Goal: Task Accomplishment & Management: Manage account settings

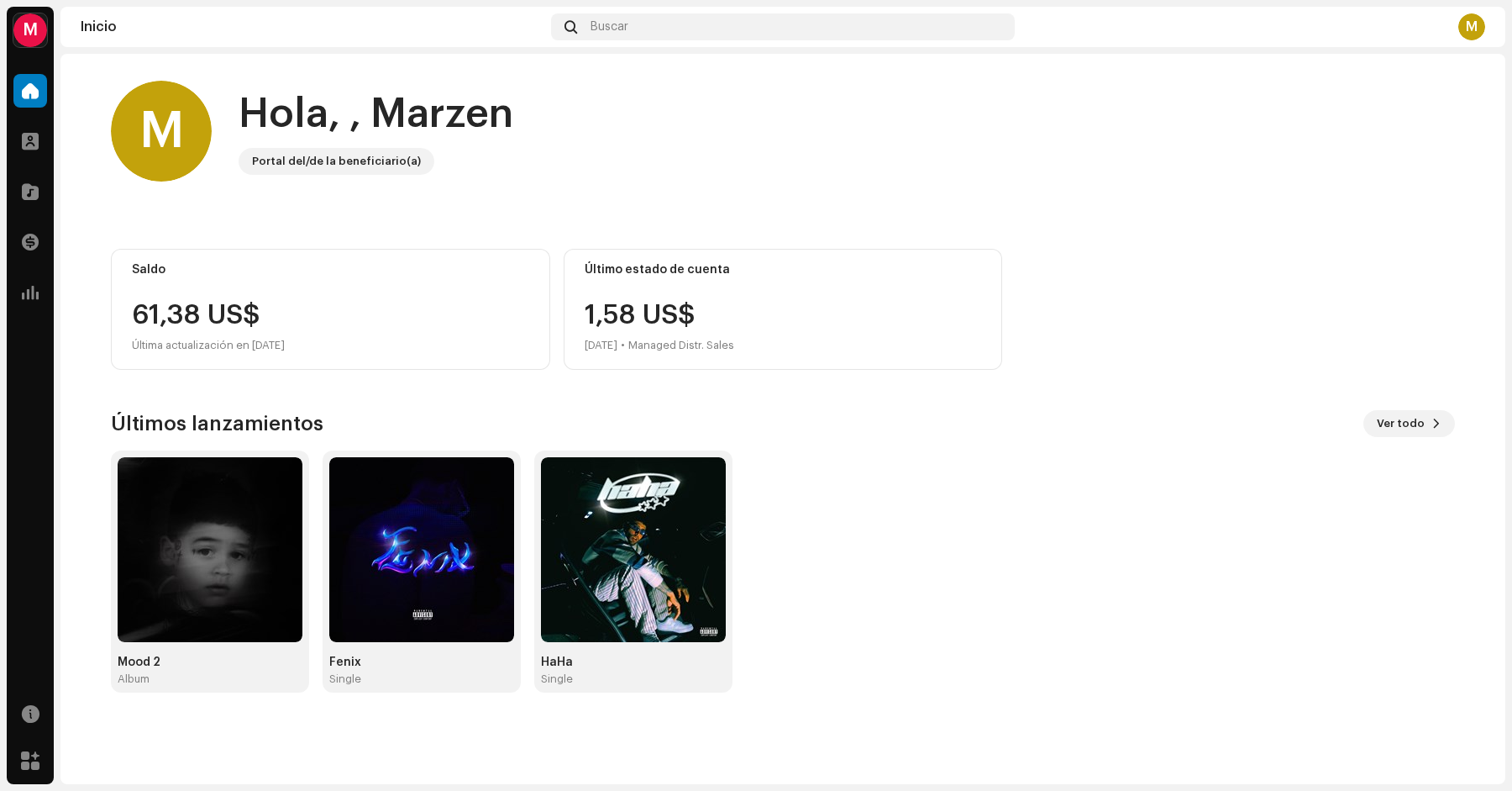
click at [293, 295] on div "Saldo 61,38 US$ Última actualización en 8 oct 2025" at bounding box center [330, 309] width 439 height 121
click at [33, 239] on span at bounding box center [30, 242] width 17 height 14
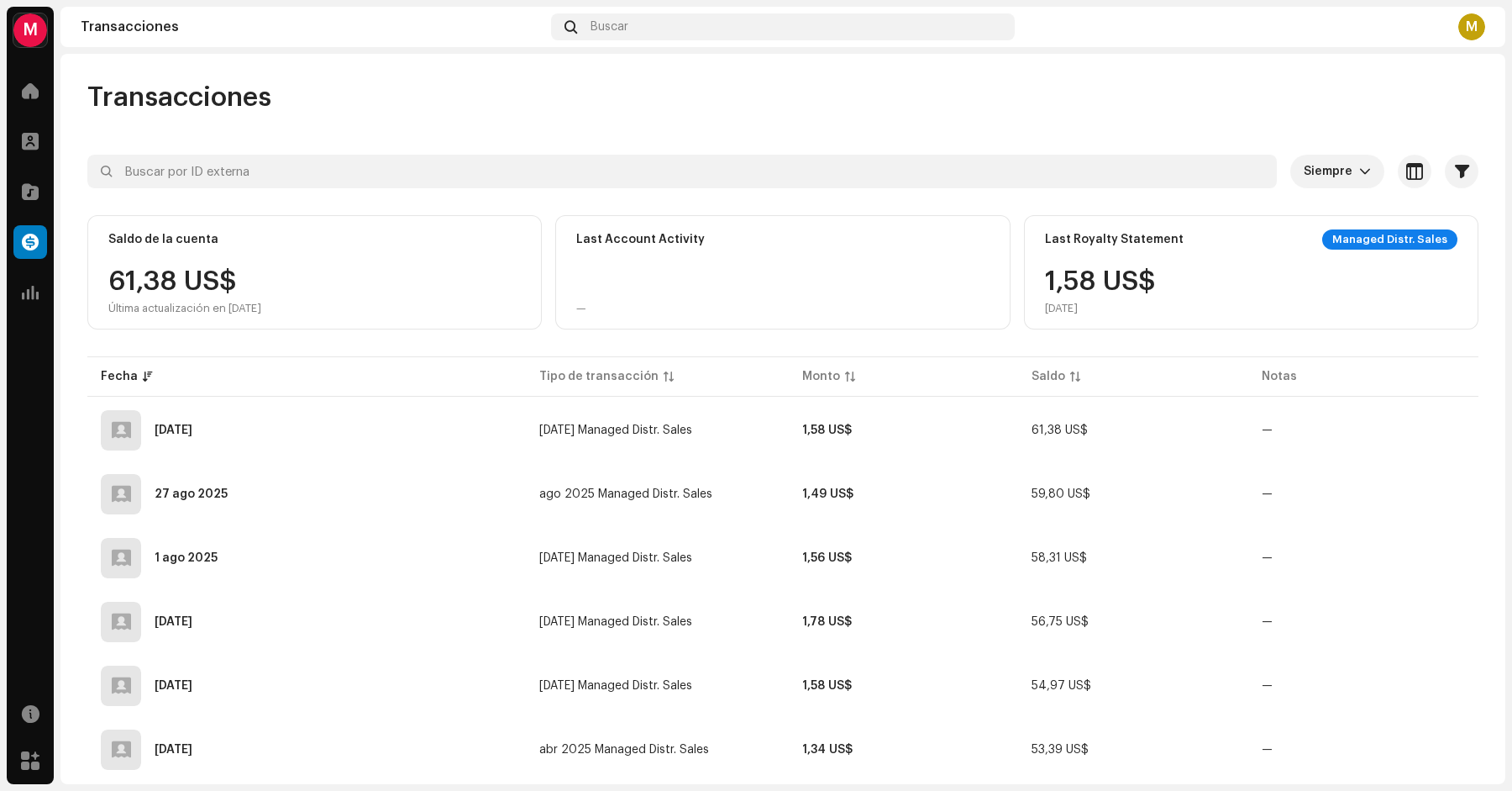
click at [27, 33] on div "M" at bounding box center [30, 30] width 33 height 33
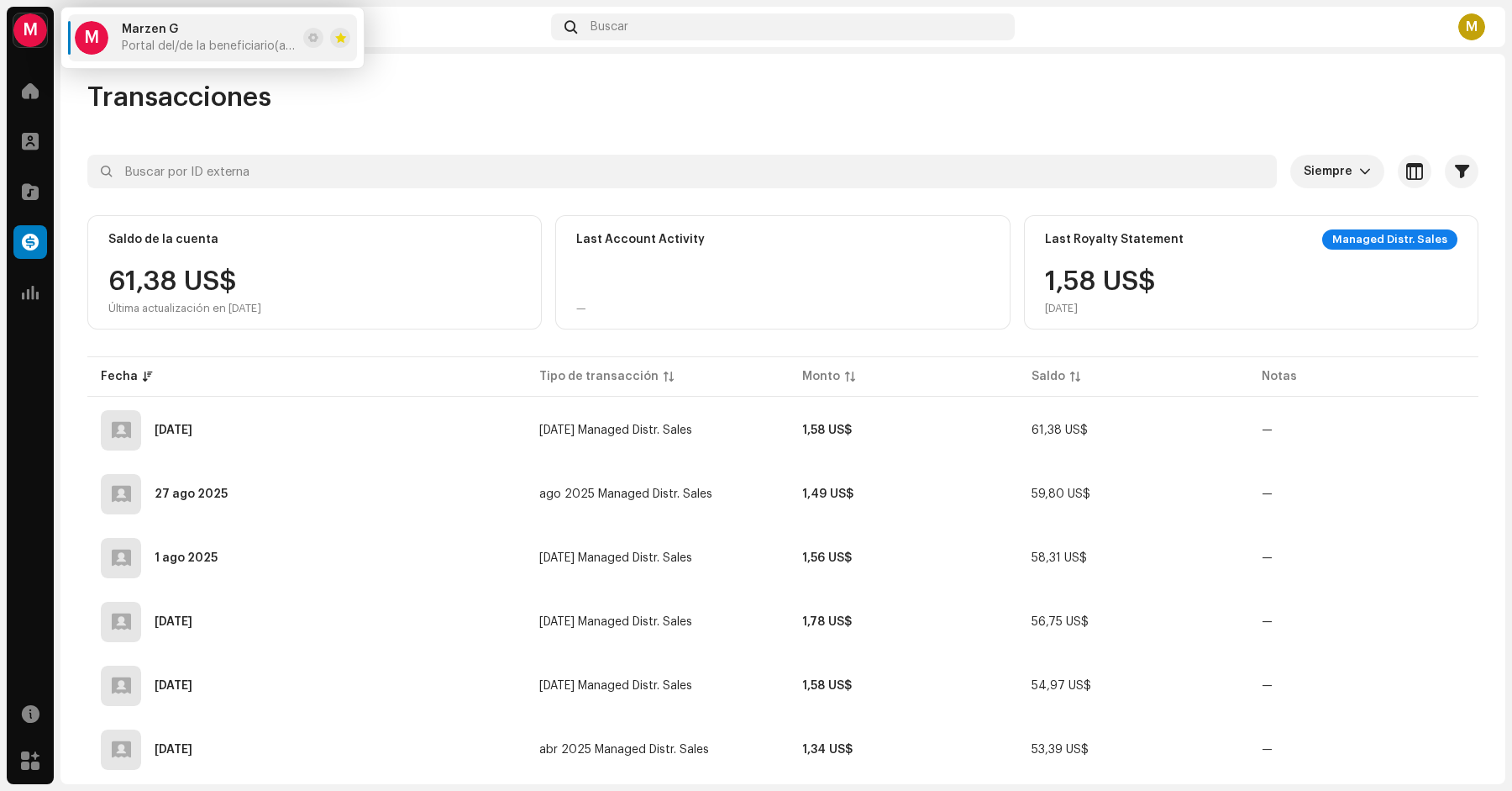
click at [908, 132] on div "Transacciones Siempre Seleccionado 0 Seleccionar todo Opciones Filtros Tipos Es…" at bounding box center [783, 803] width 1445 height 1446
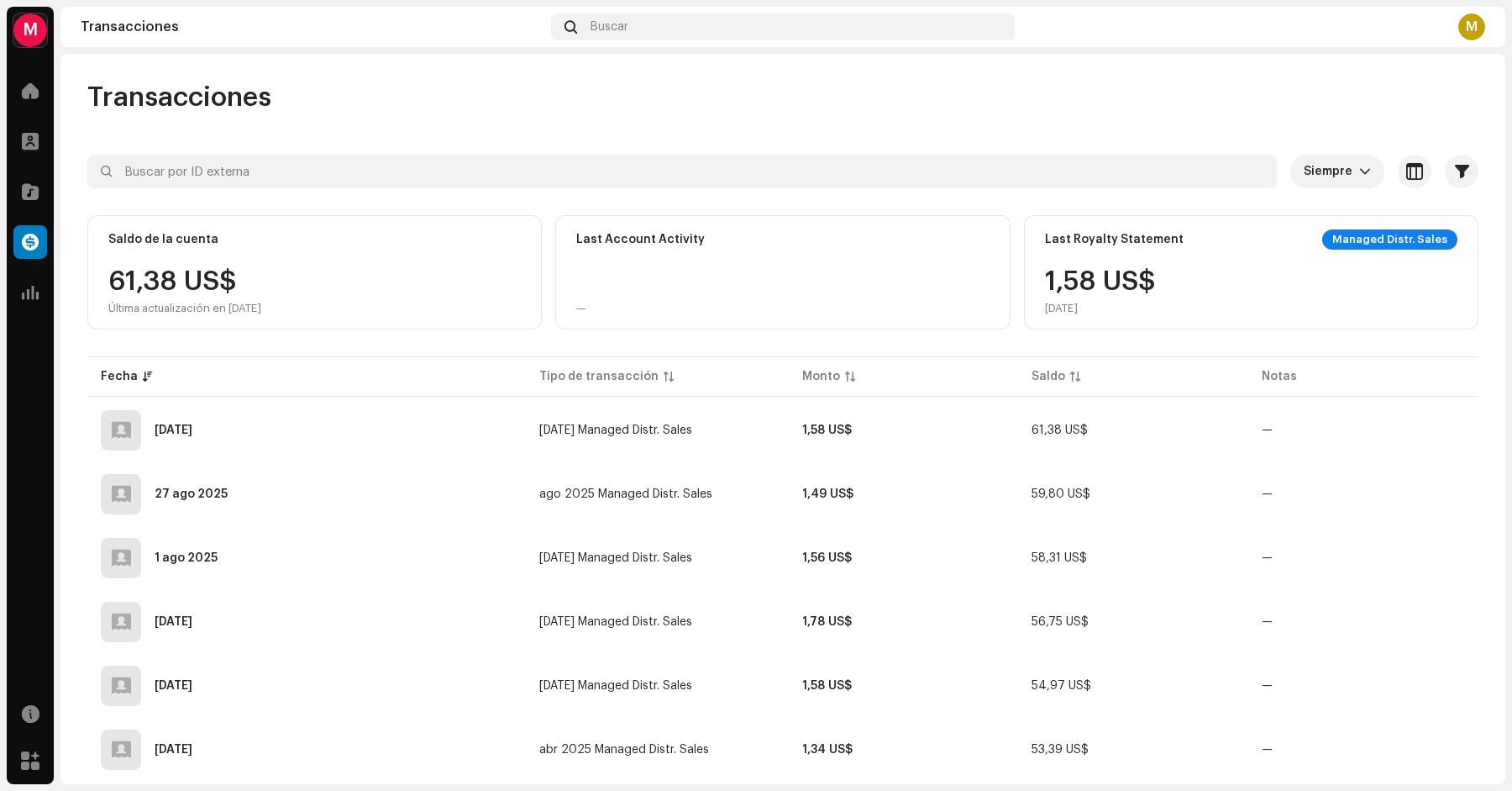
click at [238, 269] on div "61,38 US$ Última actualización en 8 oct 2025" at bounding box center [184, 292] width 153 height 47
click at [146, 26] on div "Transacciones" at bounding box center [312, 27] width 464 height 14
click at [29, 98] on span at bounding box center [30, 91] width 17 height 14
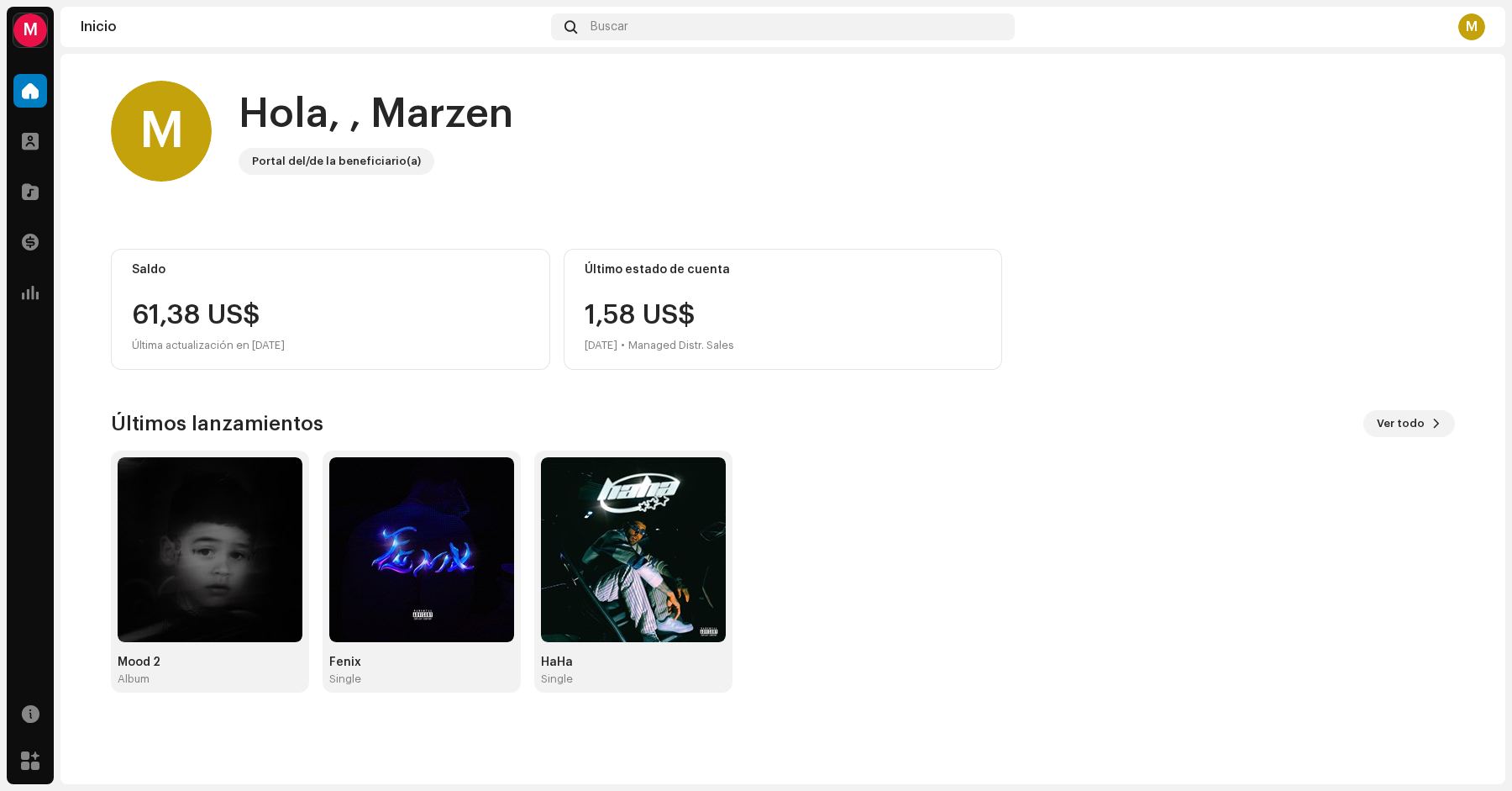
click at [1467, 28] on div "M" at bounding box center [1472, 27] width 27 height 27
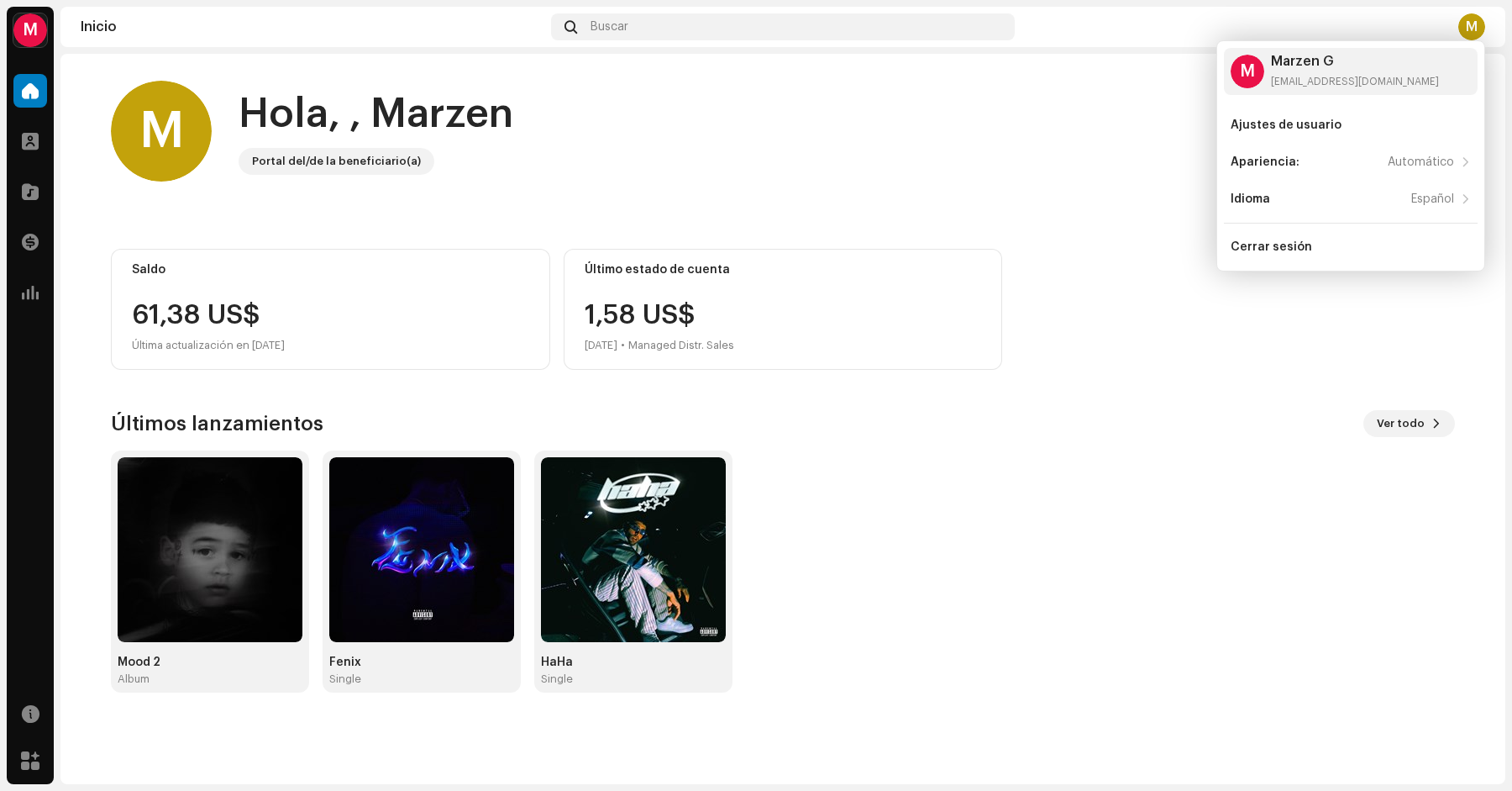
click at [540, 134] on div "M Hola, , Marzen Portal del/de la beneficiario(a)" at bounding box center [783, 131] width 1345 height 101
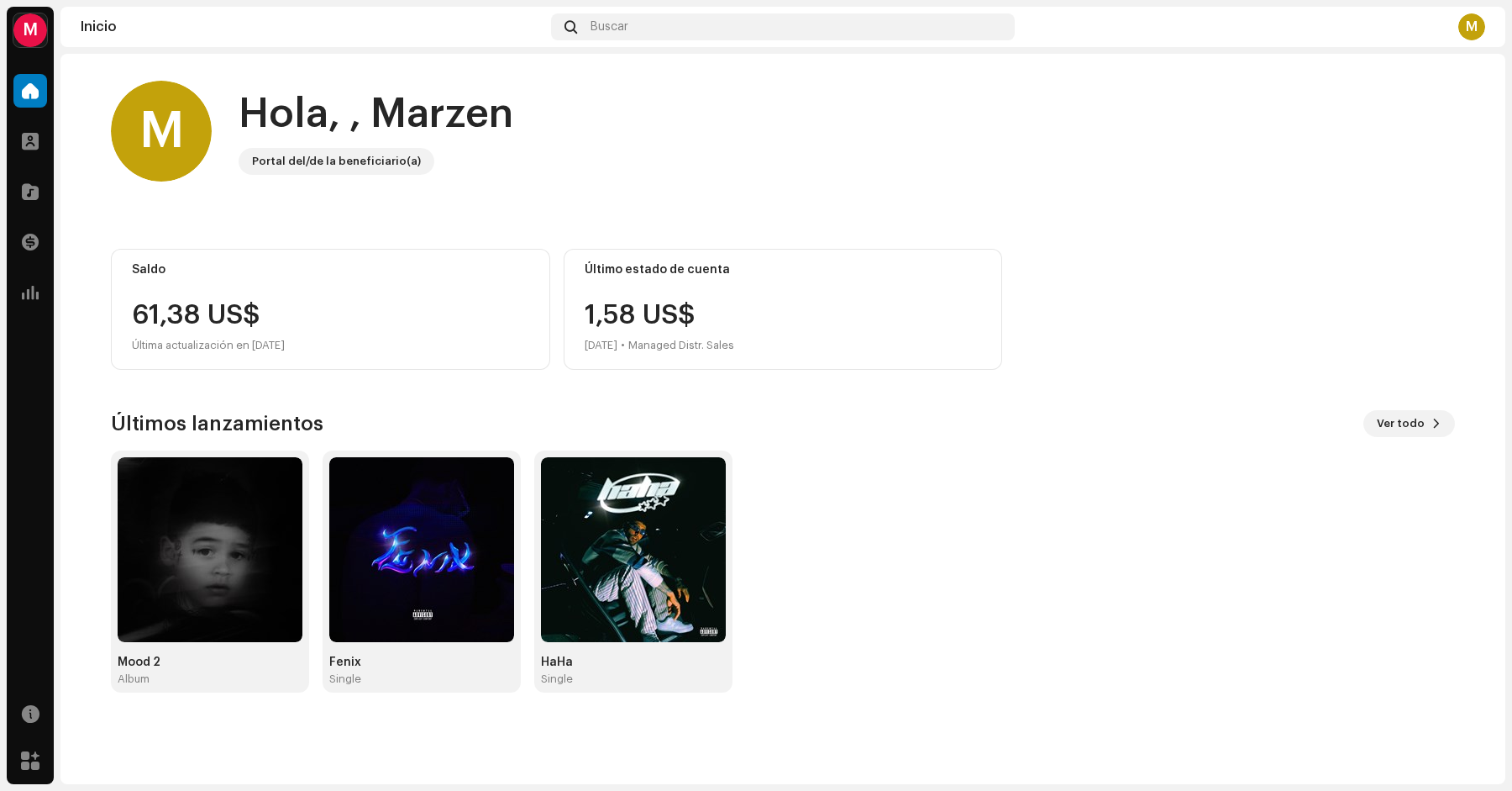
click at [161, 117] on div "M" at bounding box center [161, 131] width 101 height 101
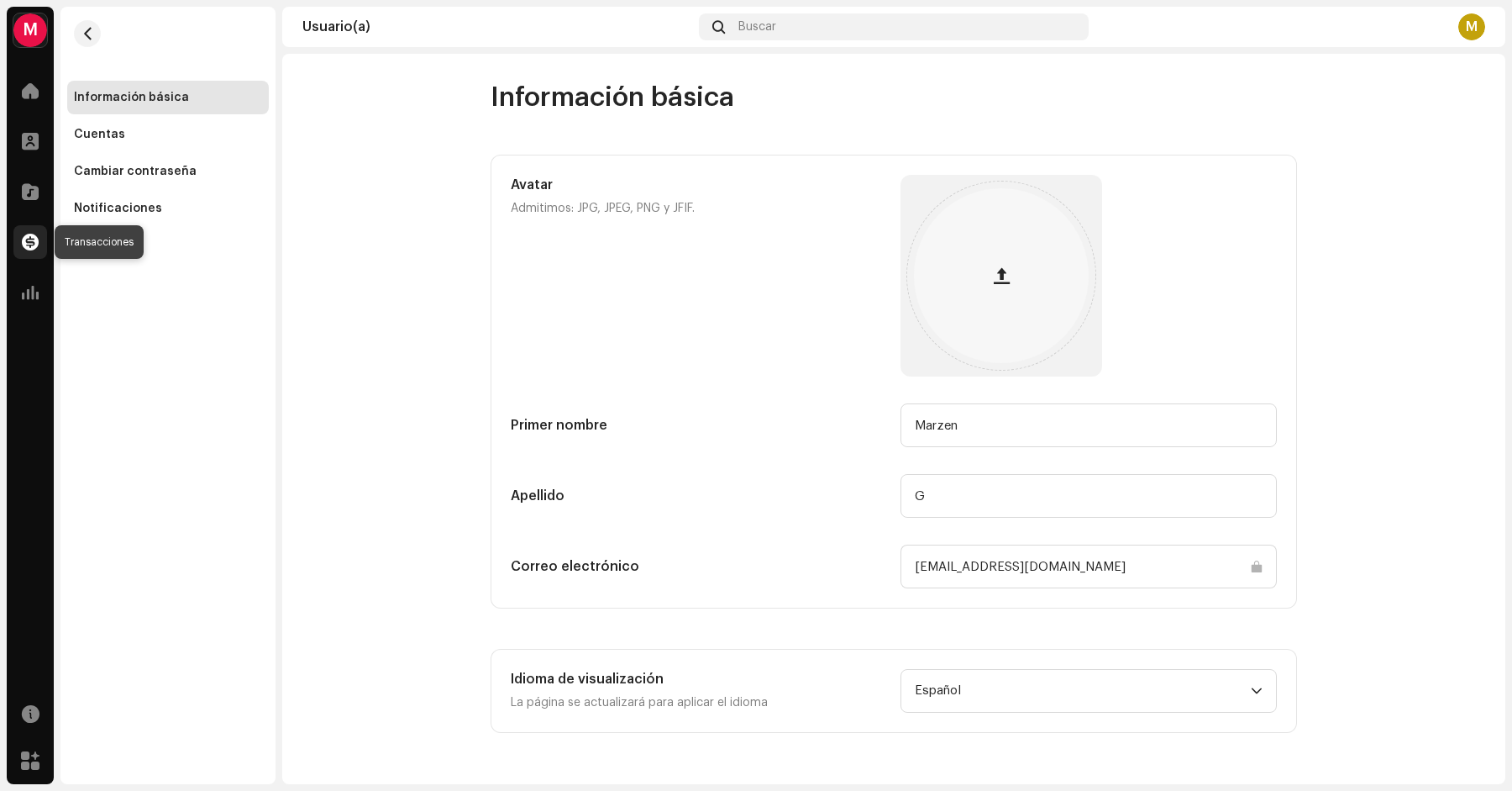
click at [39, 239] on div at bounding box center [30, 242] width 33 height 33
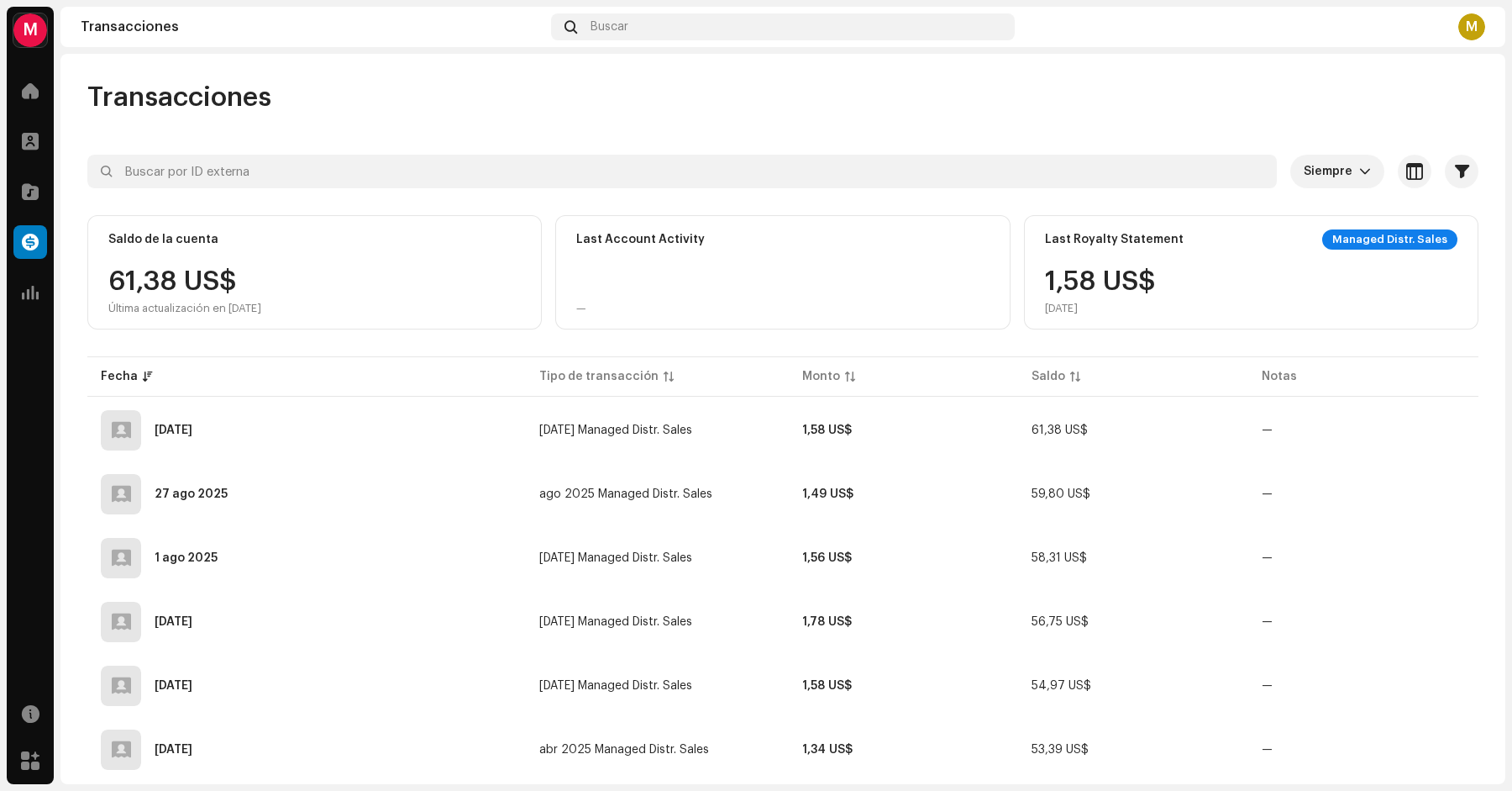
click at [328, 276] on div "61,38 US$ Última actualización en 8 oct 2025" at bounding box center [314, 292] width 413 height 47
click at [225, 278] on div "61,38 US$ Última actualización en 8 oct 2025" at bounding box center [184, 292] width 153 height 47
click at [1382, 235] on div "Managed Distr. Sales" at bounding box center [1390, 239] width 136 height 21
click at [34, 35] on div "M" at bounding box center [30, 30] width 33 height 33
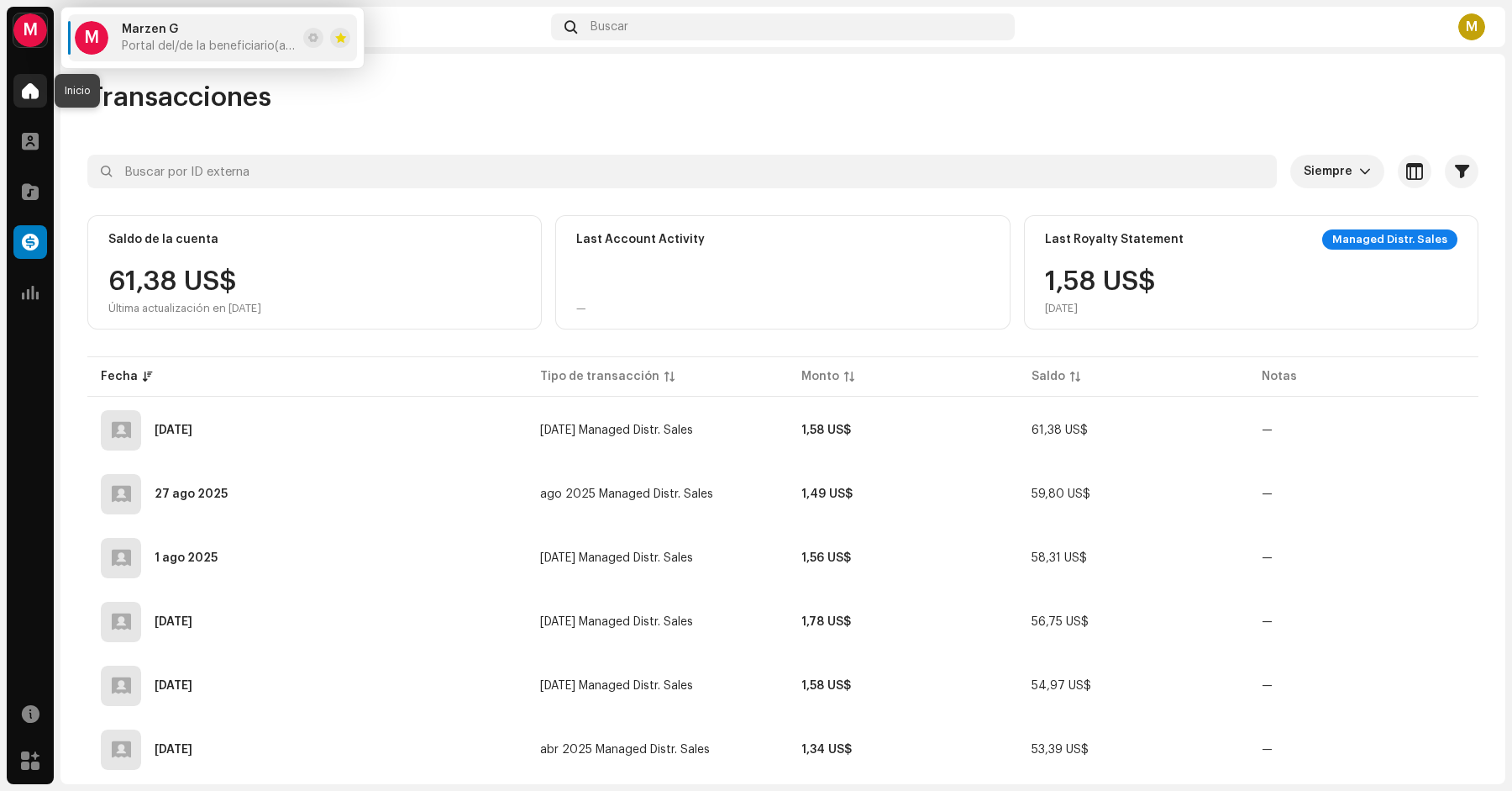
click at [25, 98] on span at bounding box center [30, 91] width 17 height 14
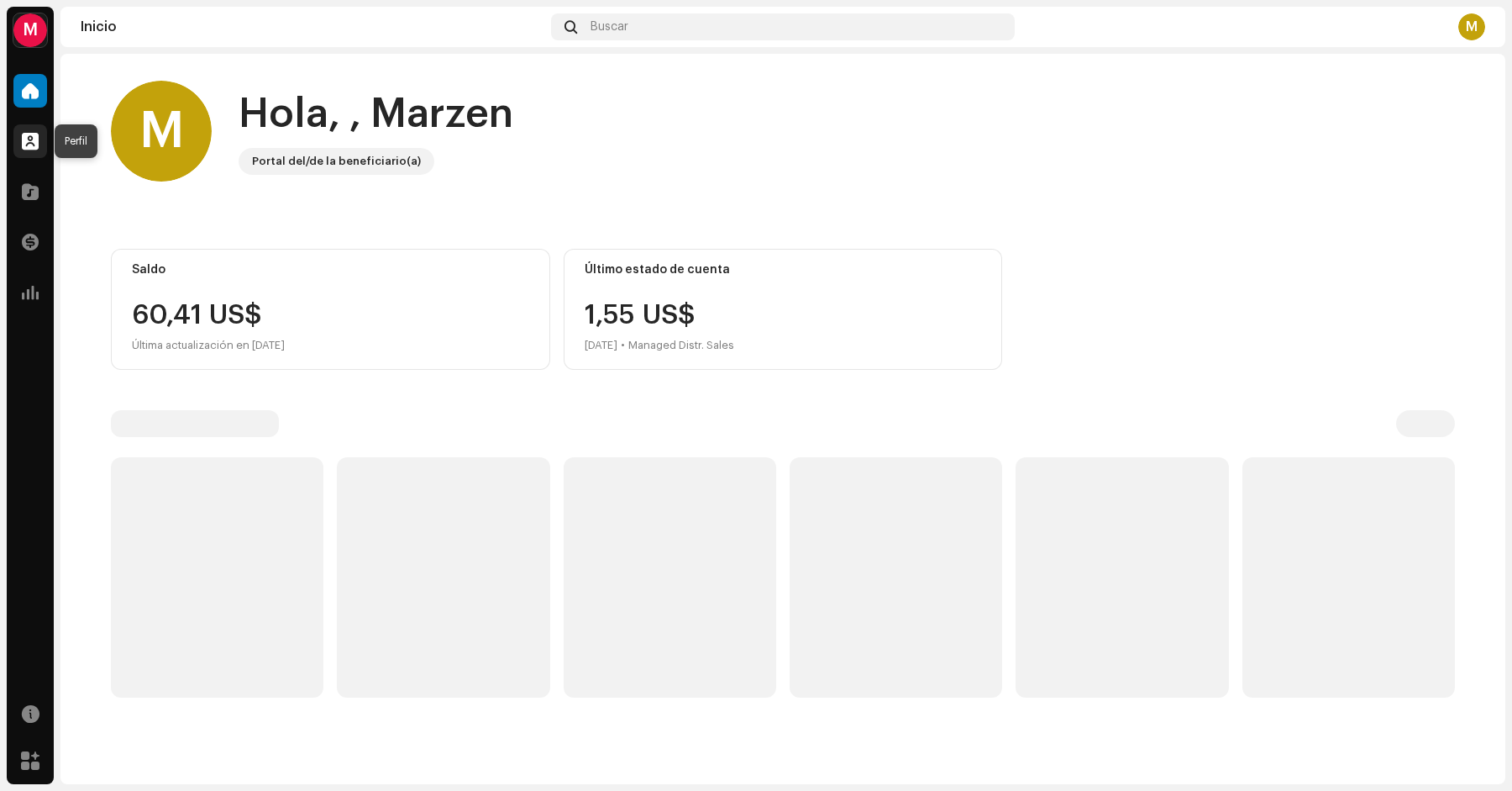
click at [32, 130] on div at bounding box center [30, 141] width 33 height 33
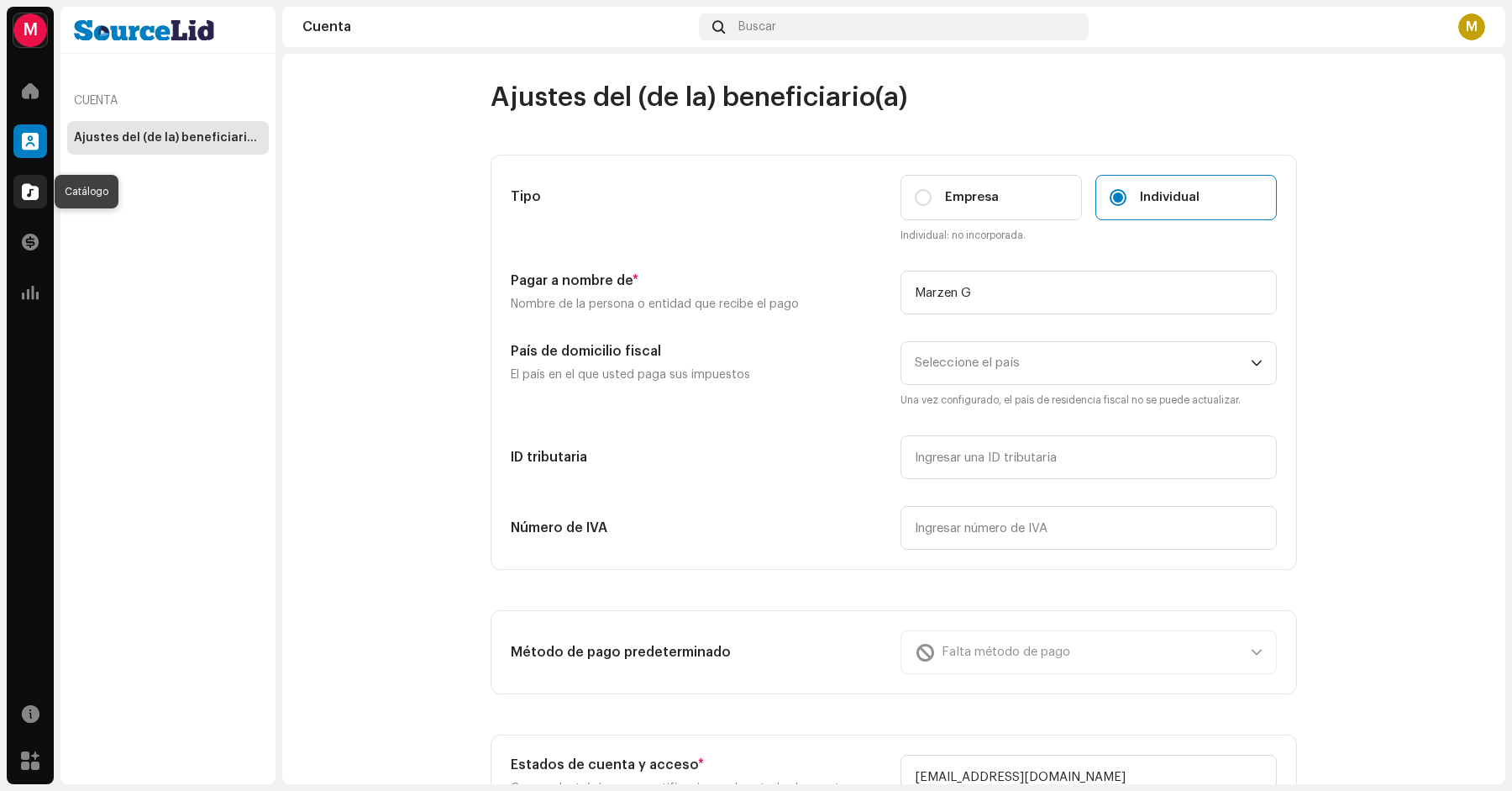
click at [29, 194] on span at bounding box center [30, 192] width 17 height 14
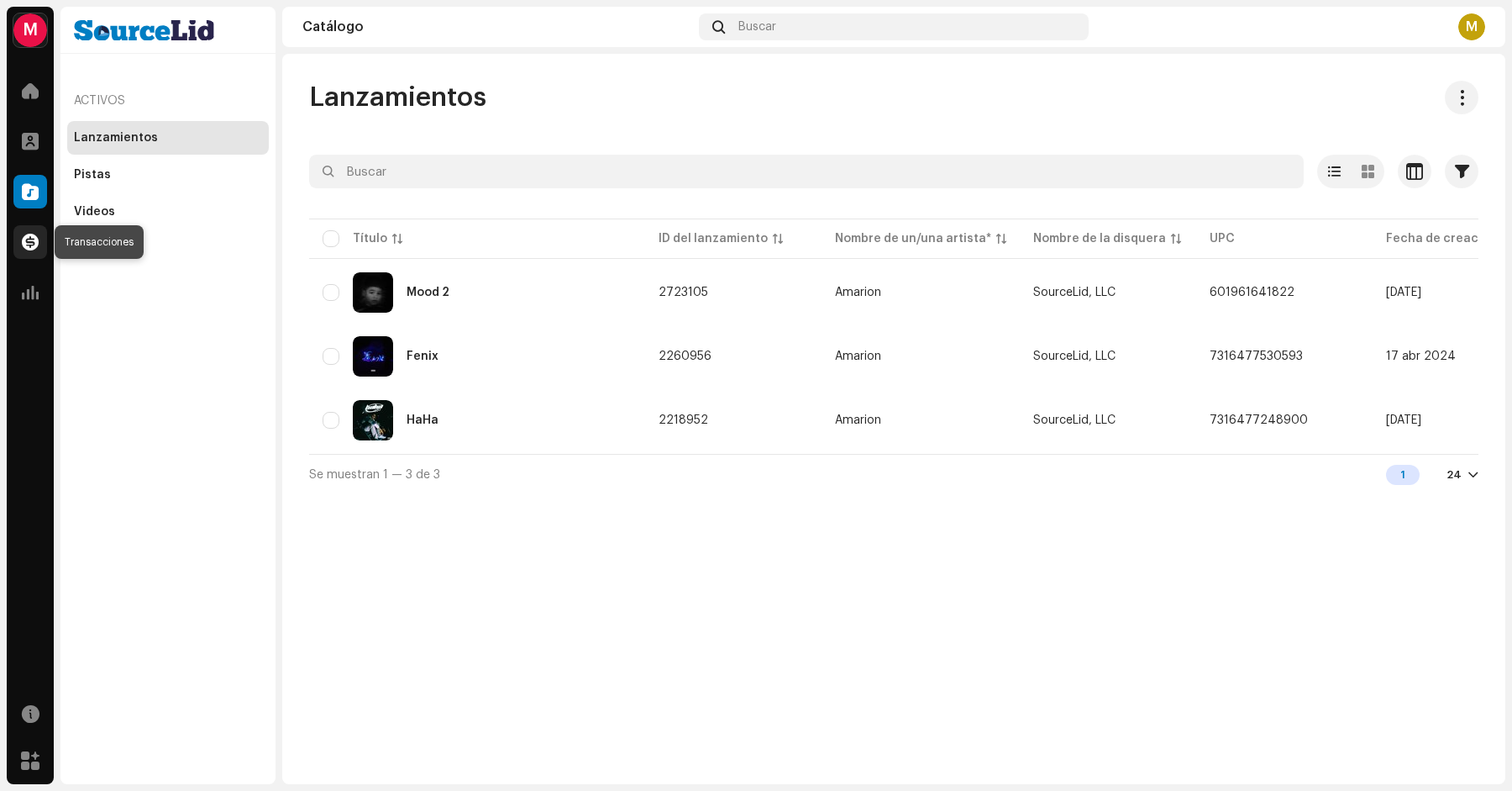
click at [31, 249] on span at bounding box center [30, 242] width 17 height 14
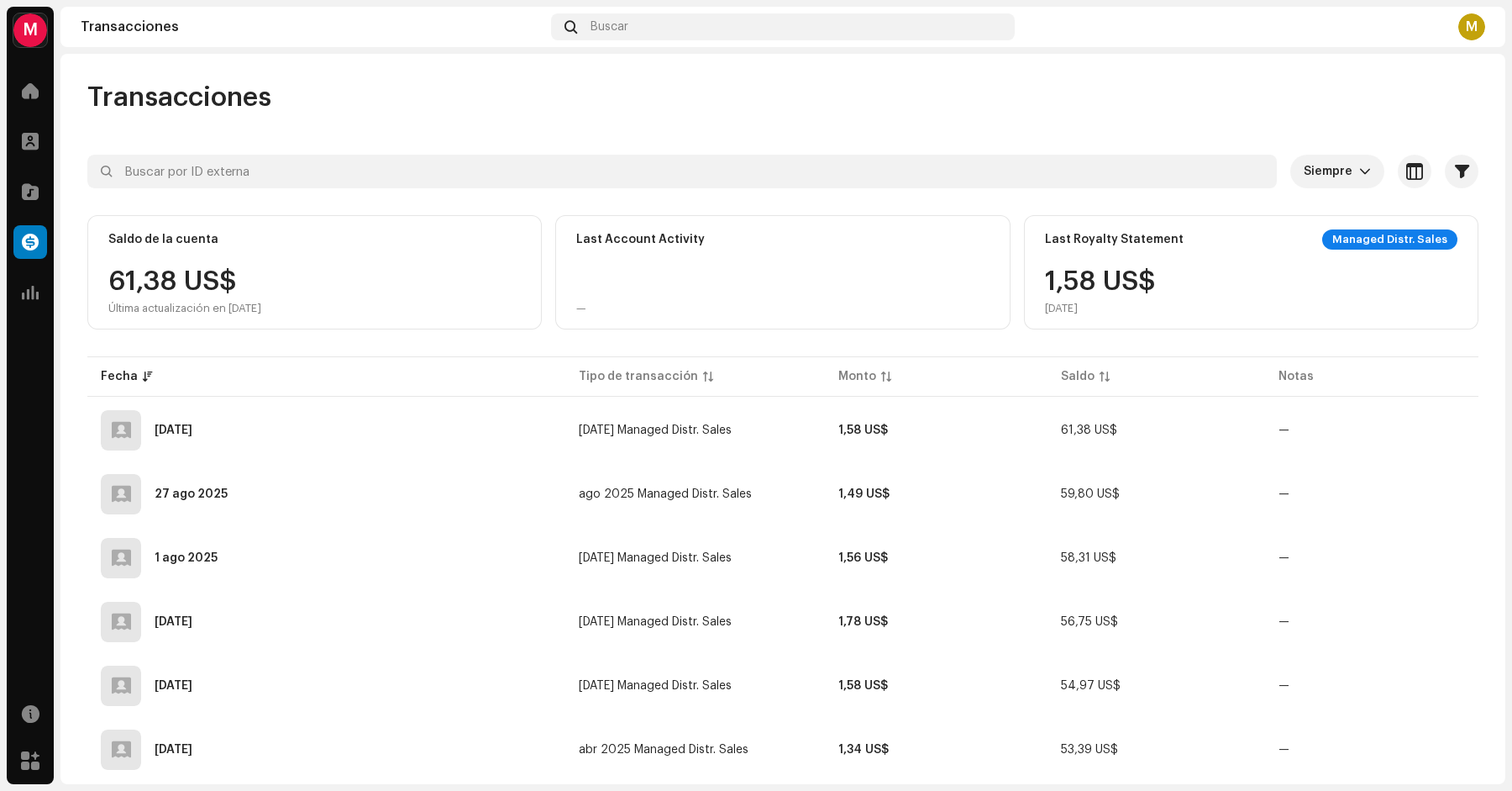
click at [186, 281] on div "61,38 US$ Última actualización en 8 oct 2025" at bounding box center [184, 292] width 153 height 47
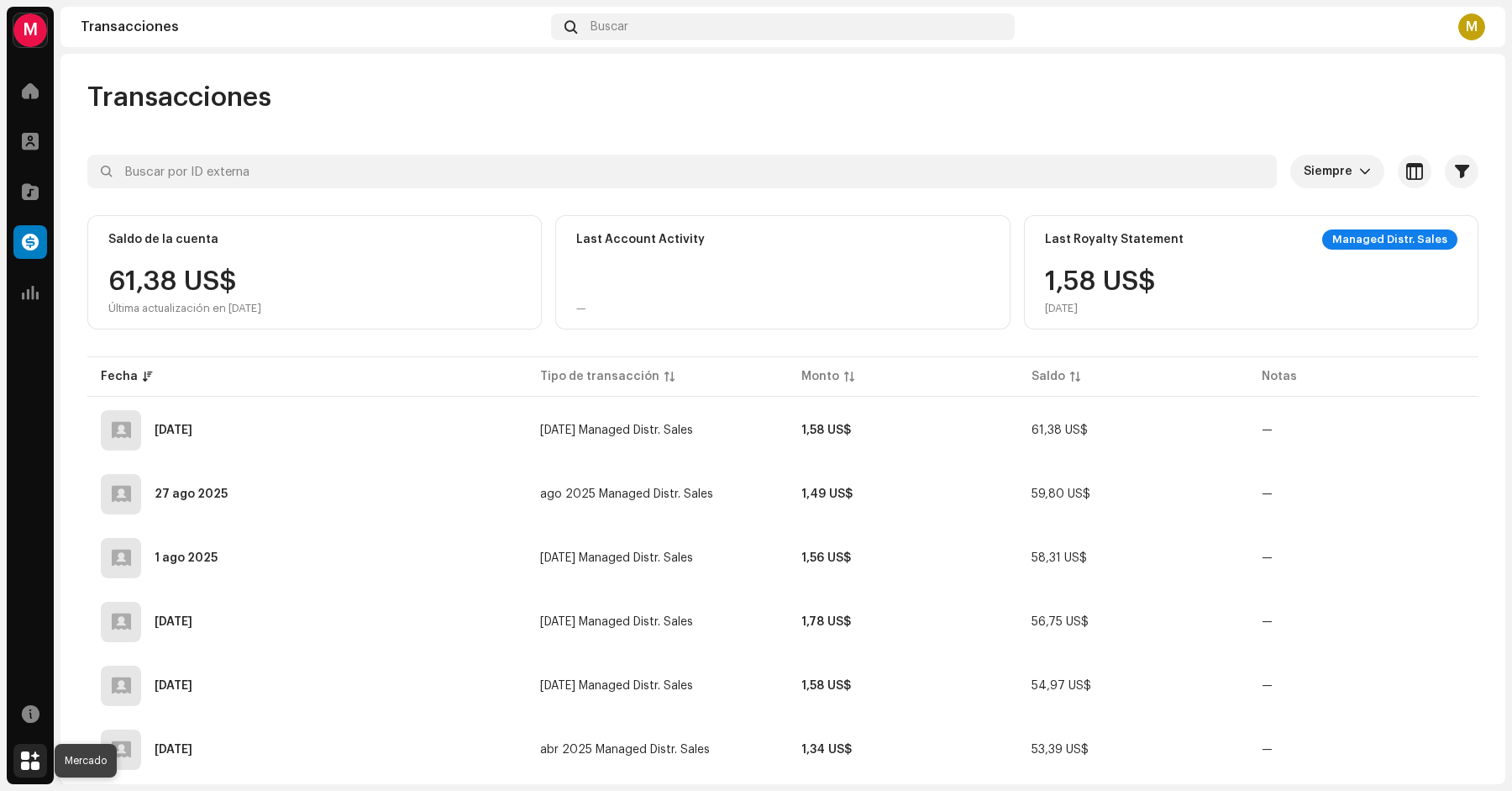
click at [28, 761] on span at bounding box center [30, 761] width 19 height 14
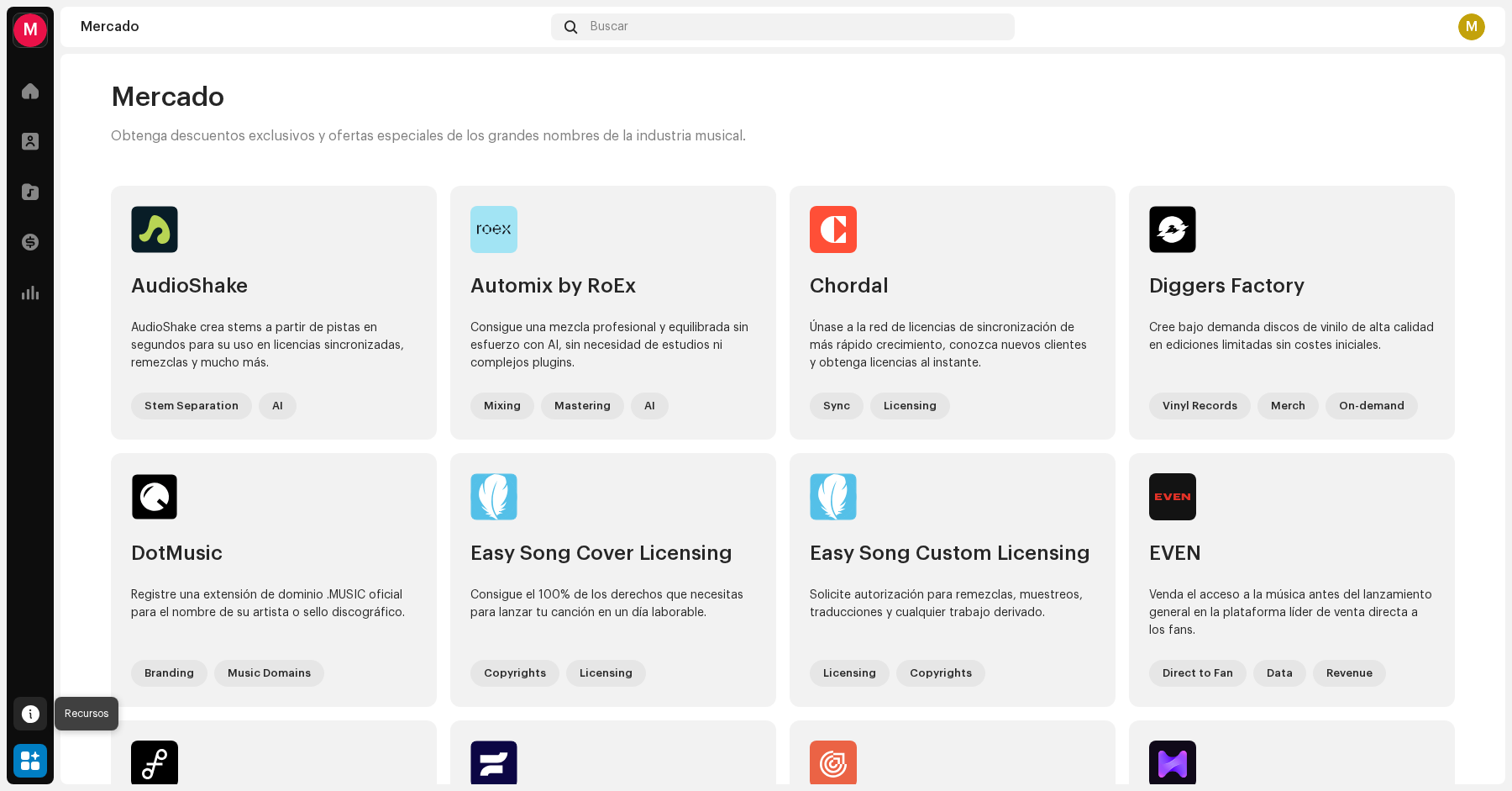
click at [28, 719] on span at bounding box center [30, 714] width 18 height 14
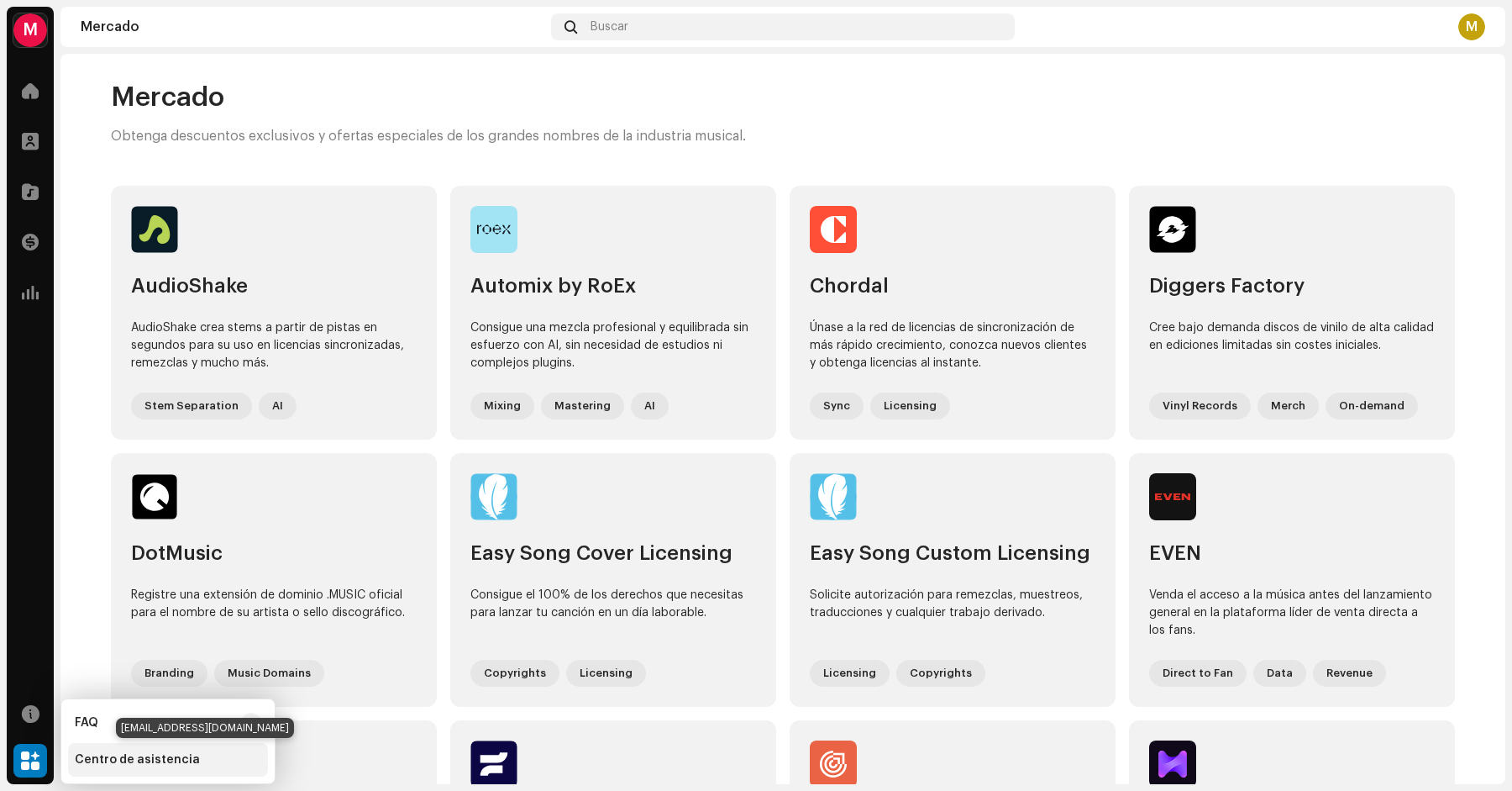
click at [104, 757] on div "Centro de asistencia" at bounding box center [137, 760] width 125 height 14
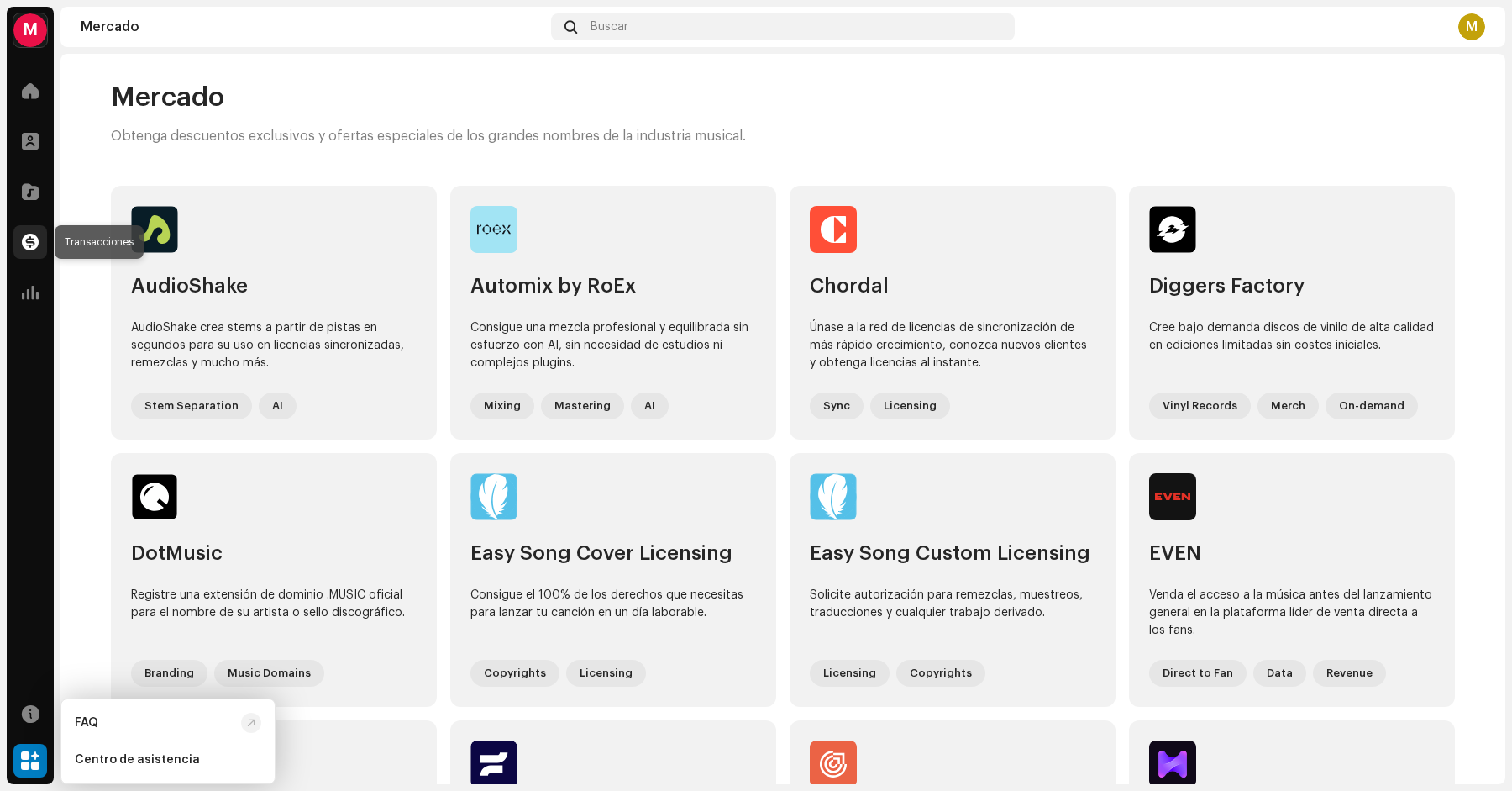
click at [37, 239] on span at bounding box center [30, 242] width 17 height 14
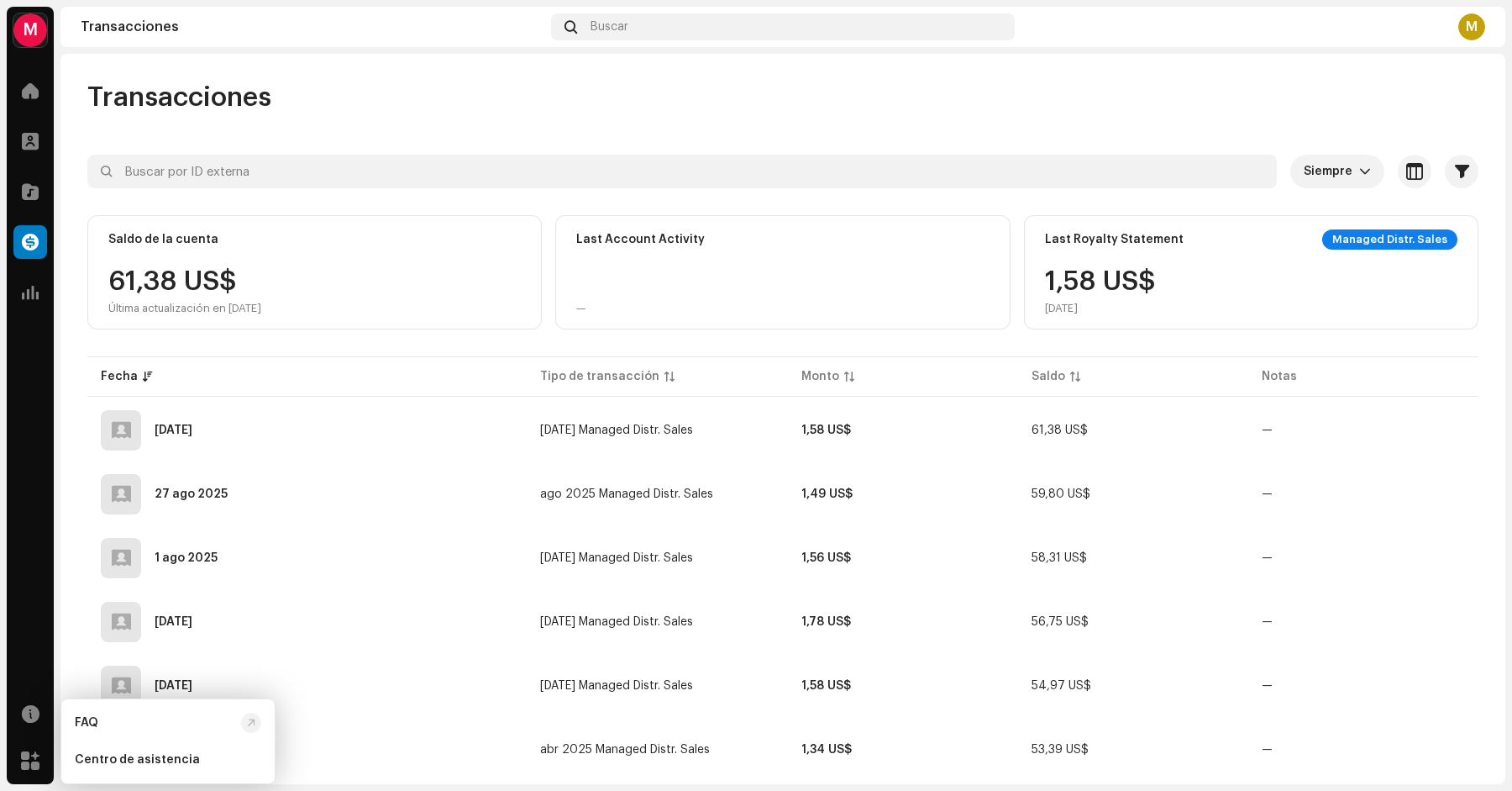
click at [438, 232] on div "Saldo de la cuenta" at bounding box center [314, 239] width 413 height 21
click at [214, 287] on div "61,38 US$ Última actualización en 8 oct 2025" at bounding box center [184, 292] width 153 height 47
click at [1113, 306] on div "[DATE]" at bounding box center [1100, 309] width 111 height 14
click at [1351, 245] on div "Managed Distr. Sales" at bounding box center [1390, 239] width 136 height 21
click at [1373, 235] on div "Managed Distr. Sales" at bounding box center [1390, 239] width 136 height 21
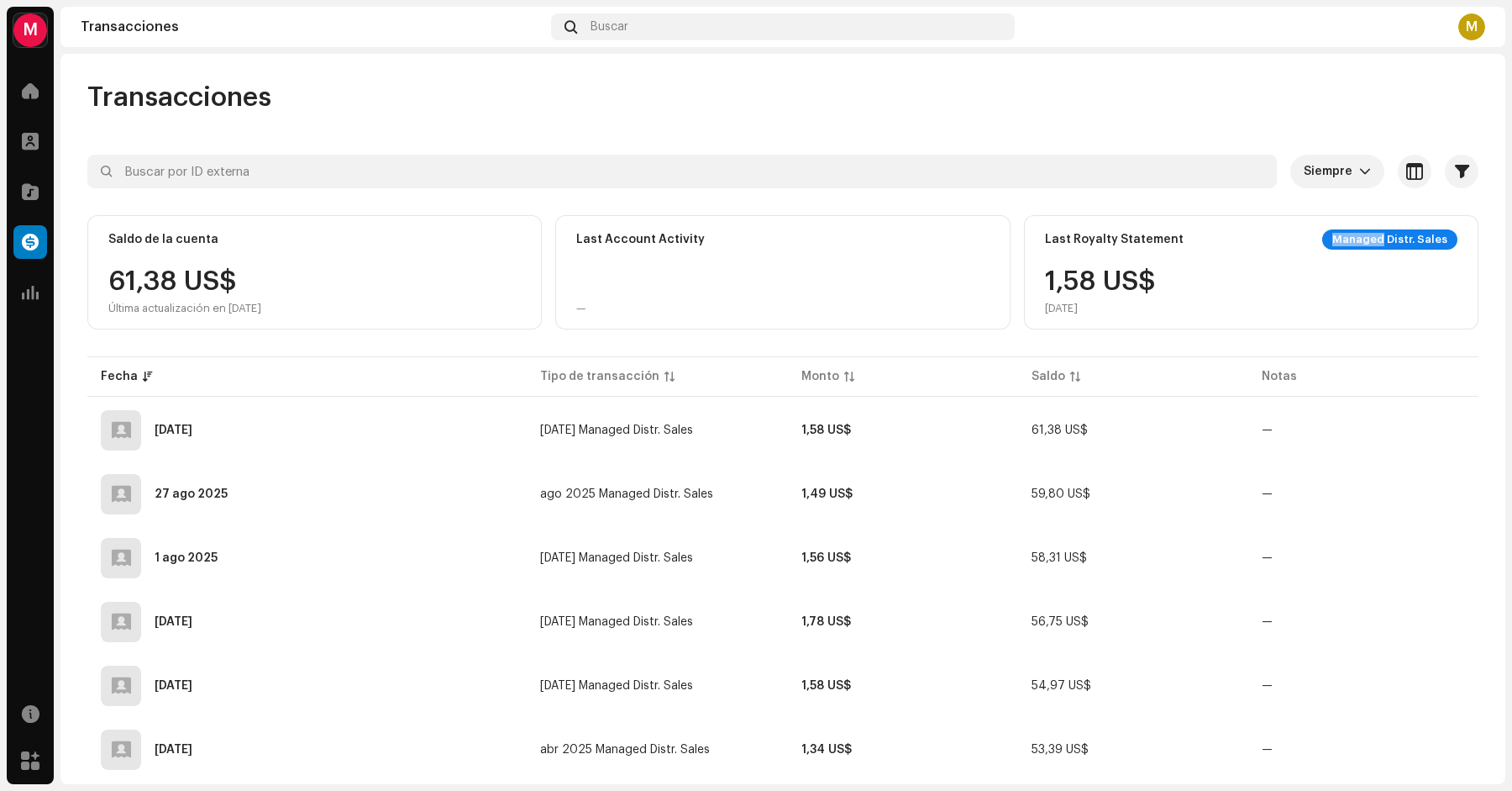
click at [1373, 235] on div "Managed Distr. Sales" at bounding box center [1390, 239] width 136 height 21
click at [1393, 239] on div "Managed Distr. Sales" at bounding box center [1390, 239] width 136 height 21
click at [1399, 108] on div "Transacciones" at bounding box center [783, 97] width 1391 height 33
click at [1473, 33] on div "M" at bounding box center [1472, 27] width 27 height 27
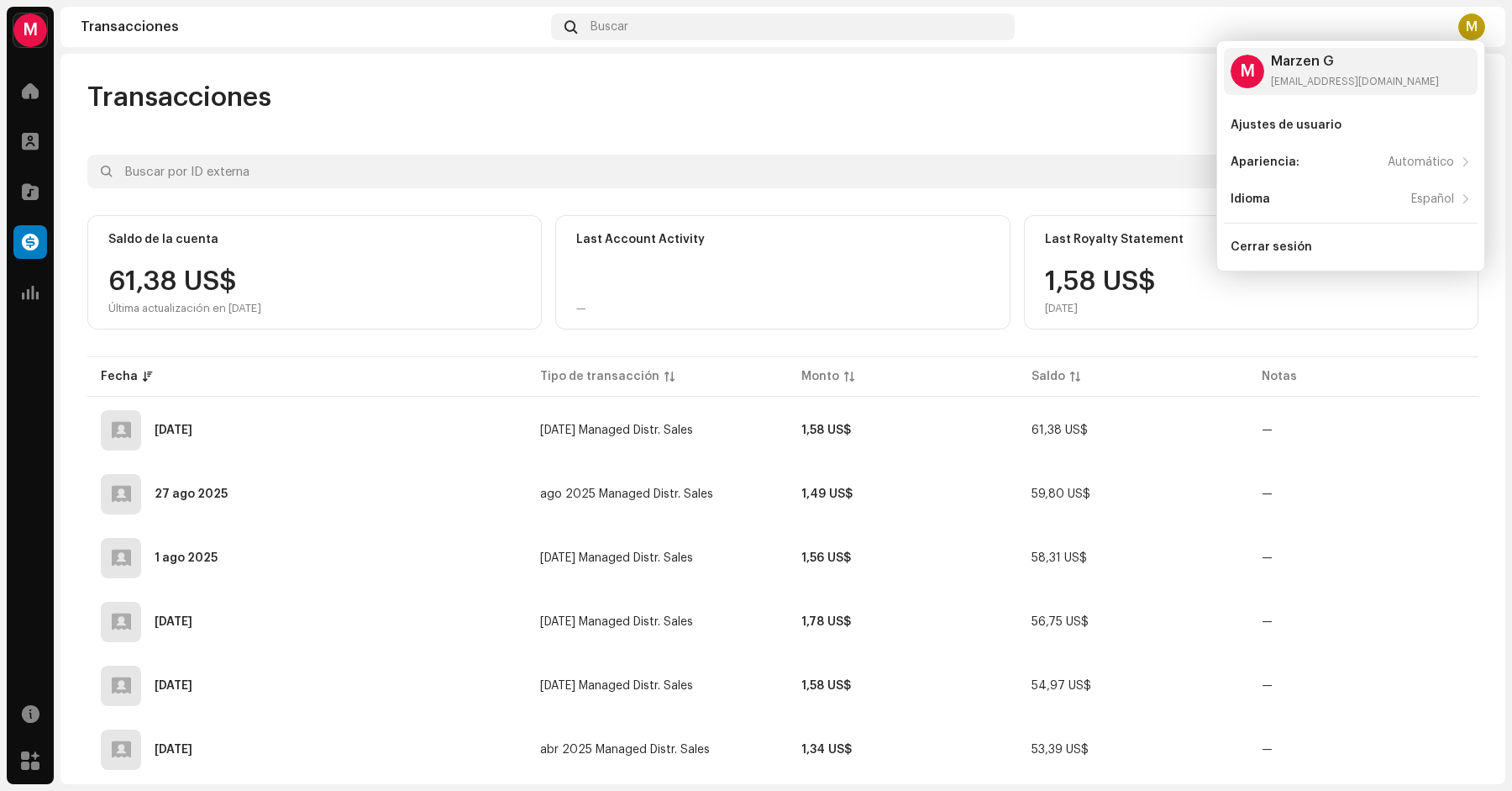
click at [192, 22] on div "Transacciones" at bounding box center [312, 27] width 464 height 14
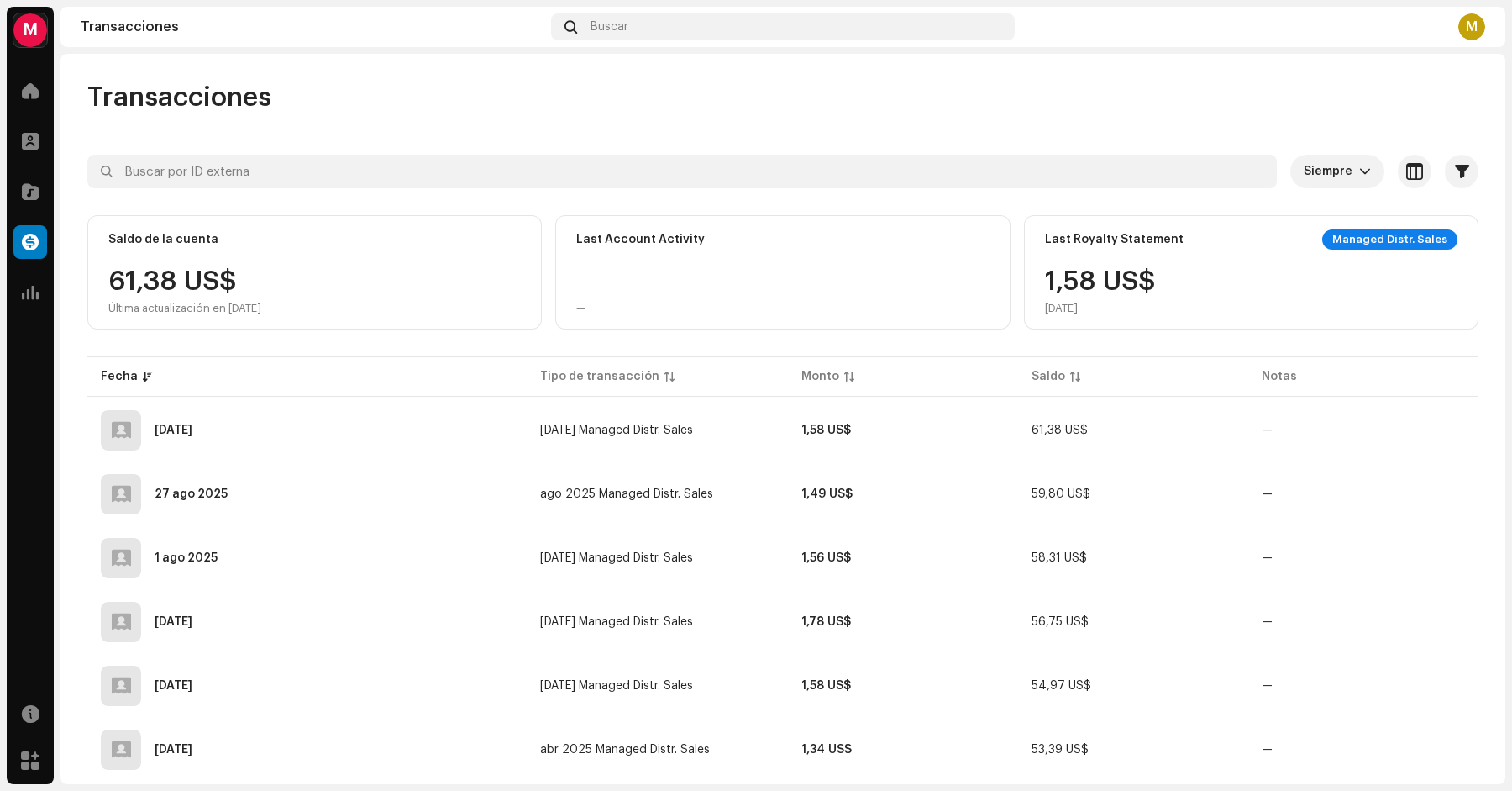
click at [134, 38] on div "Transacciones Buscar M" at bounding box center [783, 27] width 1445 height 40
click at [36, 754] on span at bounding box center [30, 761] width 19 height 14
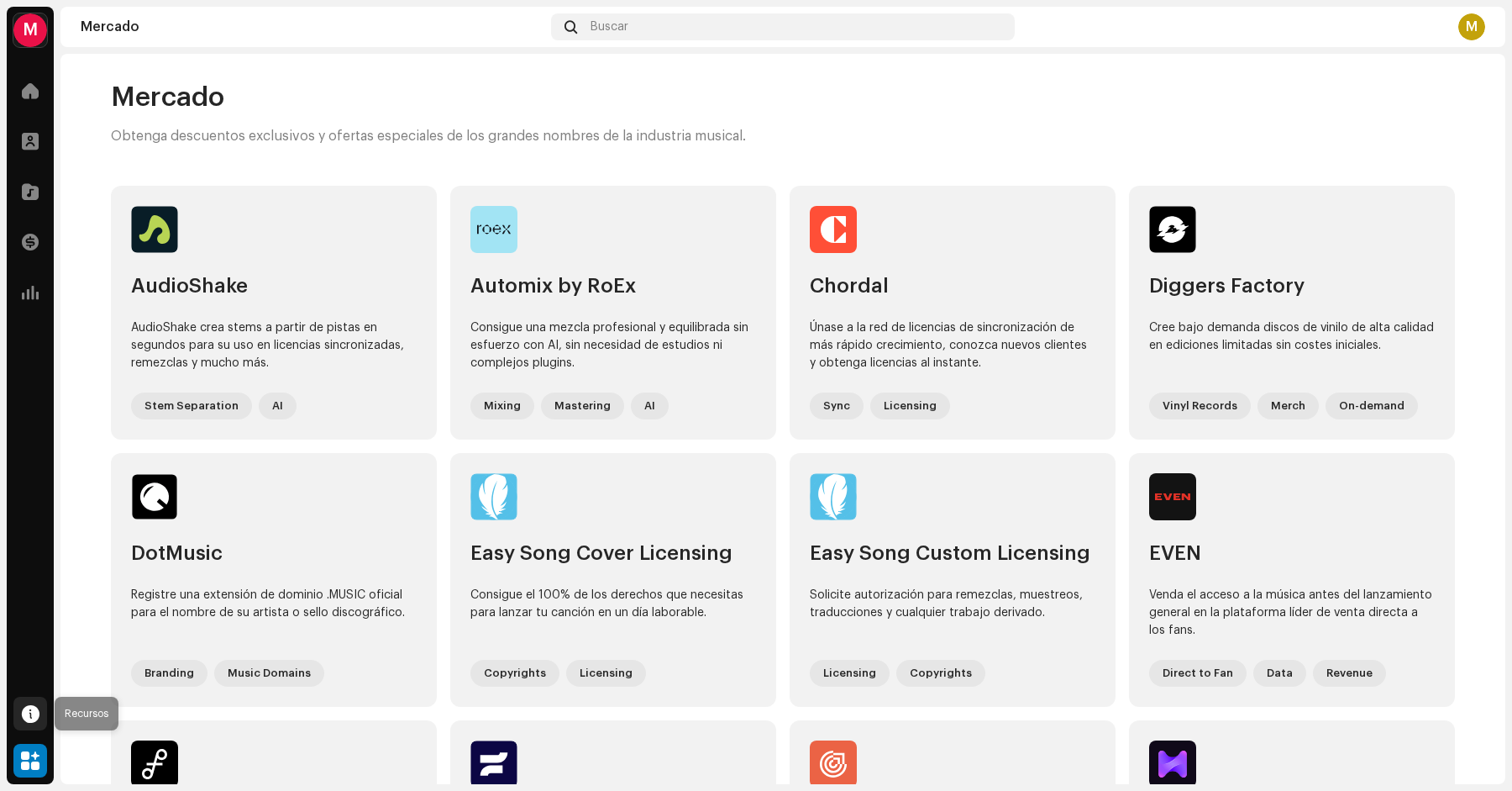
click at [30, 723] on div at bounding box center [30, 713] width 33 height 33
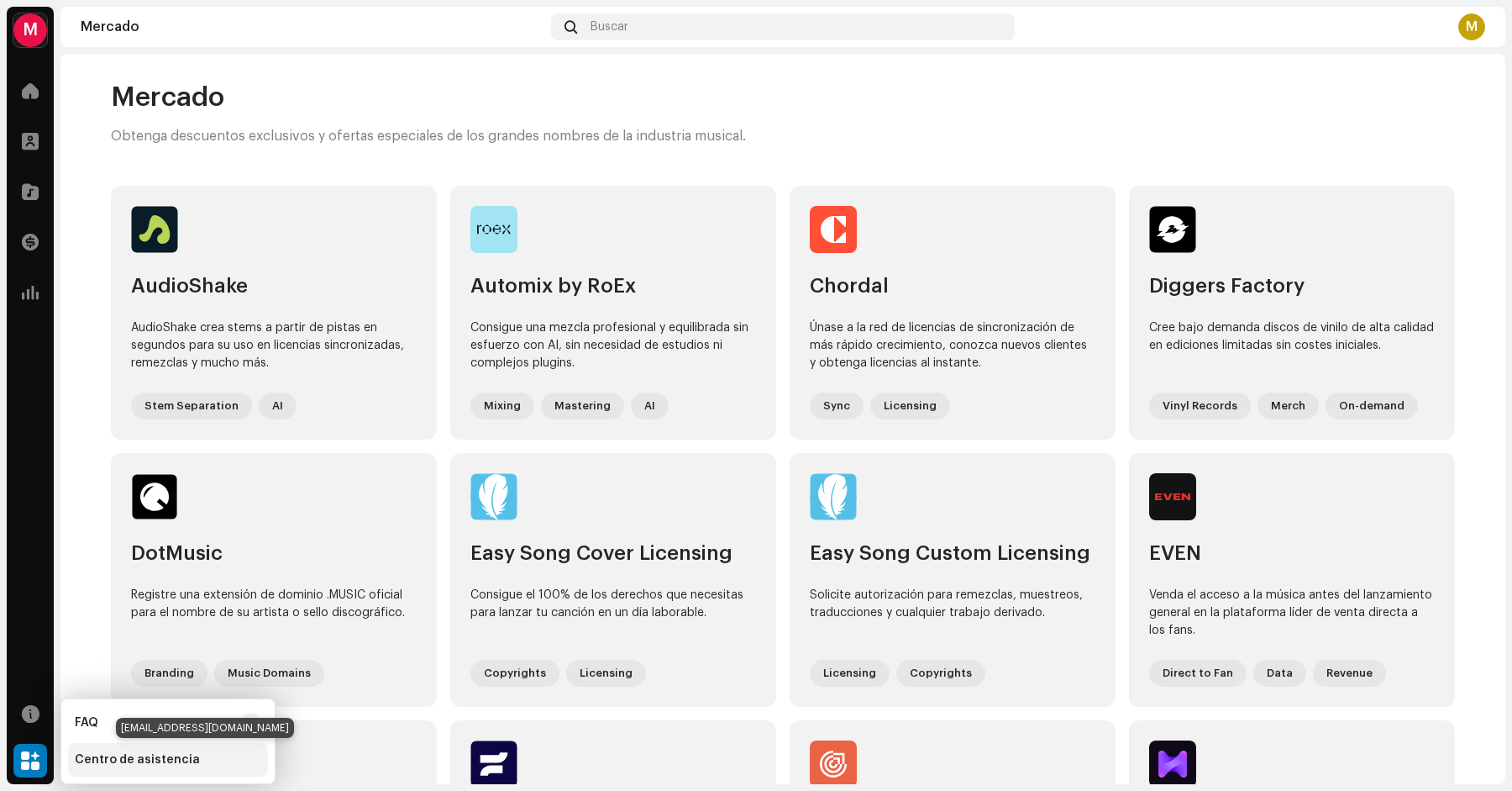
click at [108, 758] on div "Centro de asistencia" at bounding box center [137, 760] width 125 height 14
click at [131, 758] on div "Centro de asistencia" at bounding box center [137, 760] width 125 height 14
click at [155, 752] on div "Centro de asistencia" at bounding box center [167, 759] width 200 height 33
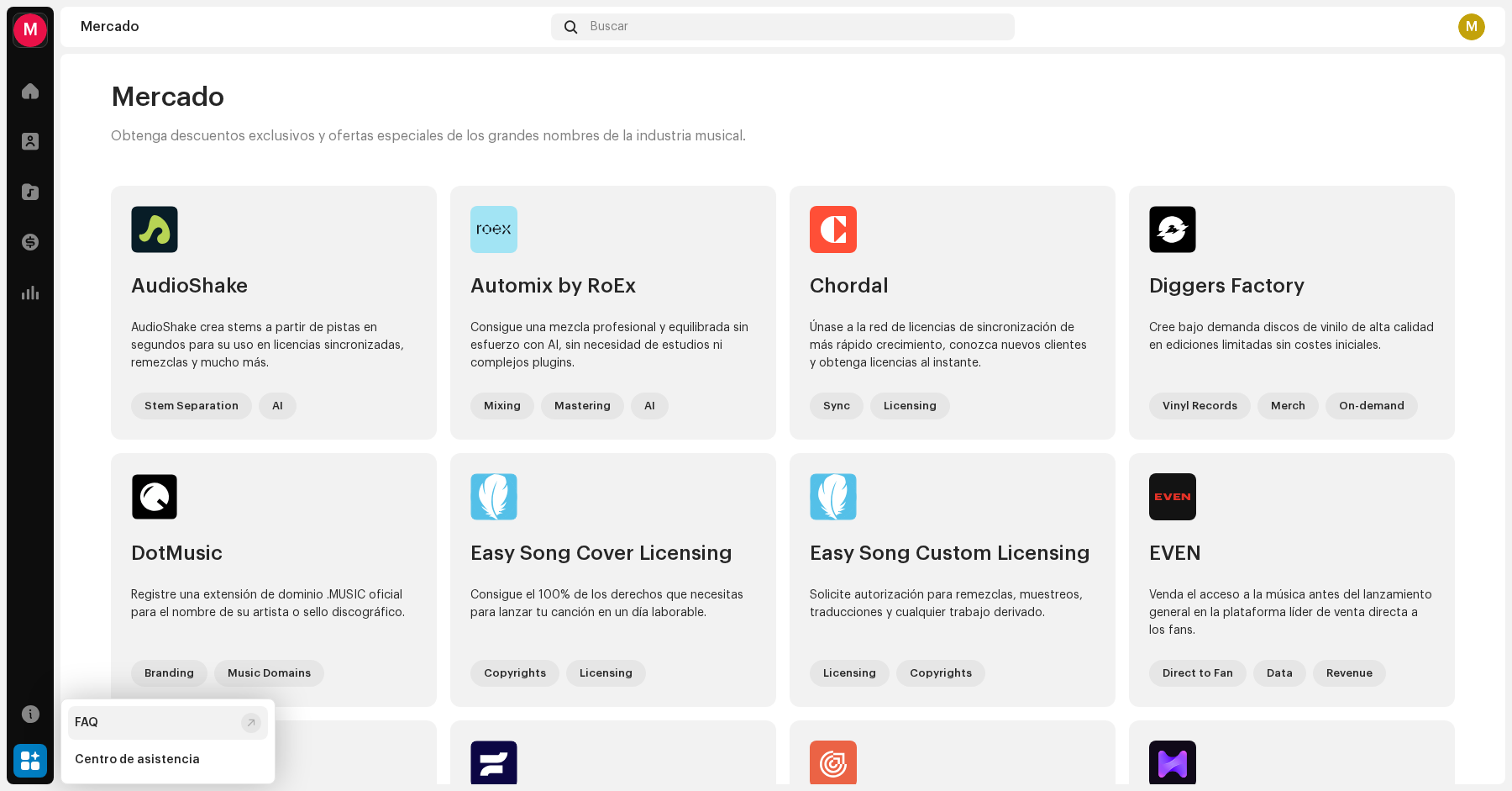
click at [153, 726] on div "FAQ" at bounding box center [154, 723] width 160 height 14
click at [184, 763] on div "Centro de asistencia" at bounding box center [137, 760] width 125 height 14
click at [185, 755] on div "Centro de asistencia" at bounding box center [137, 760] width 125 height 14
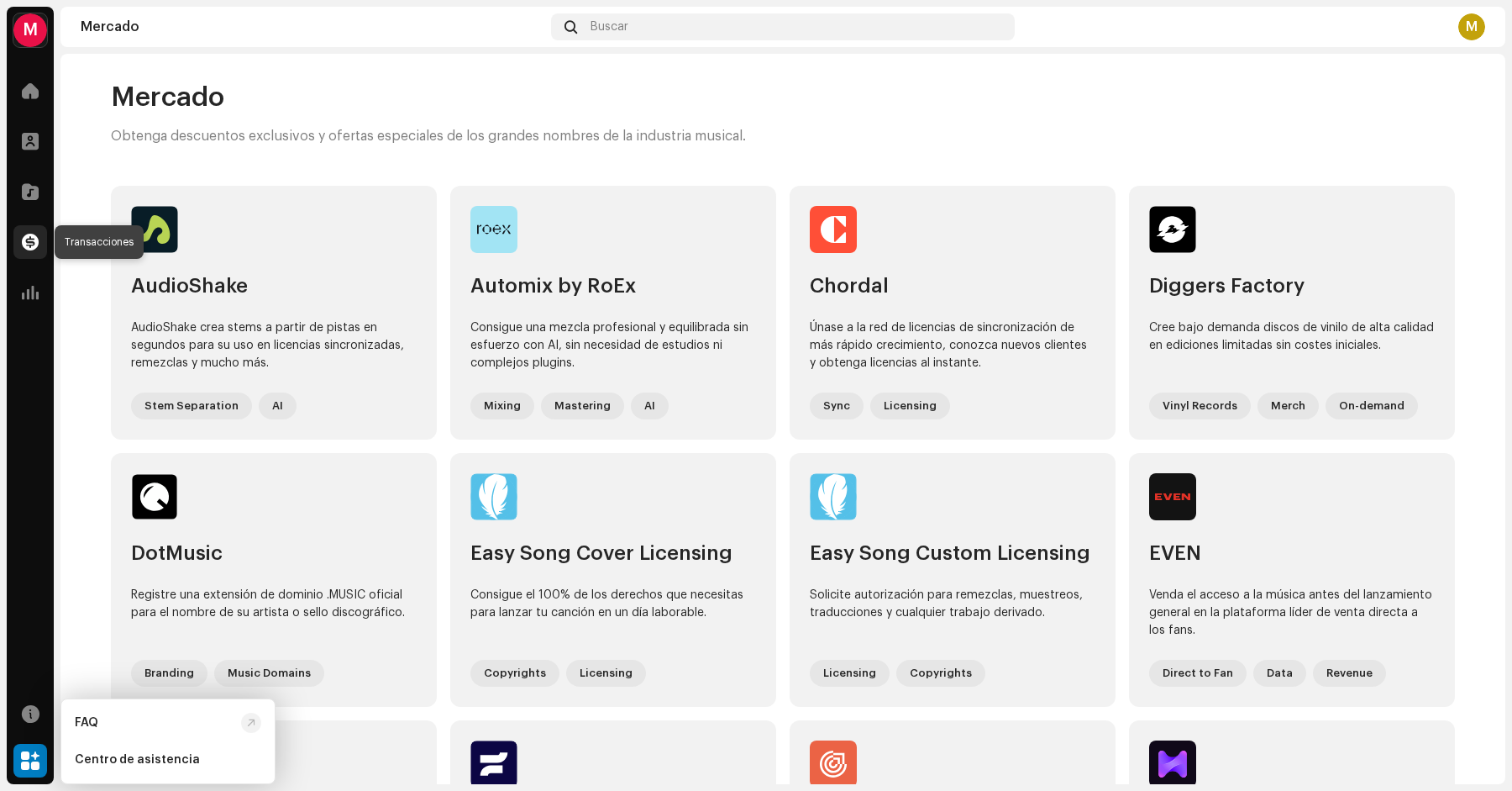
click at [36, 245] on span at bounding box center [30, 242] width 17 height 14
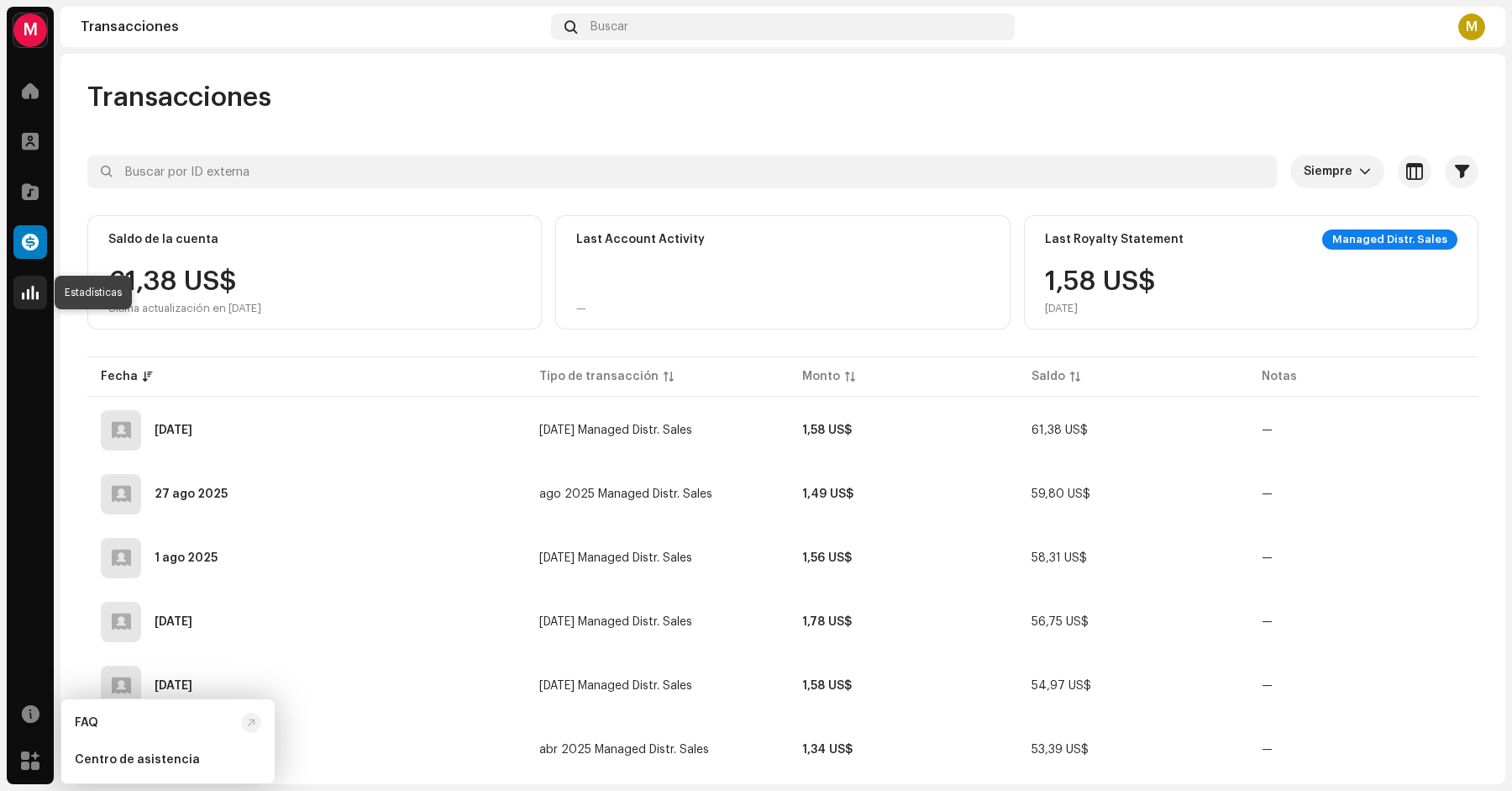
click at [36, 298] on span at bounding box center [30, 293] width 17 height 14
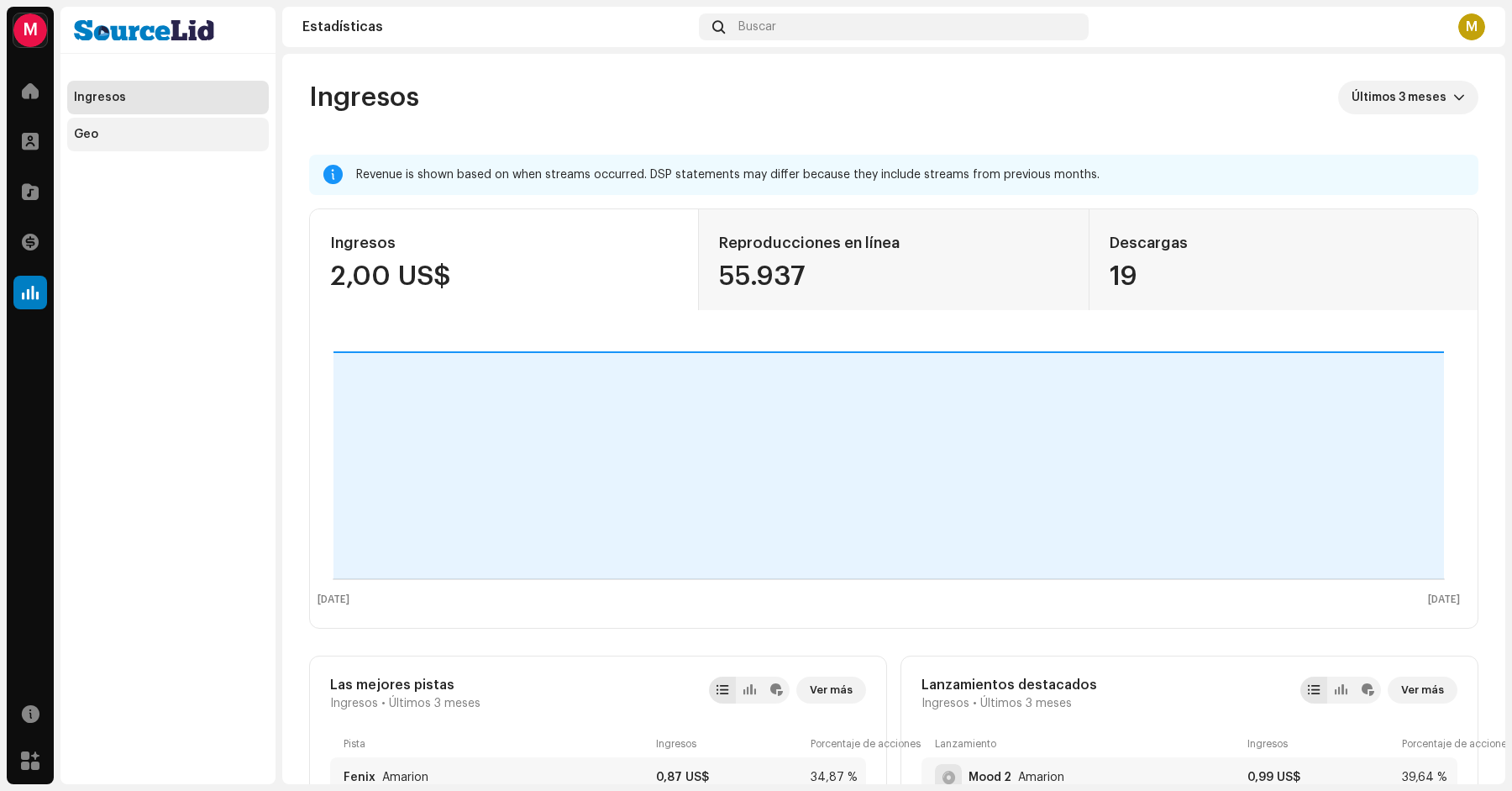
click at [231, 134] on div "Geo" at bounding box center [167, 135] width 188 height 14
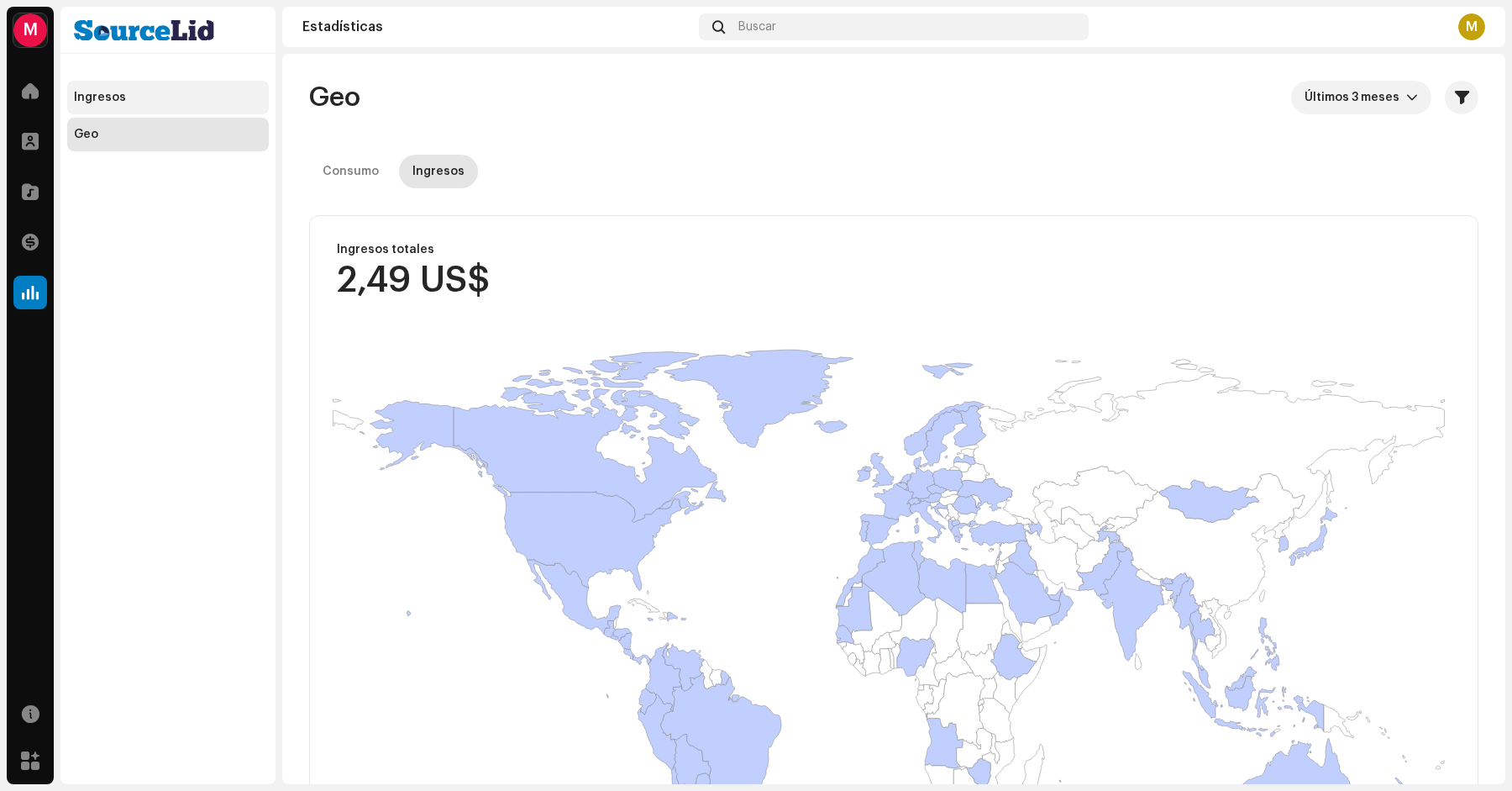
click at [216, 102] on div "Ingresos" at bounding box center [167, 98] width 188 height 14
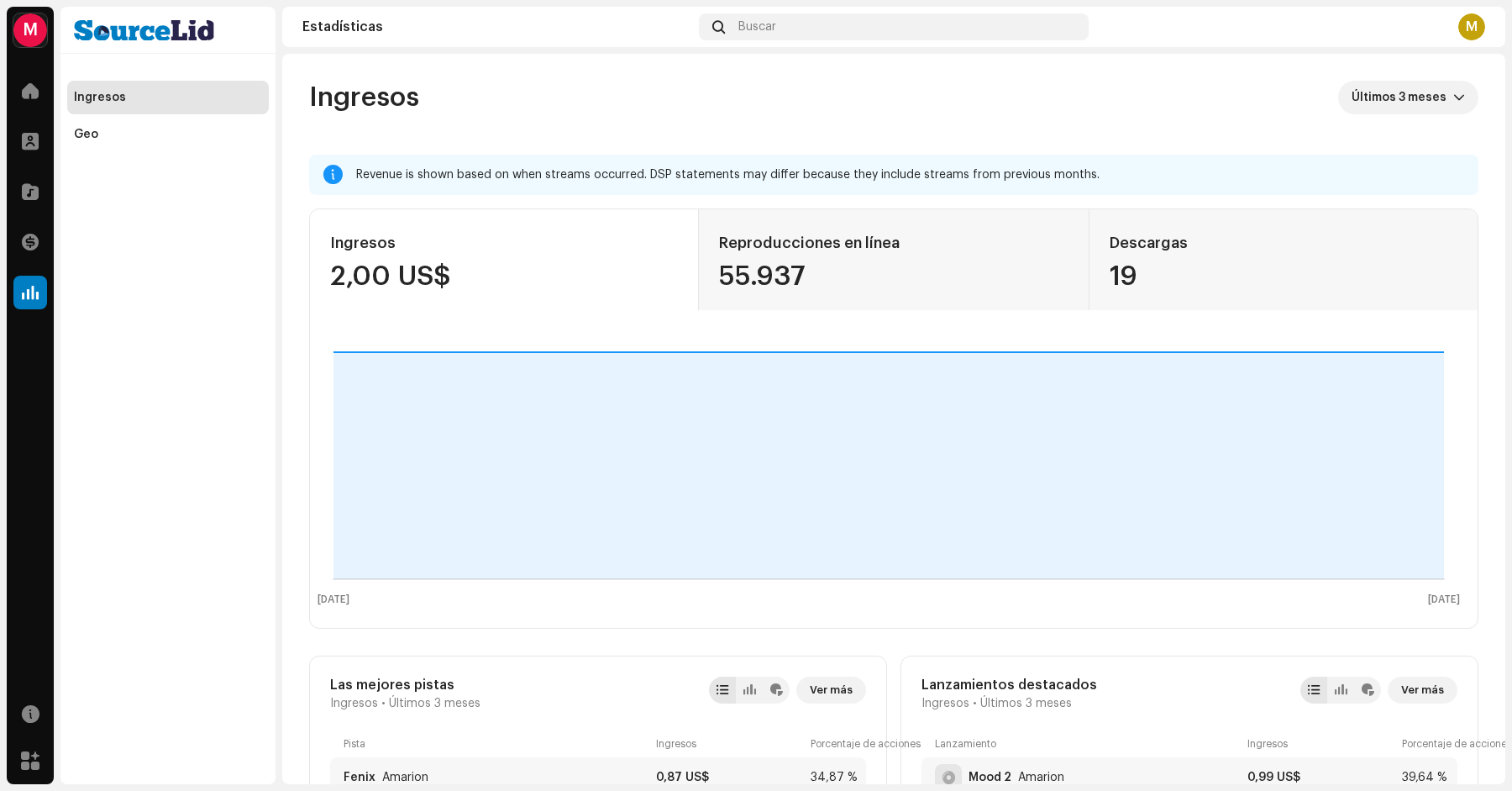
click at [197, 34] on div at bounding box center [168, 30] width 215 height 47
click at [41, 89] on div at bounding box center [30, 90] width 33 height 33
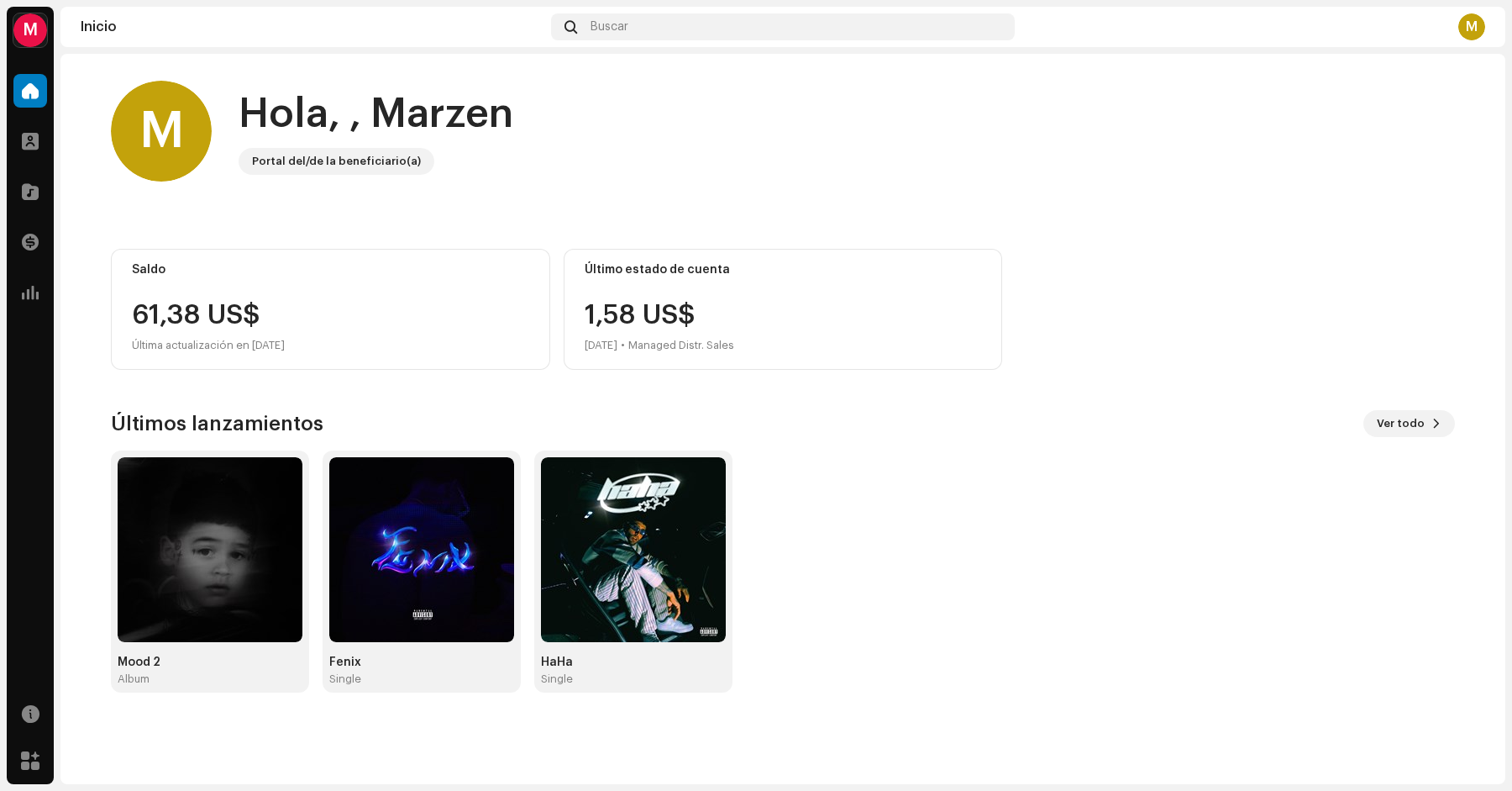
click at [359, 312] on div "61,38 US$" at bounding box center [330, 315] width 397 height 27
click at [1407, 425] on span "Ver todo" at bounding box center [1401, 423] width 48 height 33
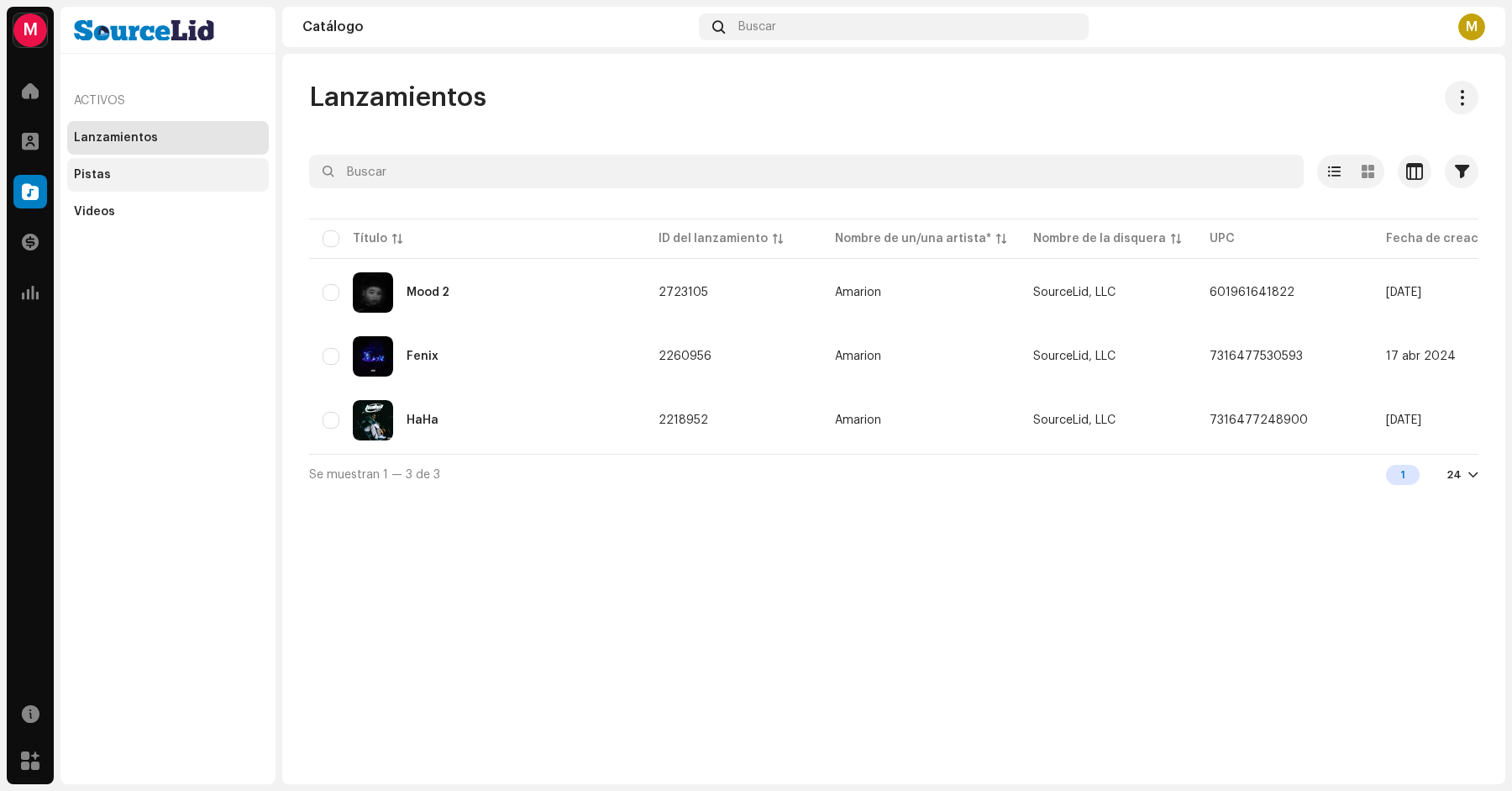
click at [155, 178] on div "Pistas" at bounding box center [167, 175] width 188 height 14
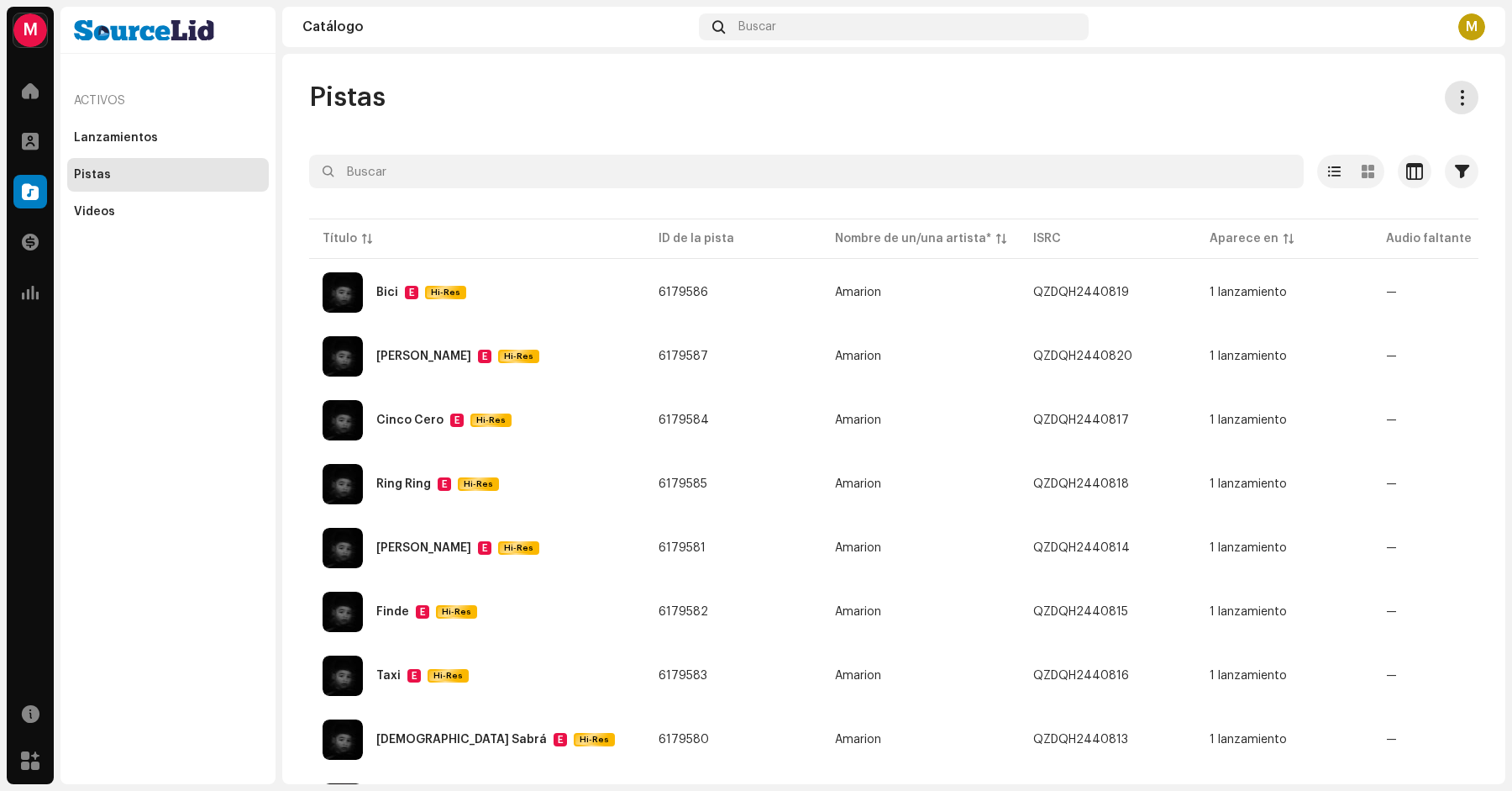
click at [1455, 104] on span at bounding box center [1462, 98] width 16 height 14
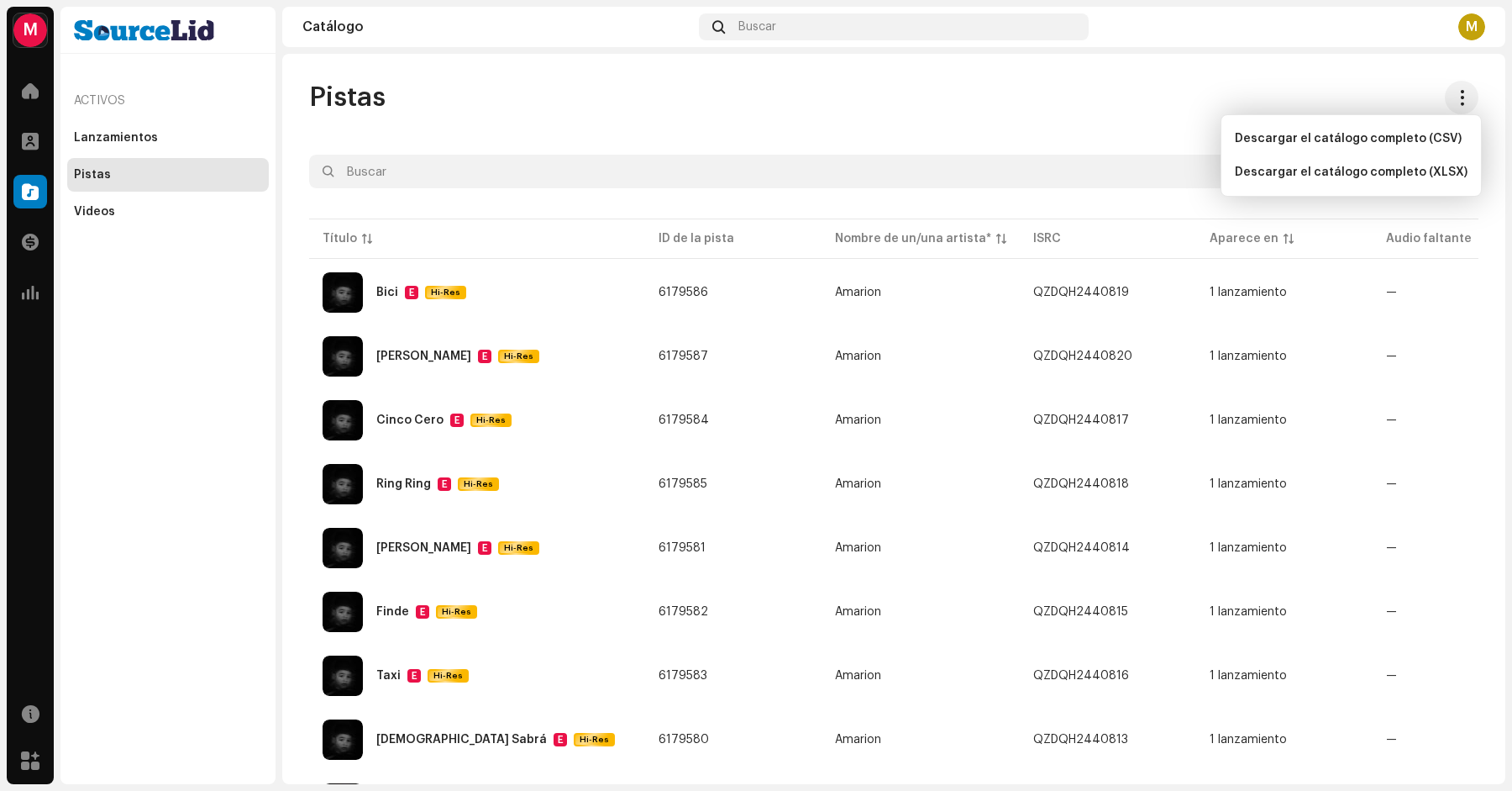
click at [1402, 95] on div "Pistas" at bounding box center [895, 97] width 1170 height 33
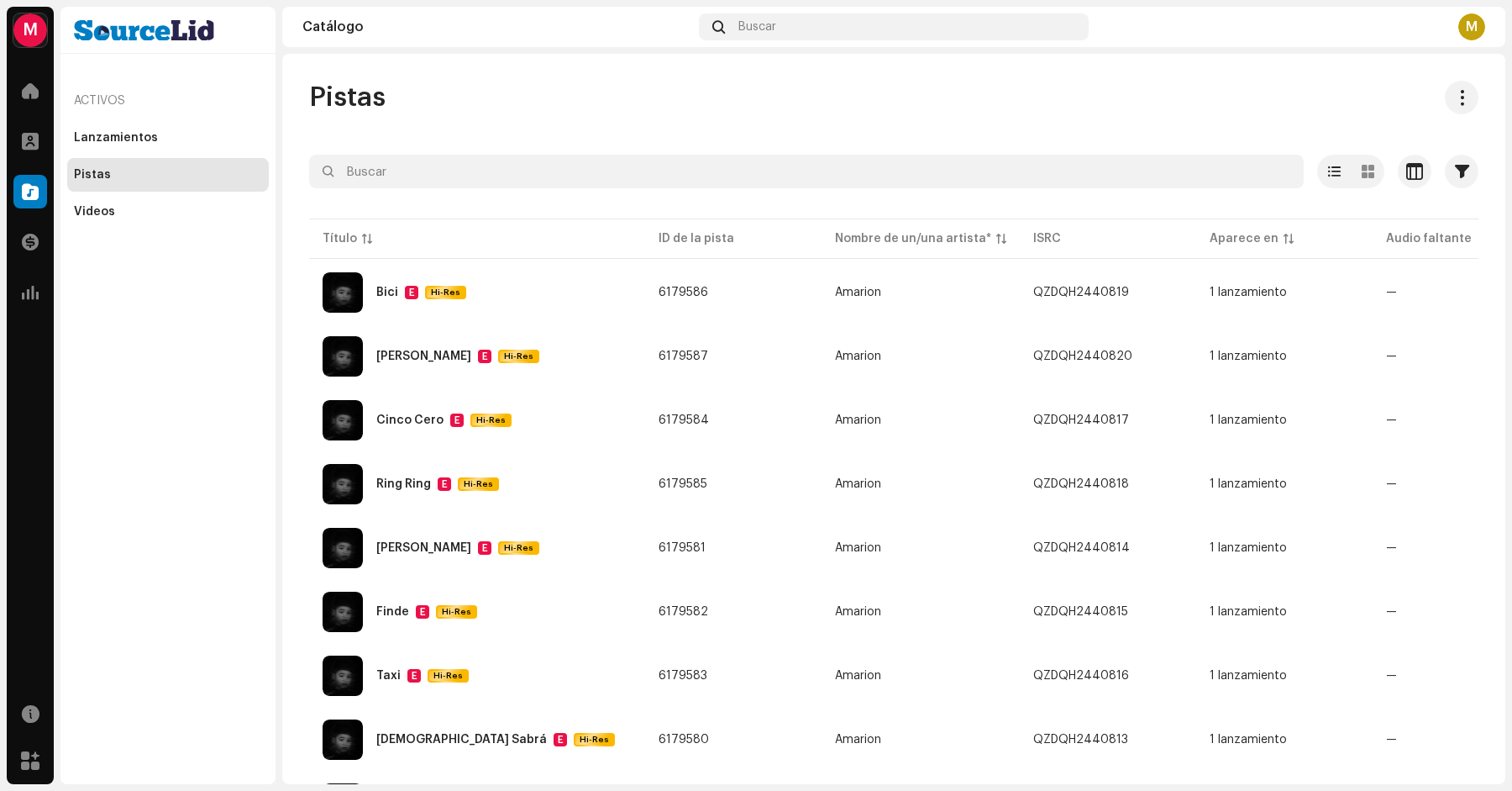
click at [1470, 27] on div "M" at bounding box center [1472, 27] width 27 height 27
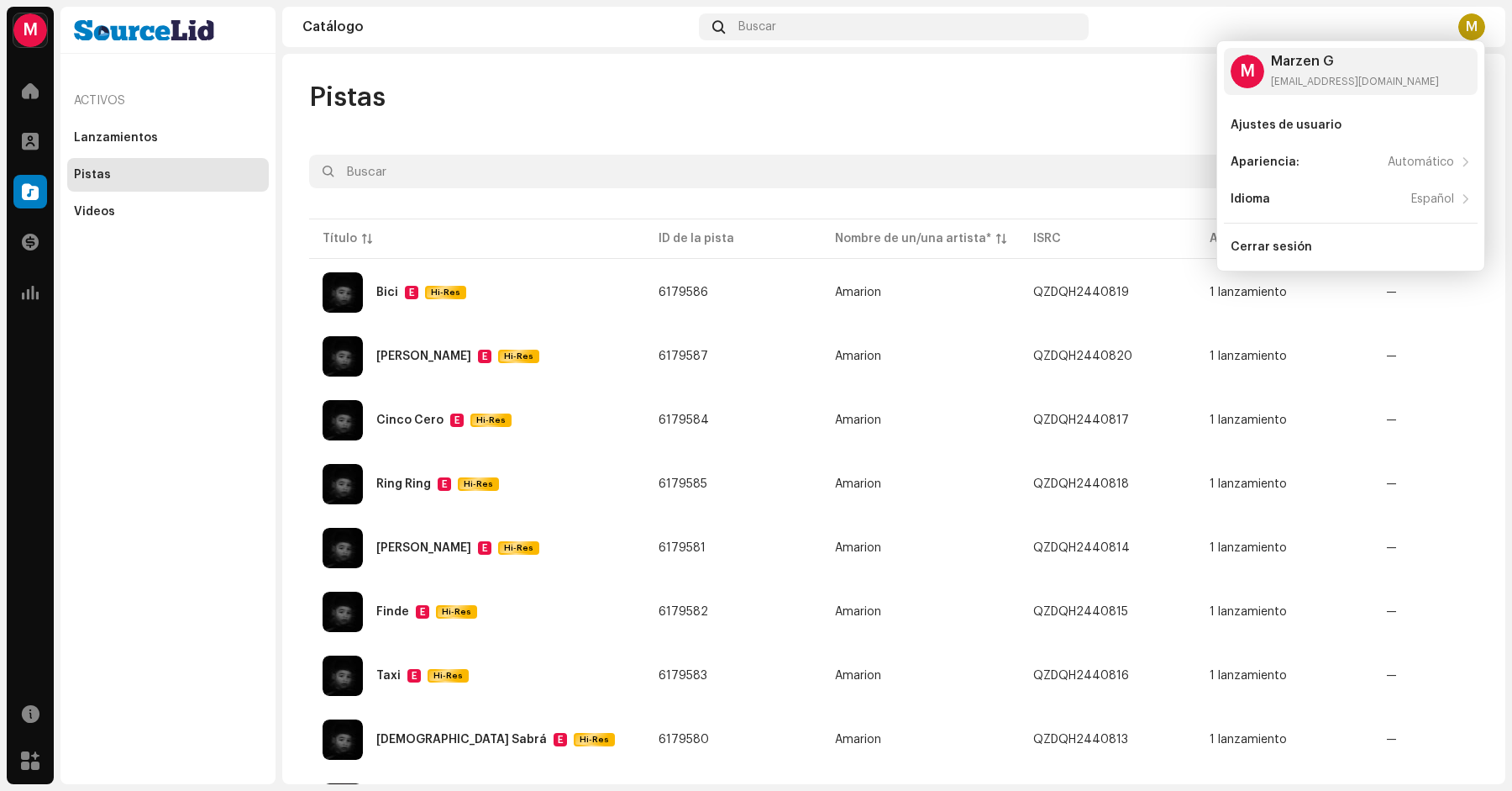
click at [306, 27] on div "Catálogo" at bounding box center [497, 27] width 390 height 14
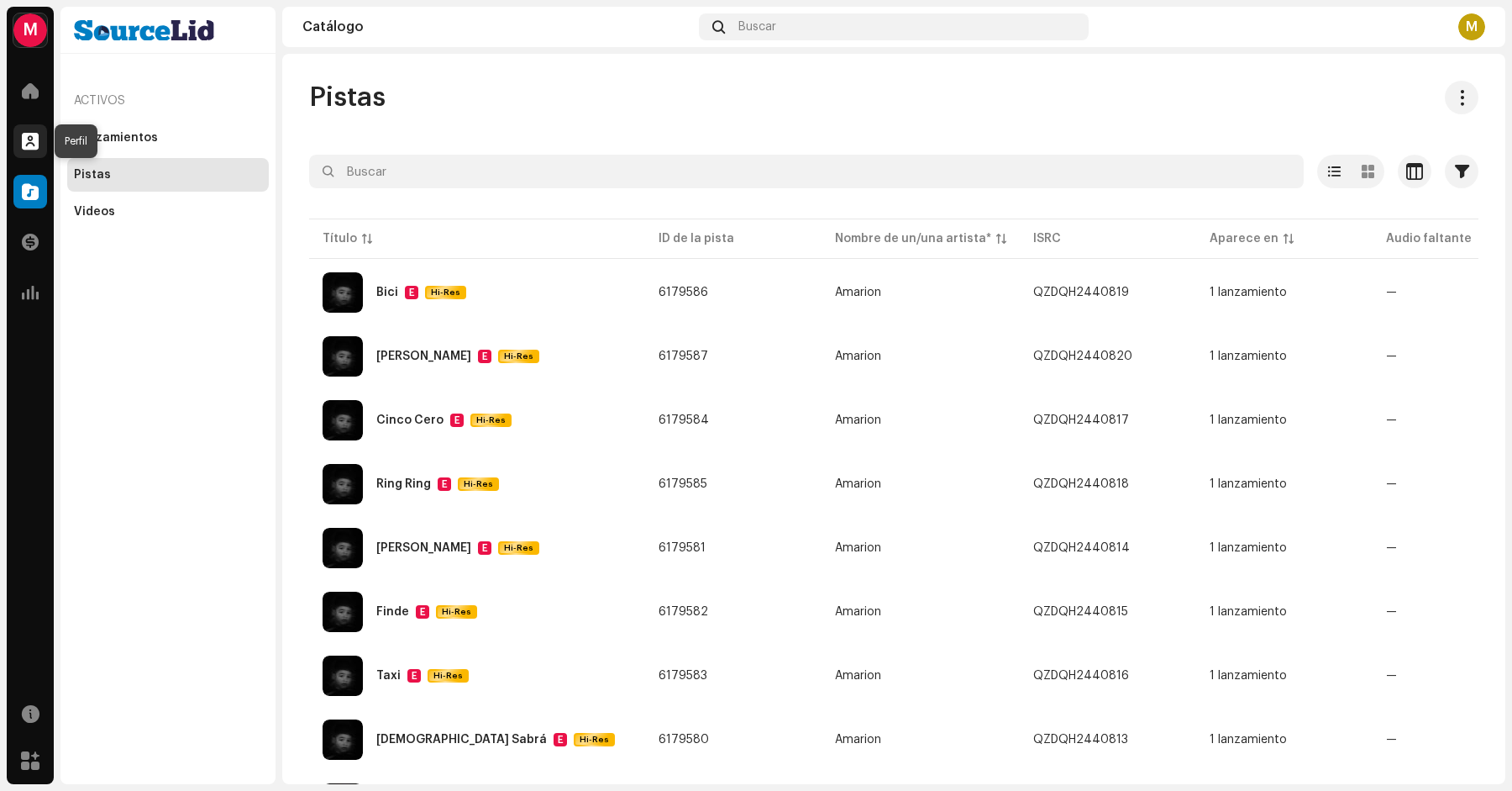
click at [36, 136] on span at bounding box center [30, 142] width 17 height 14
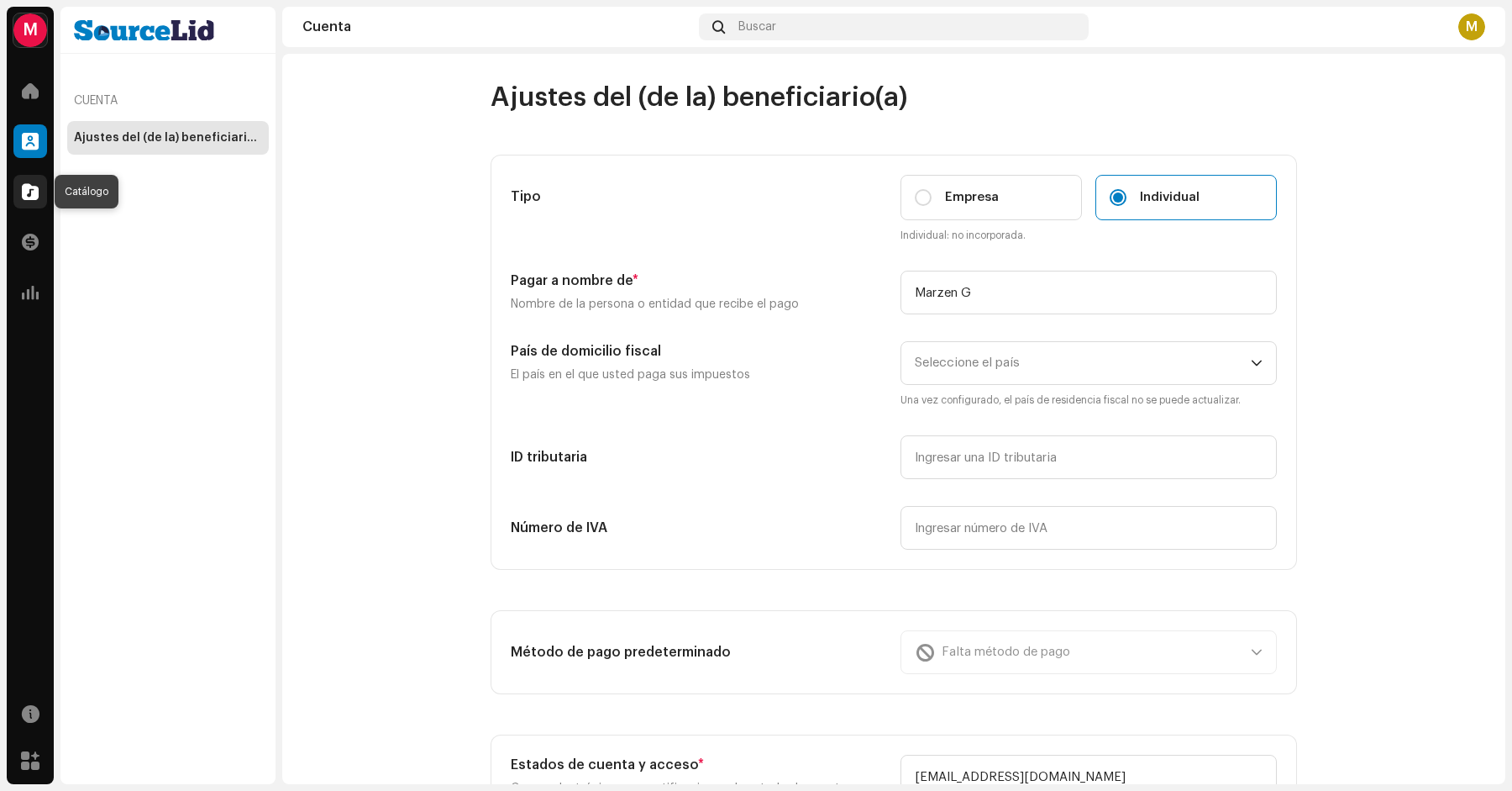
click at [35, 202] on div at bounding box center [30, 191] width 33 height 33
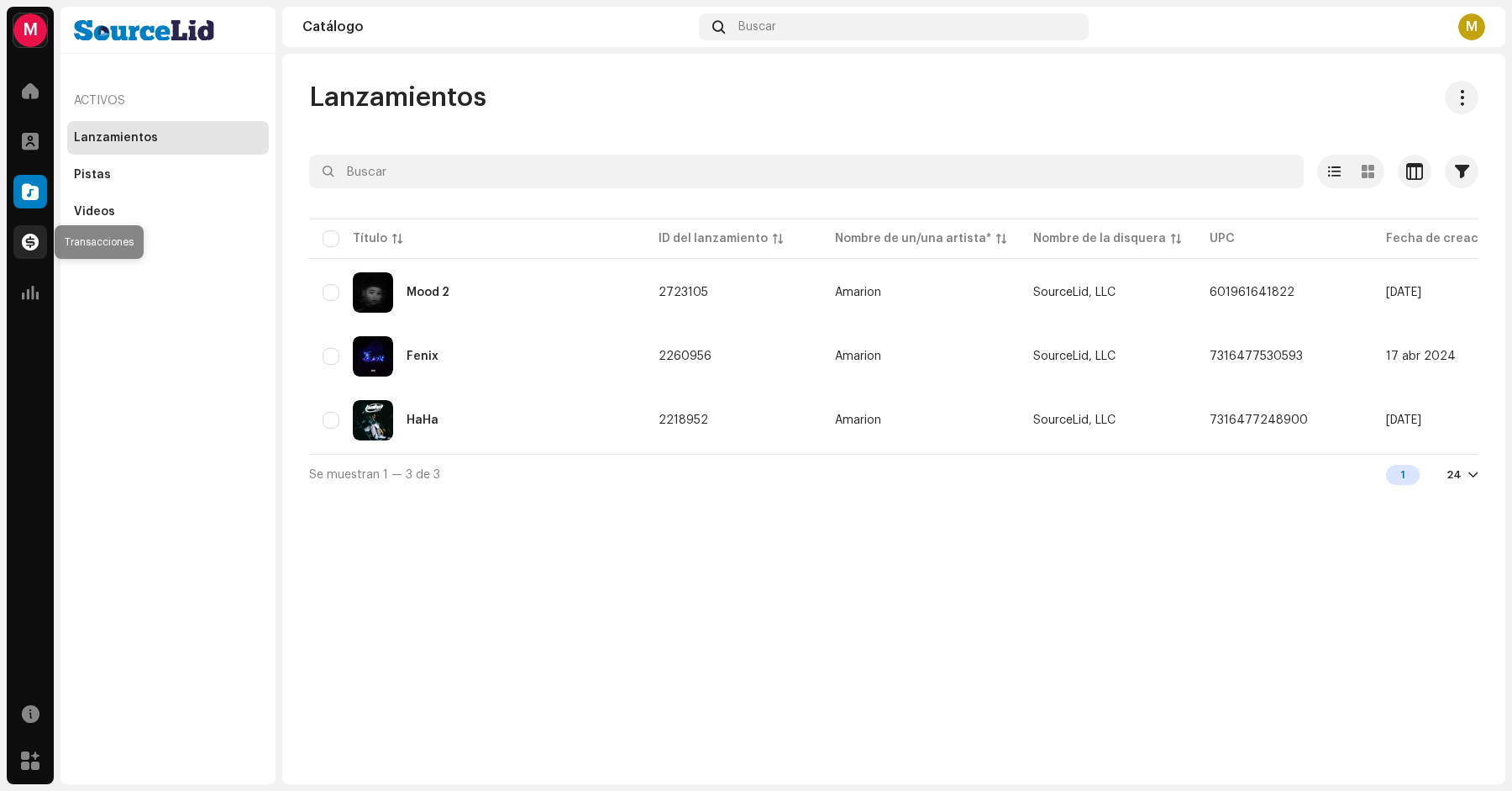
click at [35, 239] on span at bounding box center [30, 242] width 17 height 14
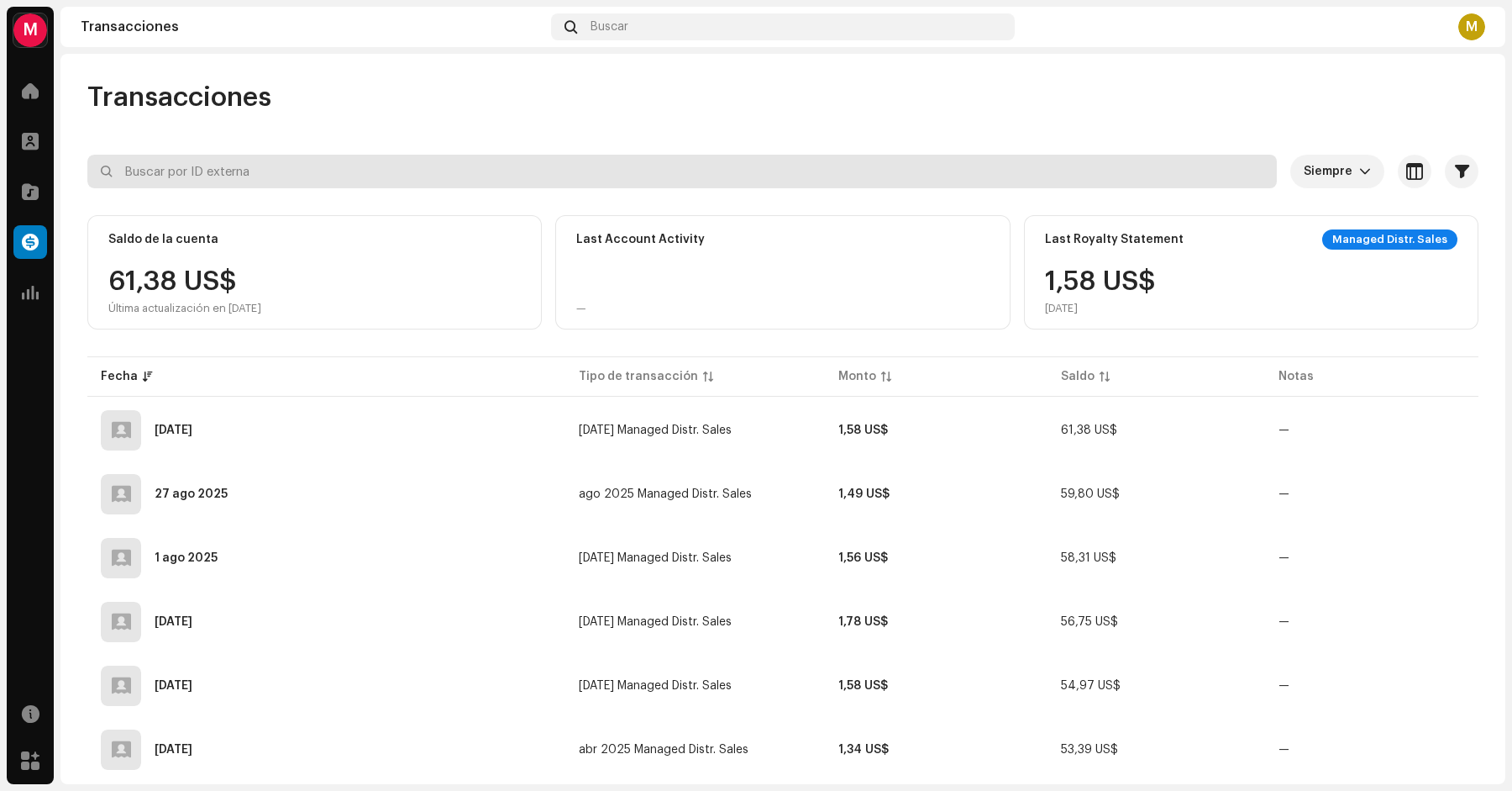
click at [274, 177] on input "text" at bounding box center [682, 171] width 1190 height 33
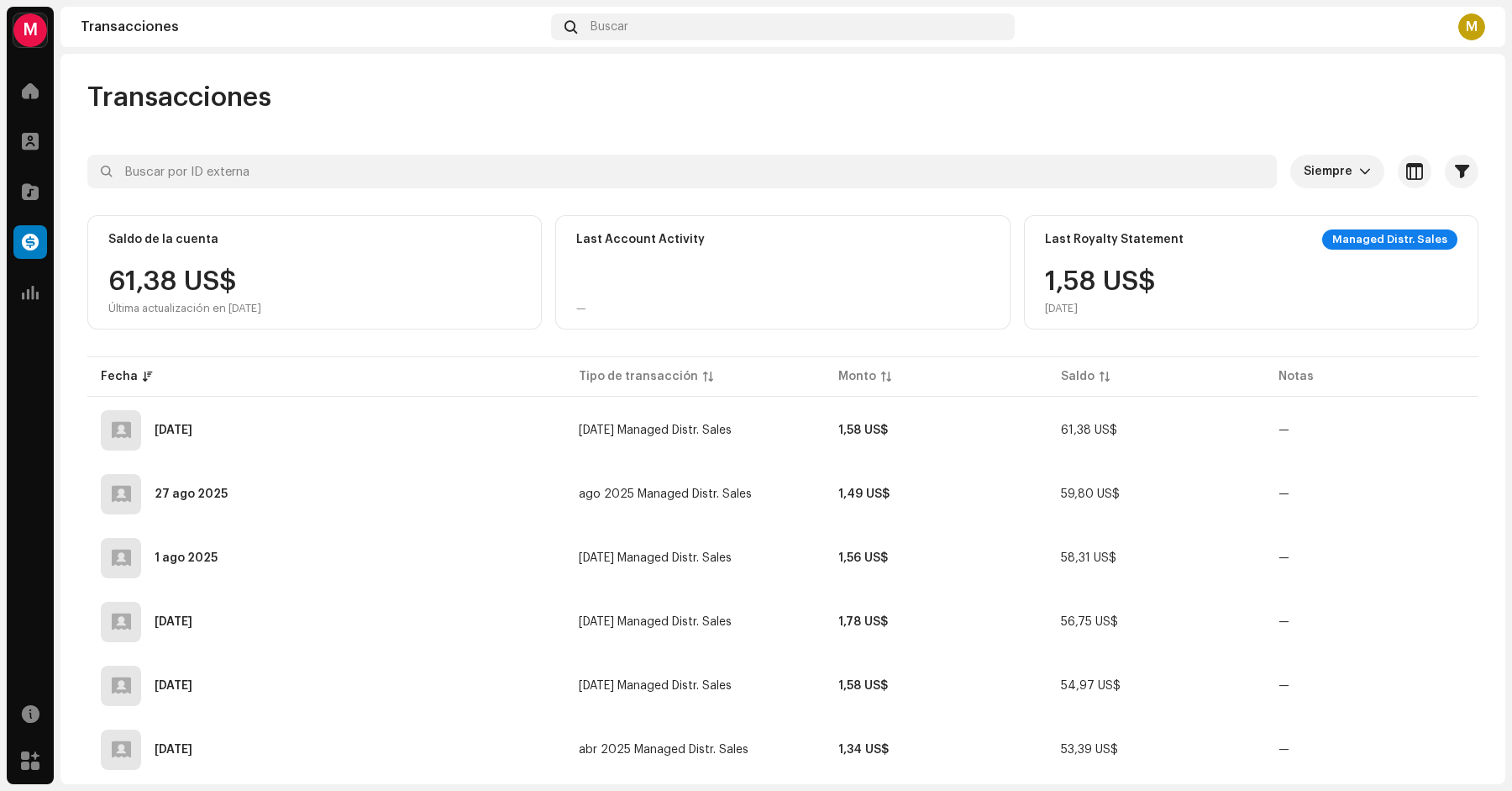
click at [203, 250] on div "Saldo de la cuenta 61,38 US$ Última actualización en 8 oct 2025" at bounding box center [315, 272] width 455 height 114
click at [178, 295] on div "61,38 US$ Última actualización en 8 oct 2025" at bounding box center [184, 292] width 153 height 47
click at [225, 390] on th "Fecha" at bounding box center [326, 376] width 478 height 40
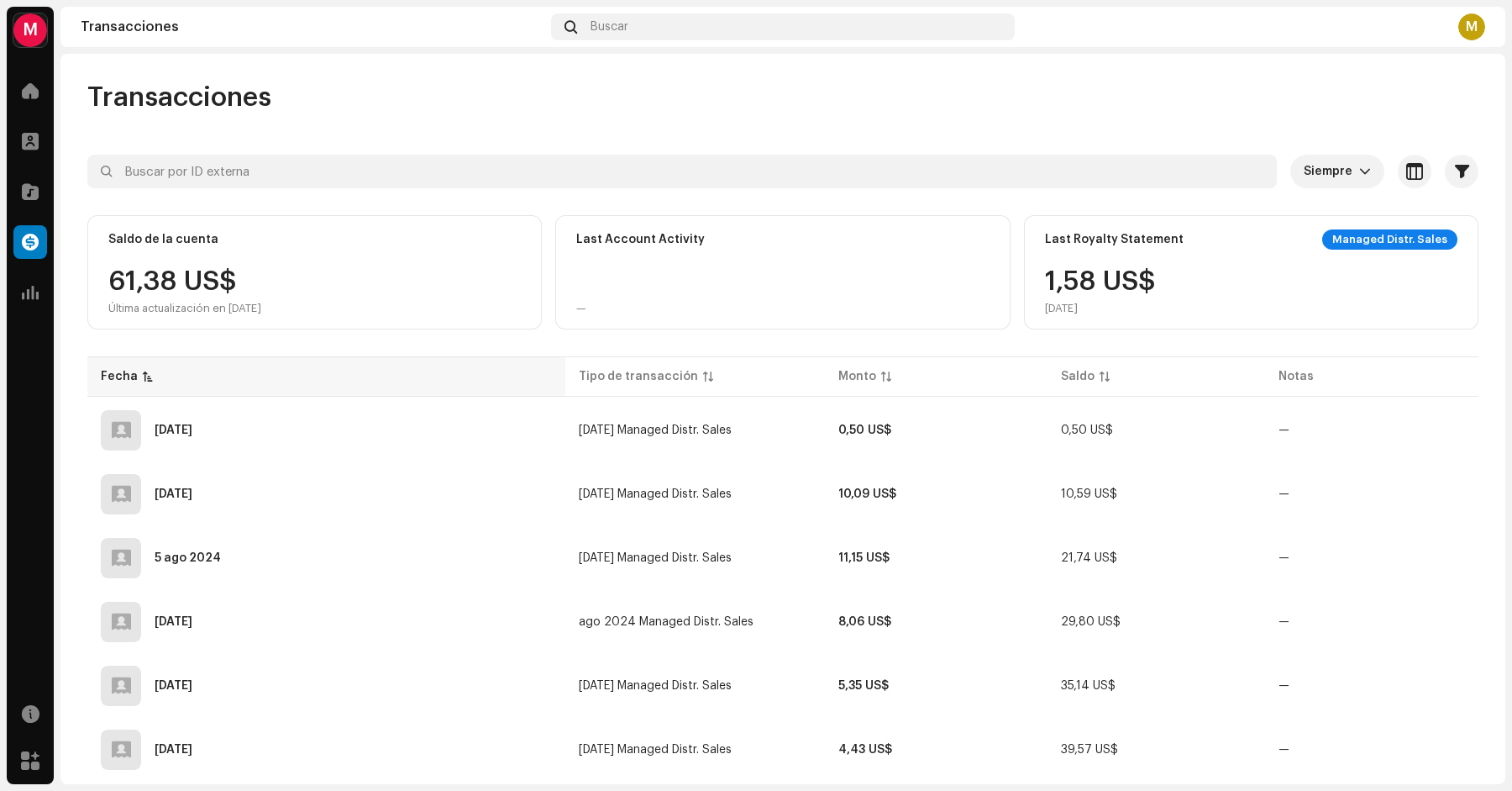
click at [222, 382] on div "Fecha" at bounding box center [327, 377] width 451 height 17
click at [192, 426] on div "[DATE]" at bounding box center [173, 431] width 38 height 12
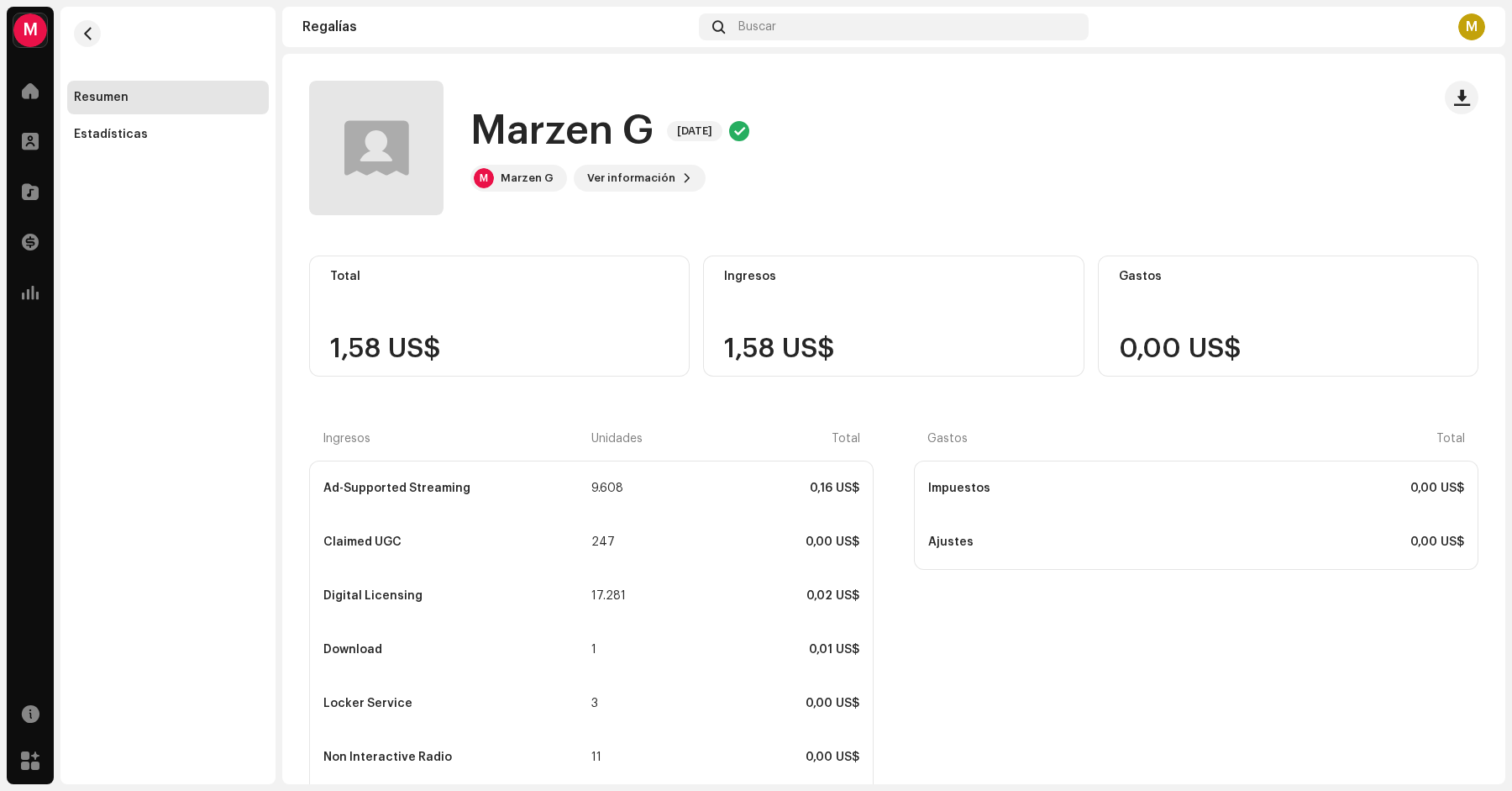
click at [742, 319] on div "Ingresos 1,58 US$" at bounding box center [894, 316] width 381 height 121
click at [717, 127] on span "[DATE]" at bounding box center [695, 131] width 56 height 21
click at [764, 330] on div "Ingresos 1,58 US$" at bounding box center [894, 316] width 381 height 121
click at [666, 182] on span "Ver información" at bounding box center [631, 178] width 88 height 33
click at [947, 209] on div "Marzen G 5669123 ID del (de la) beneficiario(a) 544423 Mes del estado de cuenta…" at bounding box center [756, 396] width 1512 height 791
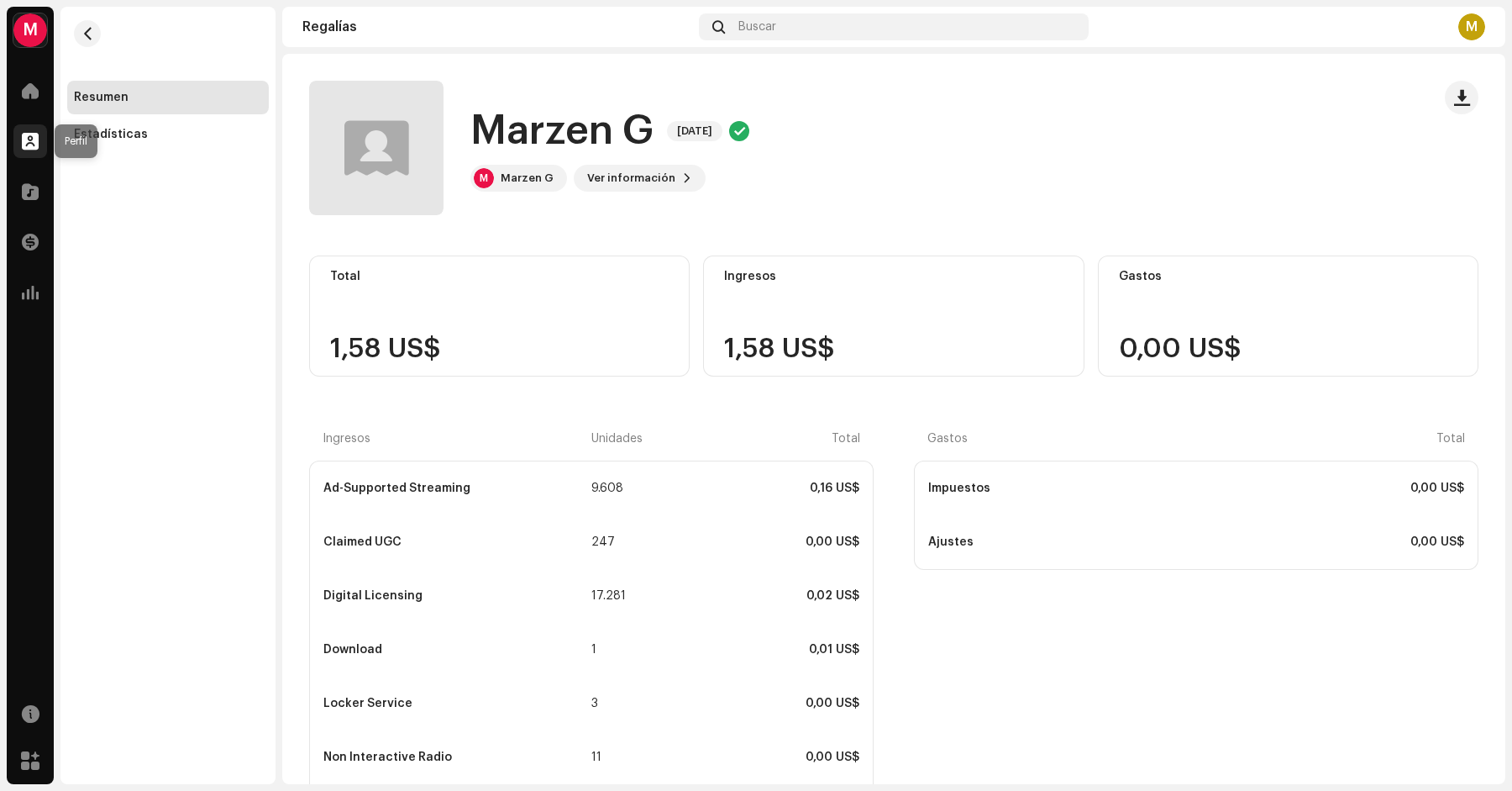
click at [44, 142] on div at bounding box center [30, 141] width 33 height 33
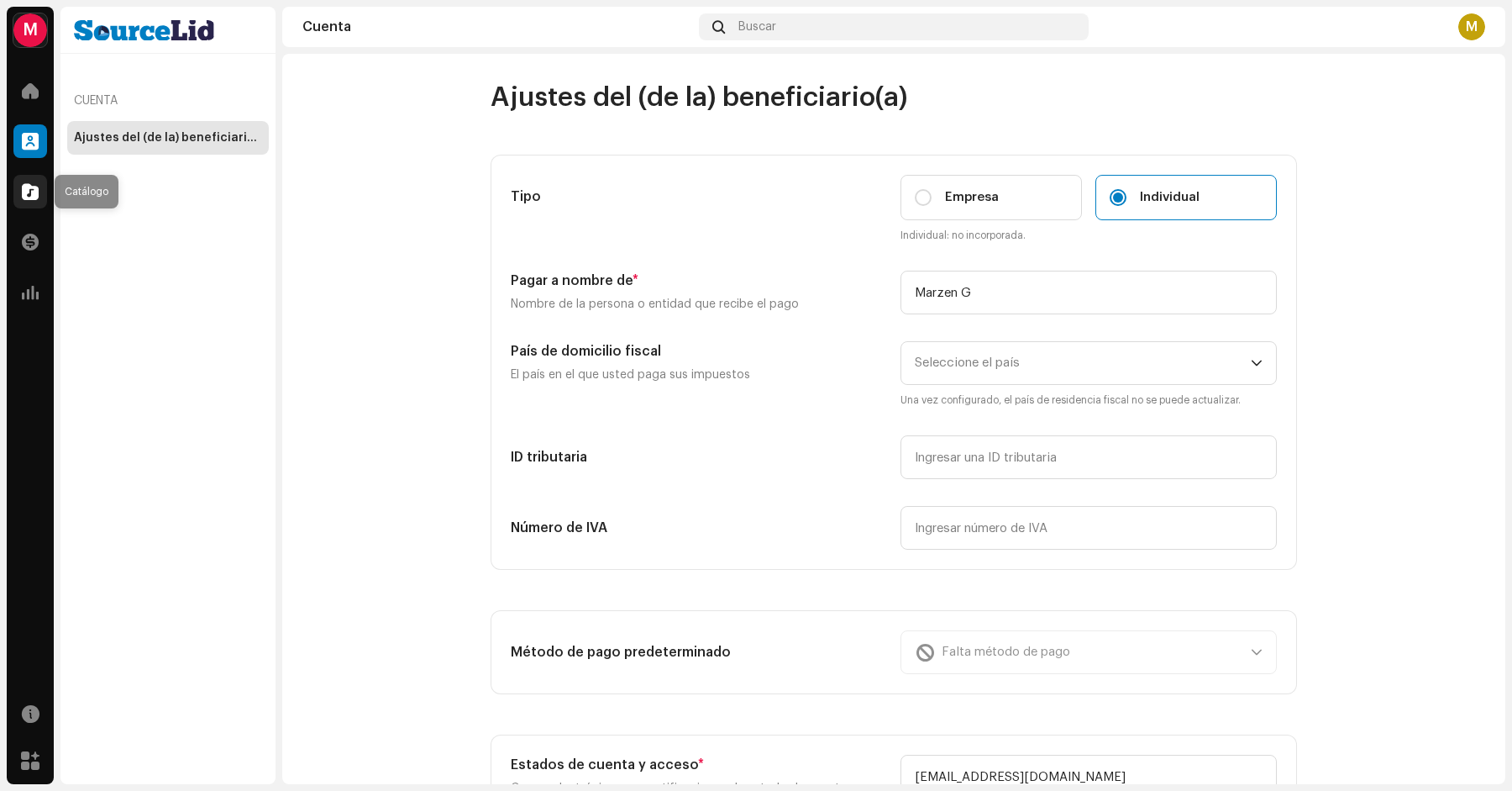
click at [38, 186] on span at bounding box center [30, 192] width 17 height 14
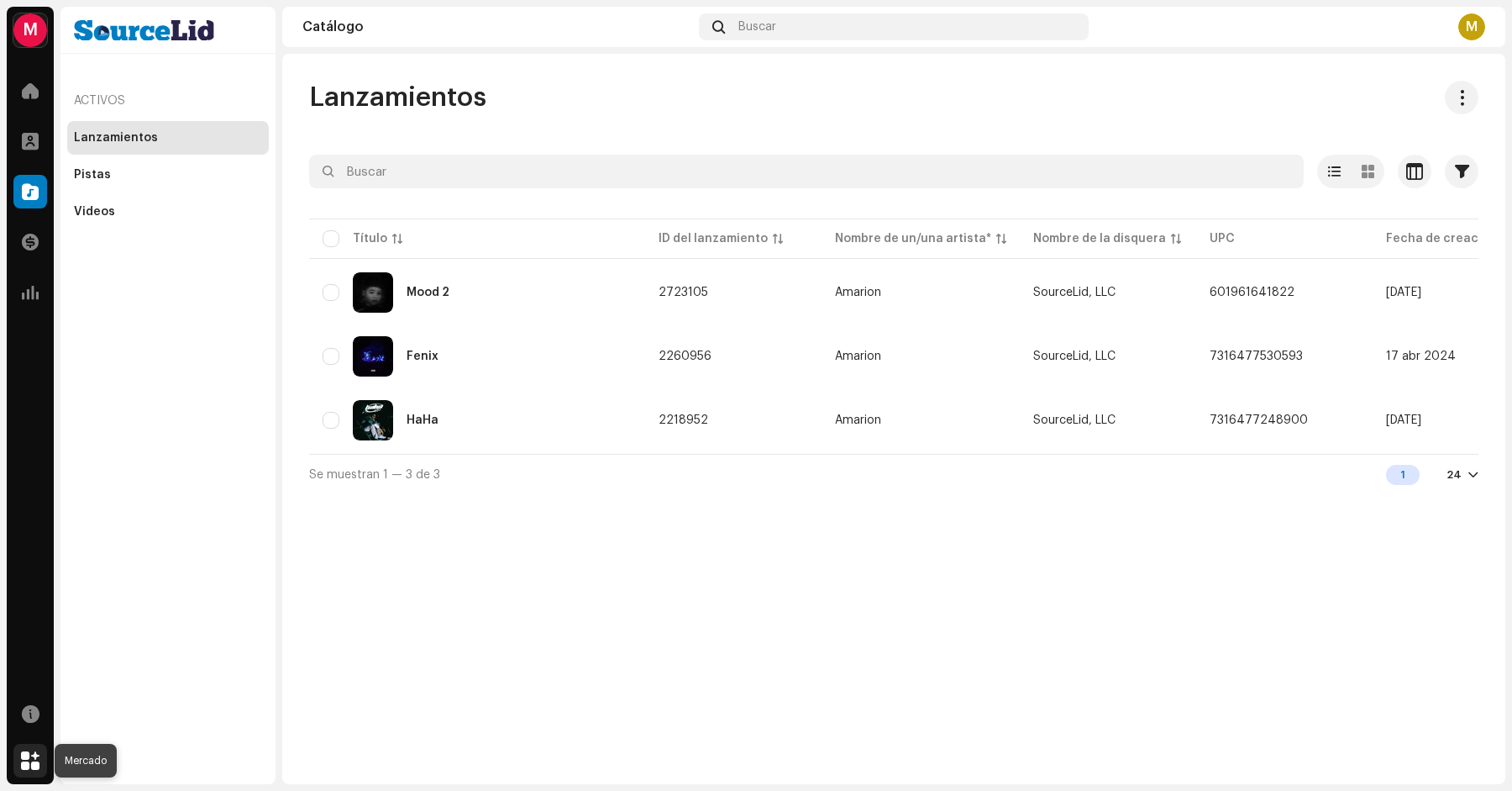
click at [33, 757] on span at bounding box center [30, 761] width 19 height 14
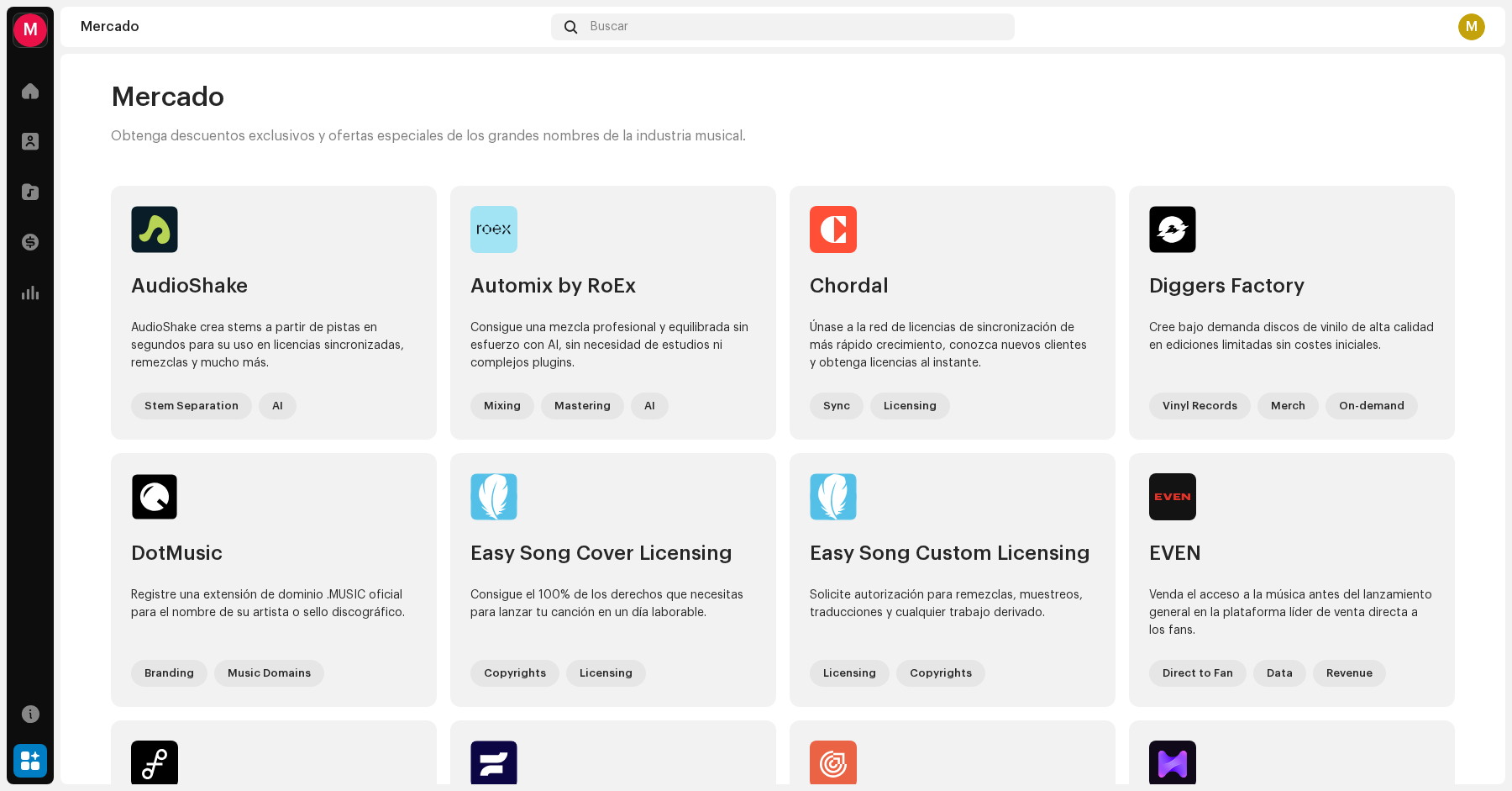
click at [32, 19] on div "M" at bounding box center [30, 30] width 33 height 33
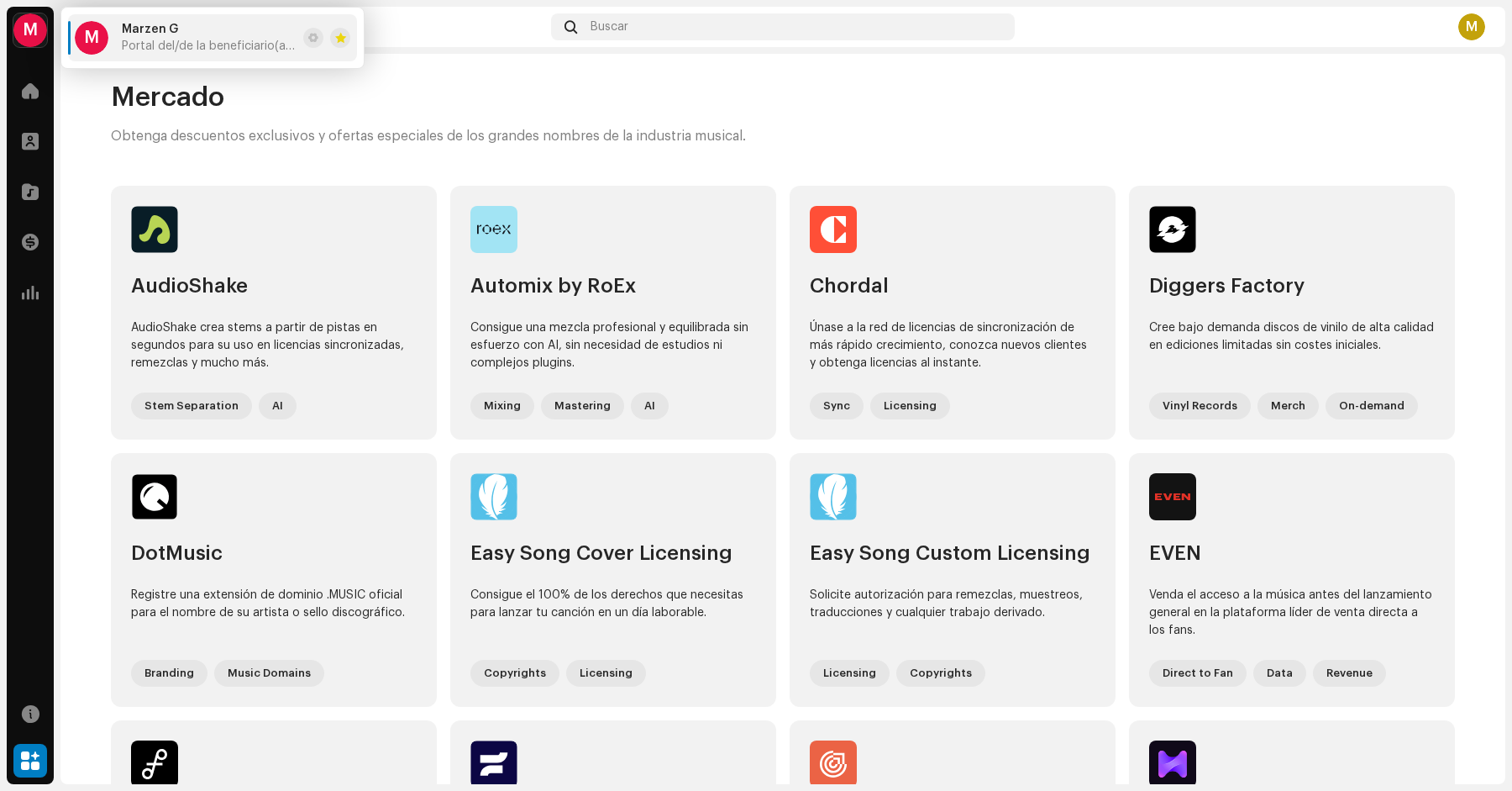
click at [112, 34] on div "M Marzen G Portal del/de la beneficiario(a) <Sourcelid>" at bounding box center [185, 37] width 222 height 33
click at [158, 39] on span "Portal del/de la beneficiario(a) <Sourcelid>" at bounding box center [209, 46] width 175 height 14
click at [308, 39] on button at bounding box center [314, 38] width 21 height 21
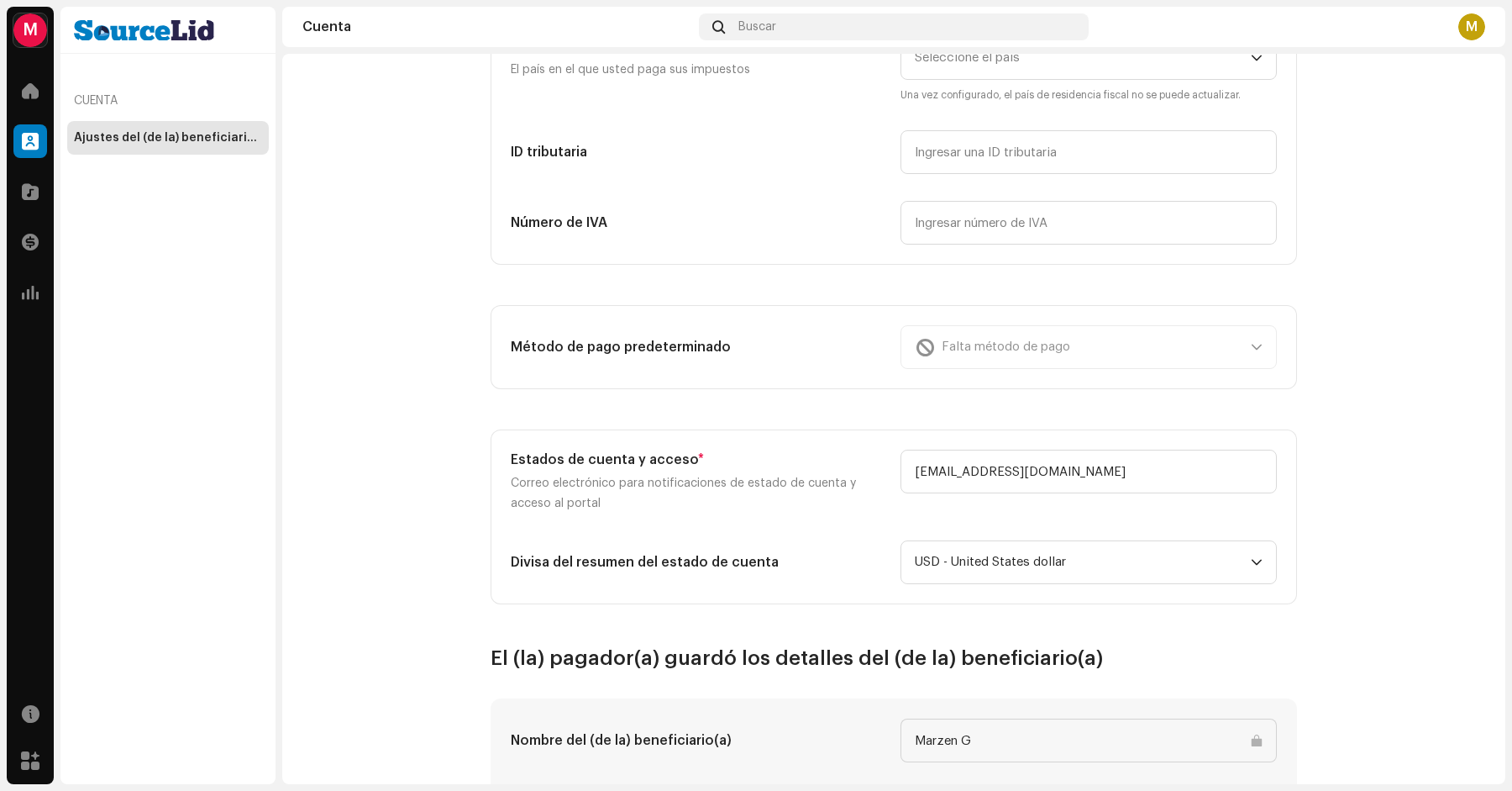
scroll to position [292, 0]
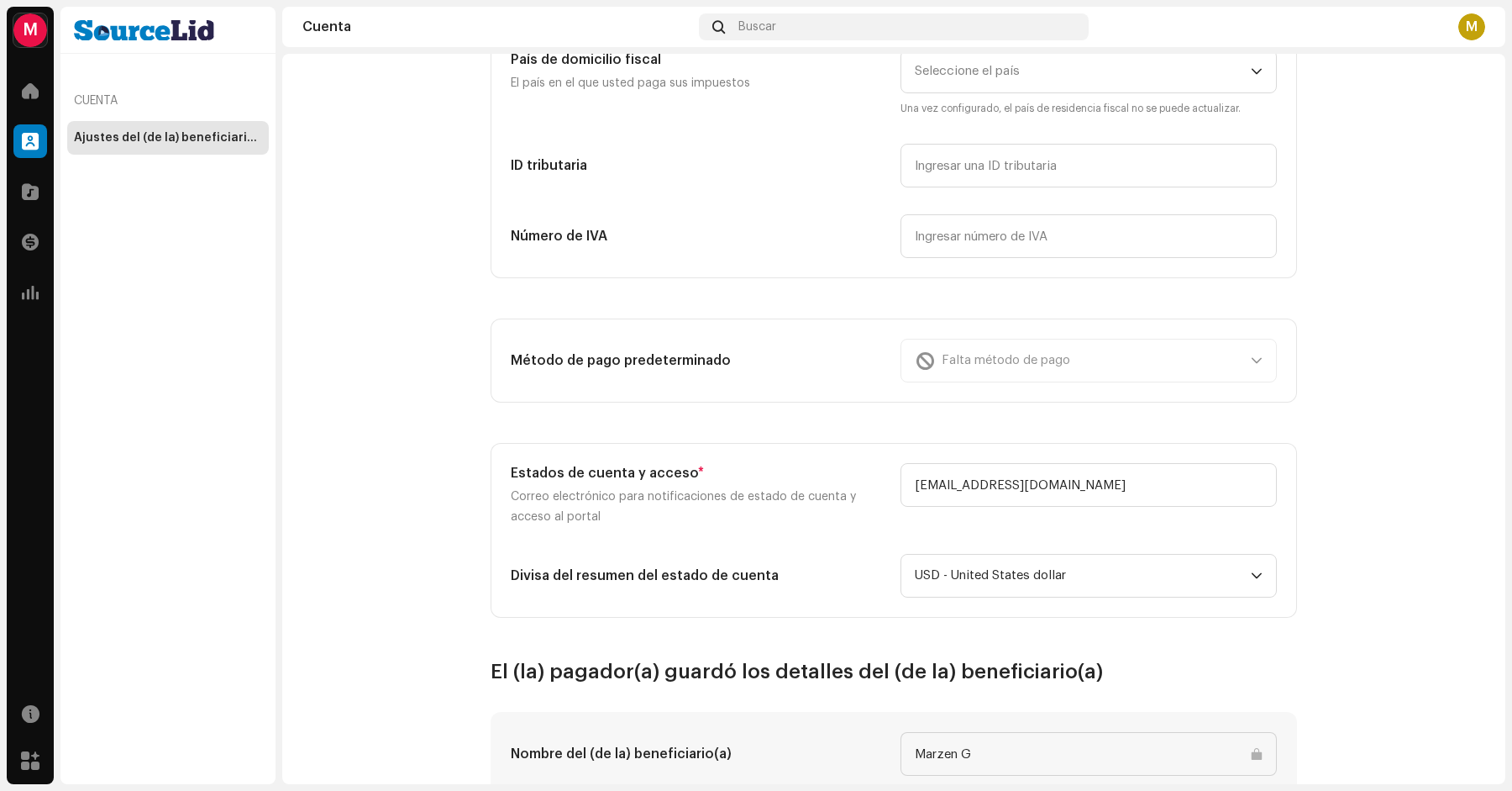
click at [980, 359] on div "Falta método de pago" at bounding box center [1088, 360] width 376 height 44
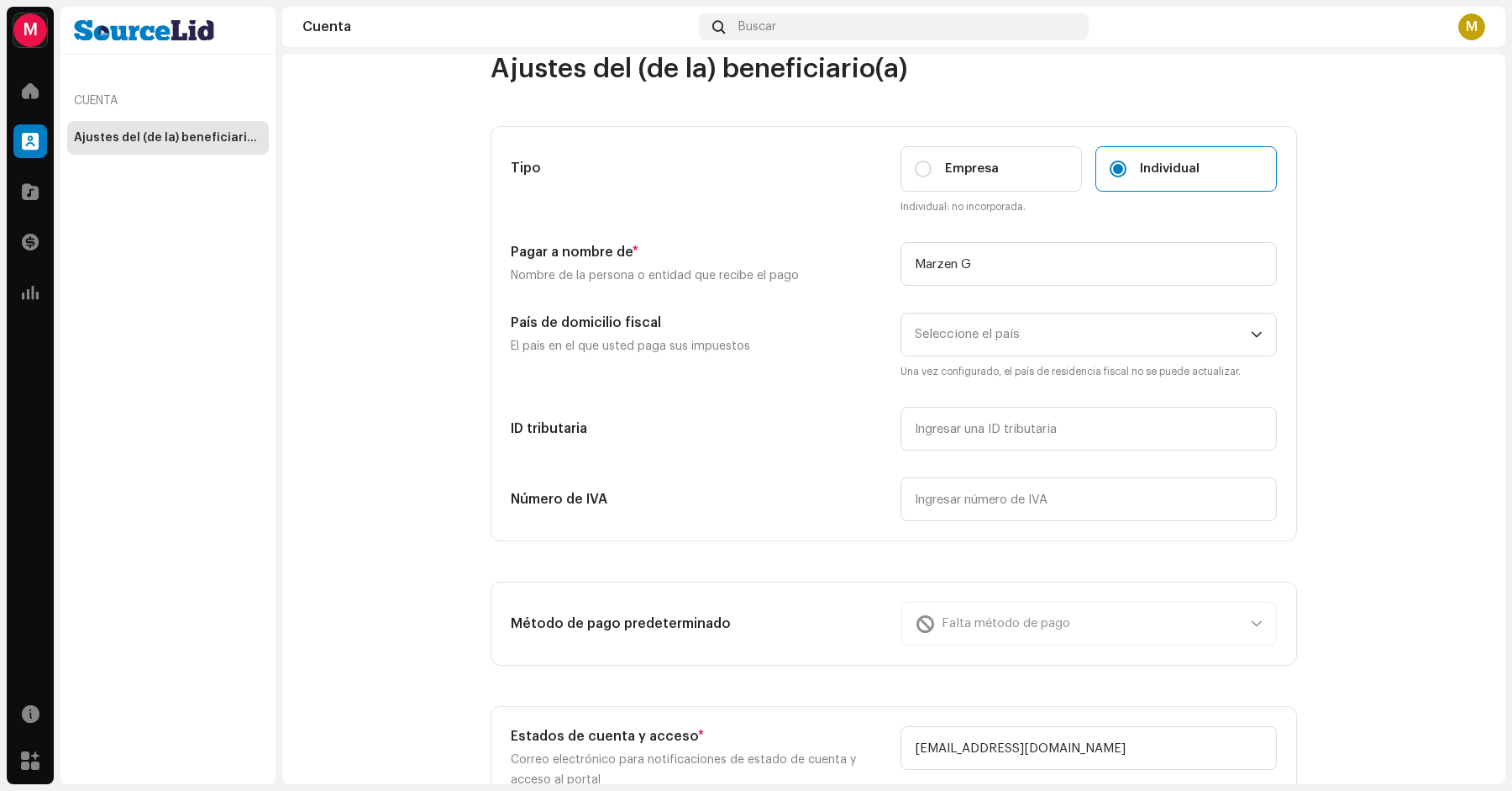
scroll to position [43, 0]
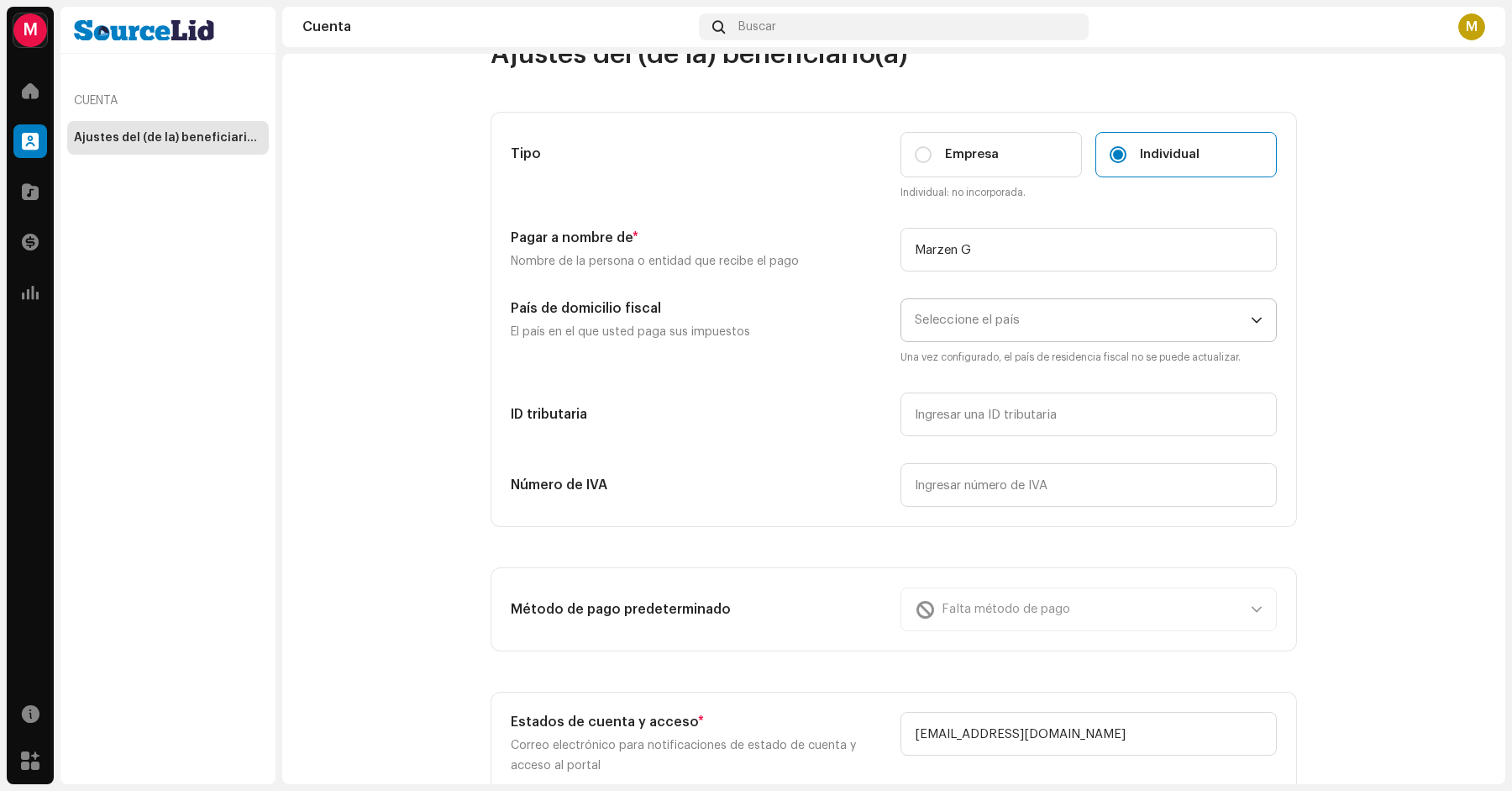
click at [973, 334] on span "Seleccione el país" at bounding box center [1083, 320] width 336 height 42
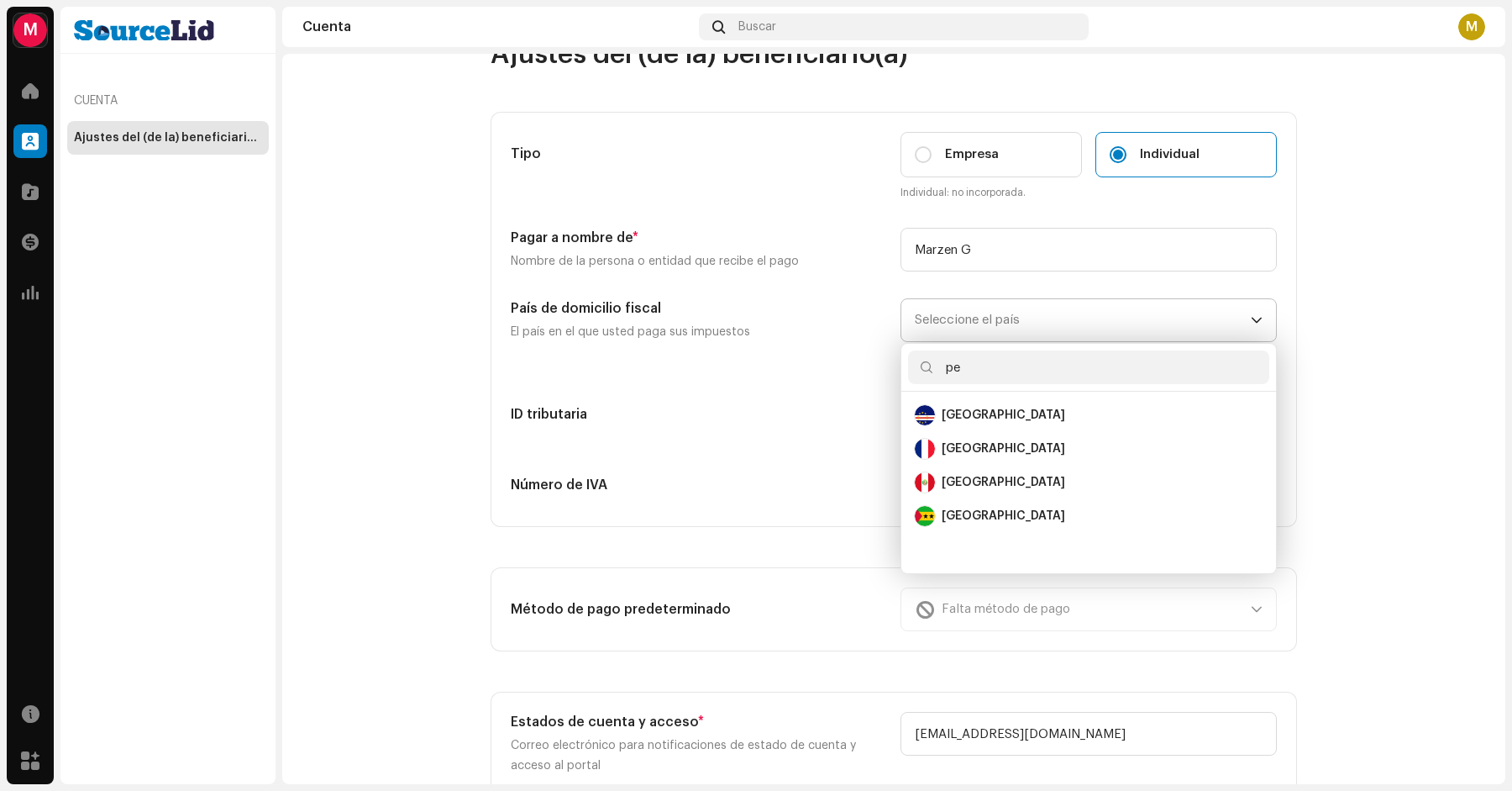
scroll to position [0, 0]
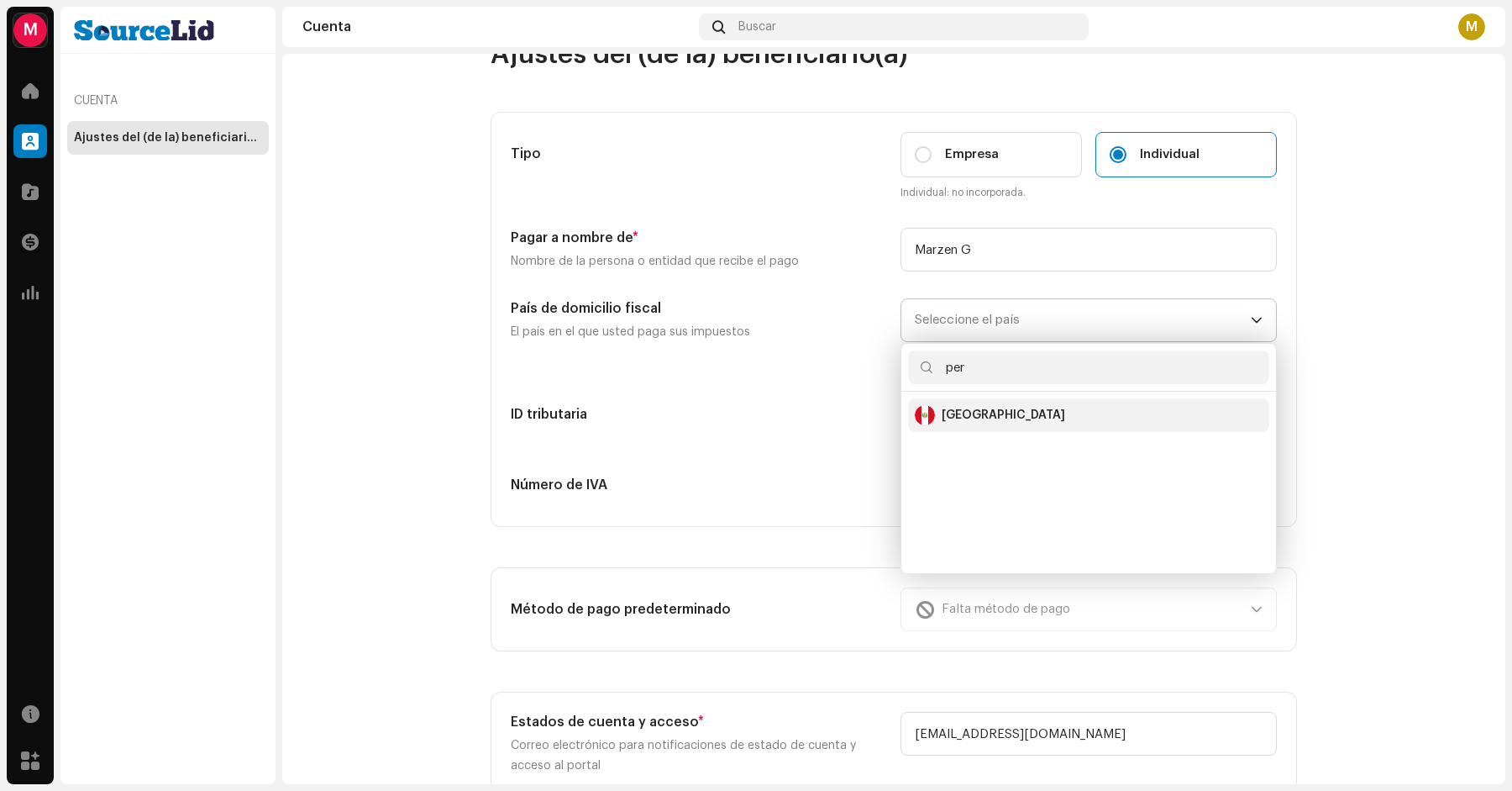
type input "per"
click at [970, 417] on div "Peru" at bounding box center [1089, 415] width 348 height 21
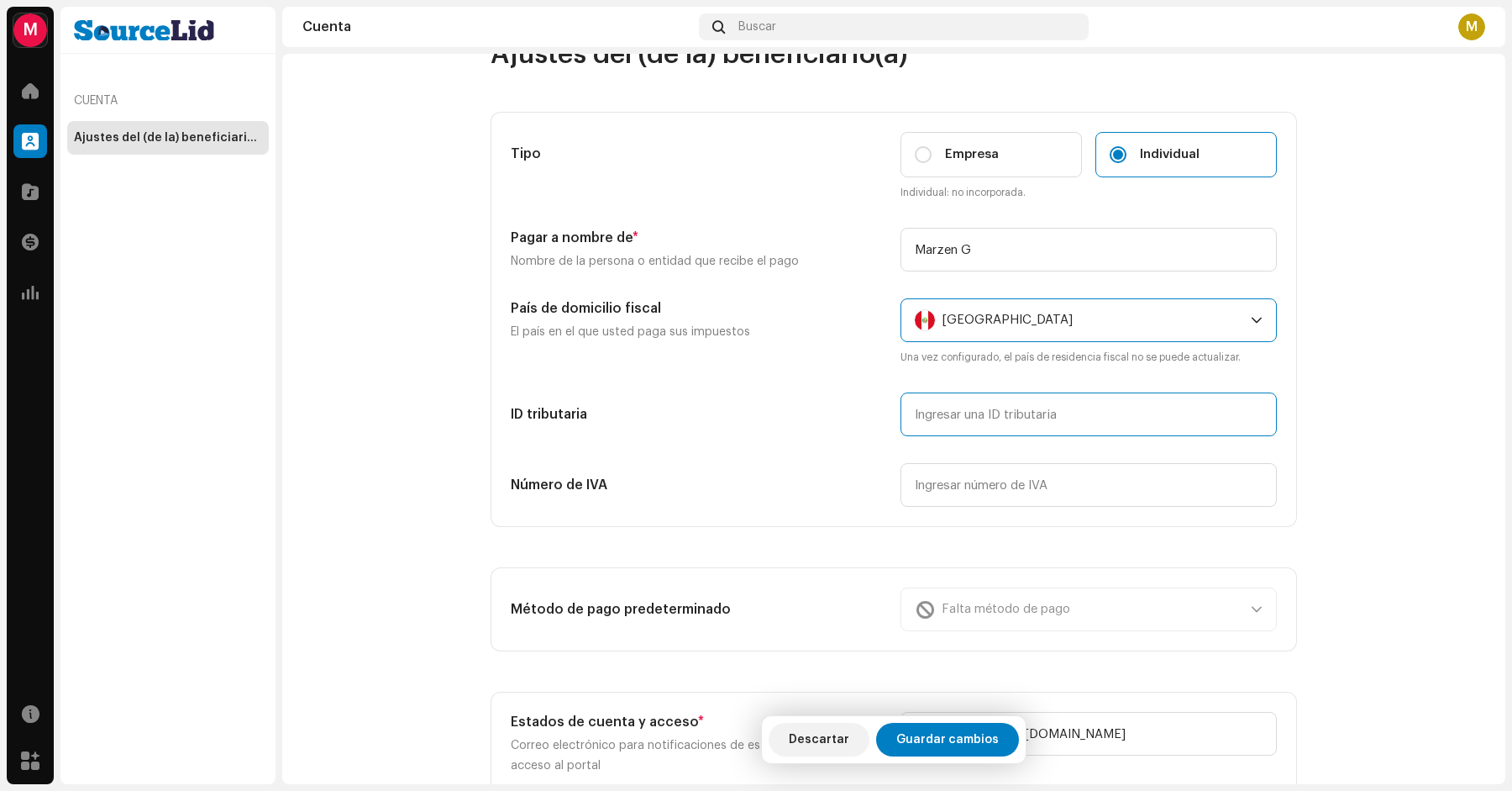
click at [960, 417] on input "text" at bounding box center [1088, 414] width 376 height 44
click at [854, 446] on div "Tipo Empresa Individual Individual: no incorporada. Pagar a nombre de * Nombre …" at bounding box center [894, 319] width 766 height 375
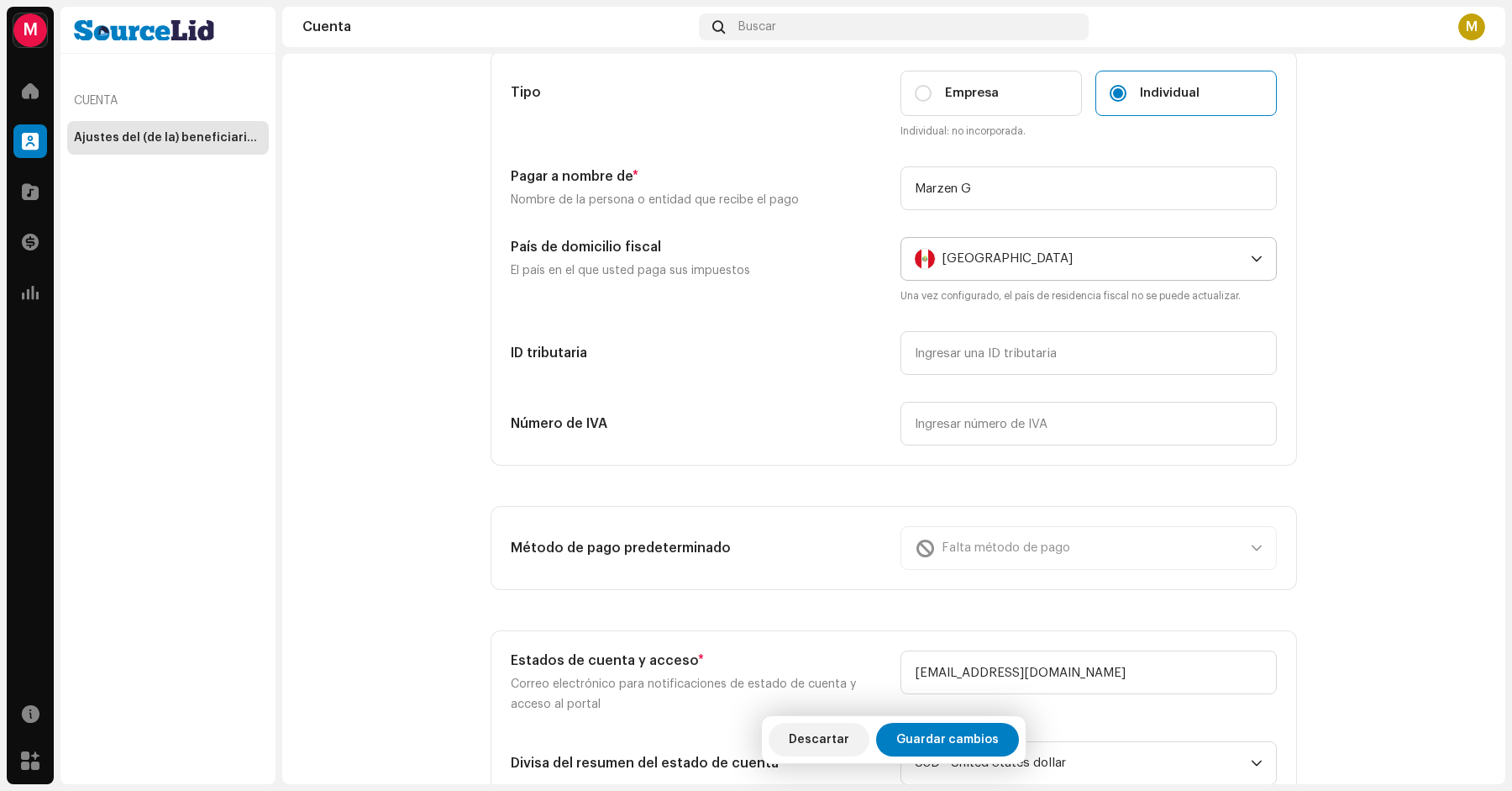
scroll to position [118, 0]
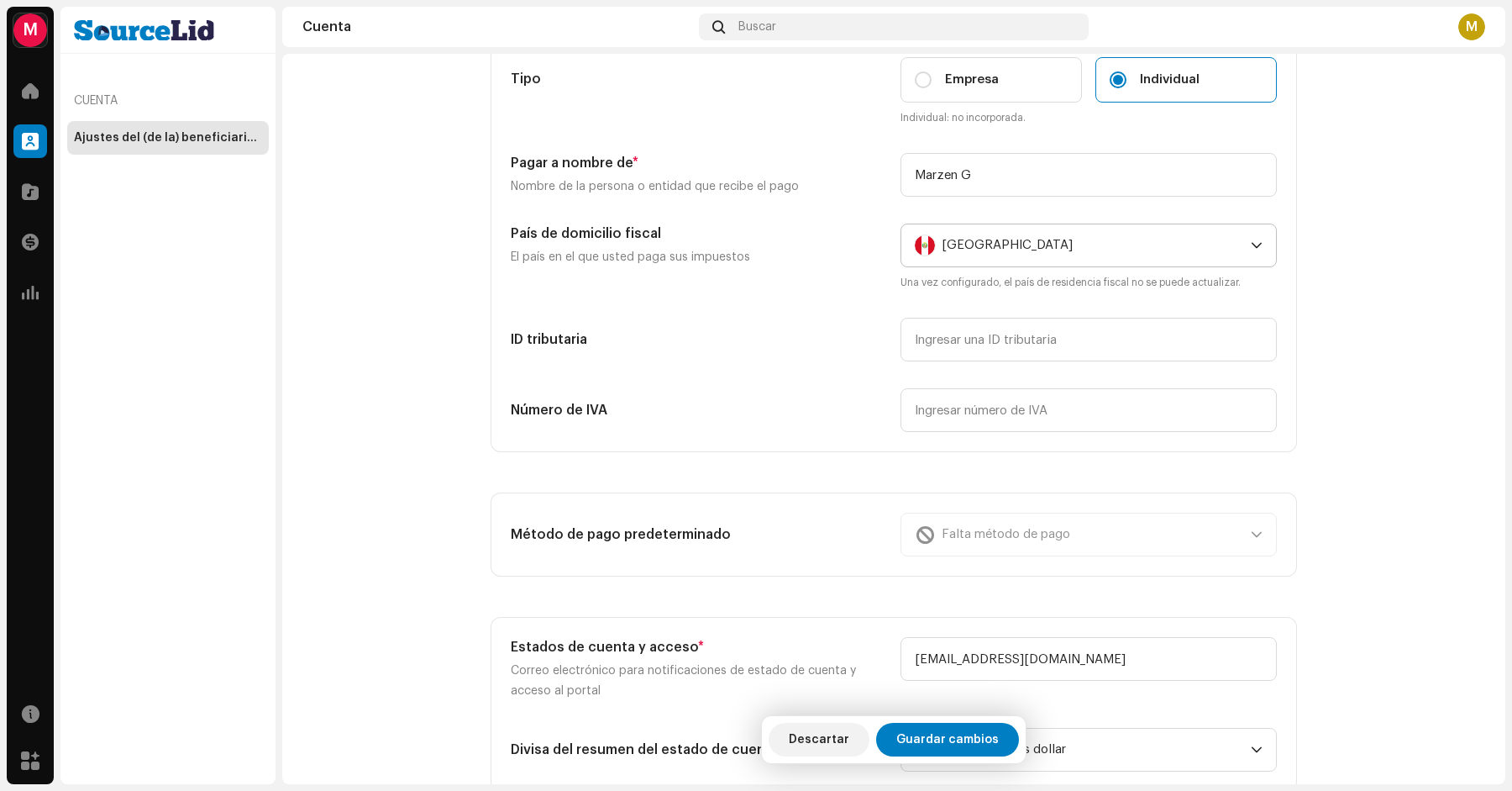
click at [862, 446] on div "Tipo Empresa Individual Individual: no incorporada. Pagar a nombre de * Nombre …" at bounding box center [894, 245] width 805 height 414
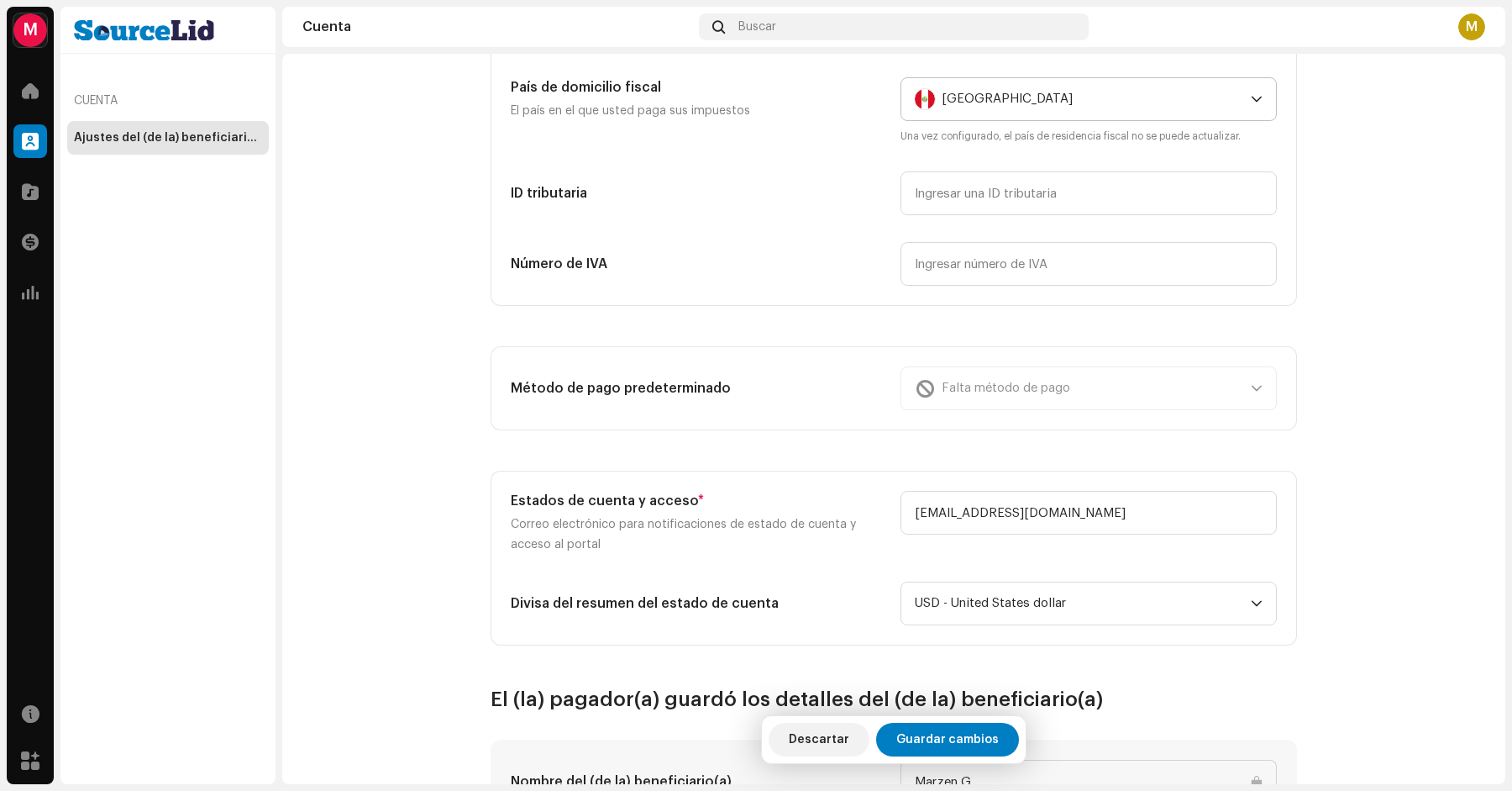
scroll to position [311, 0]
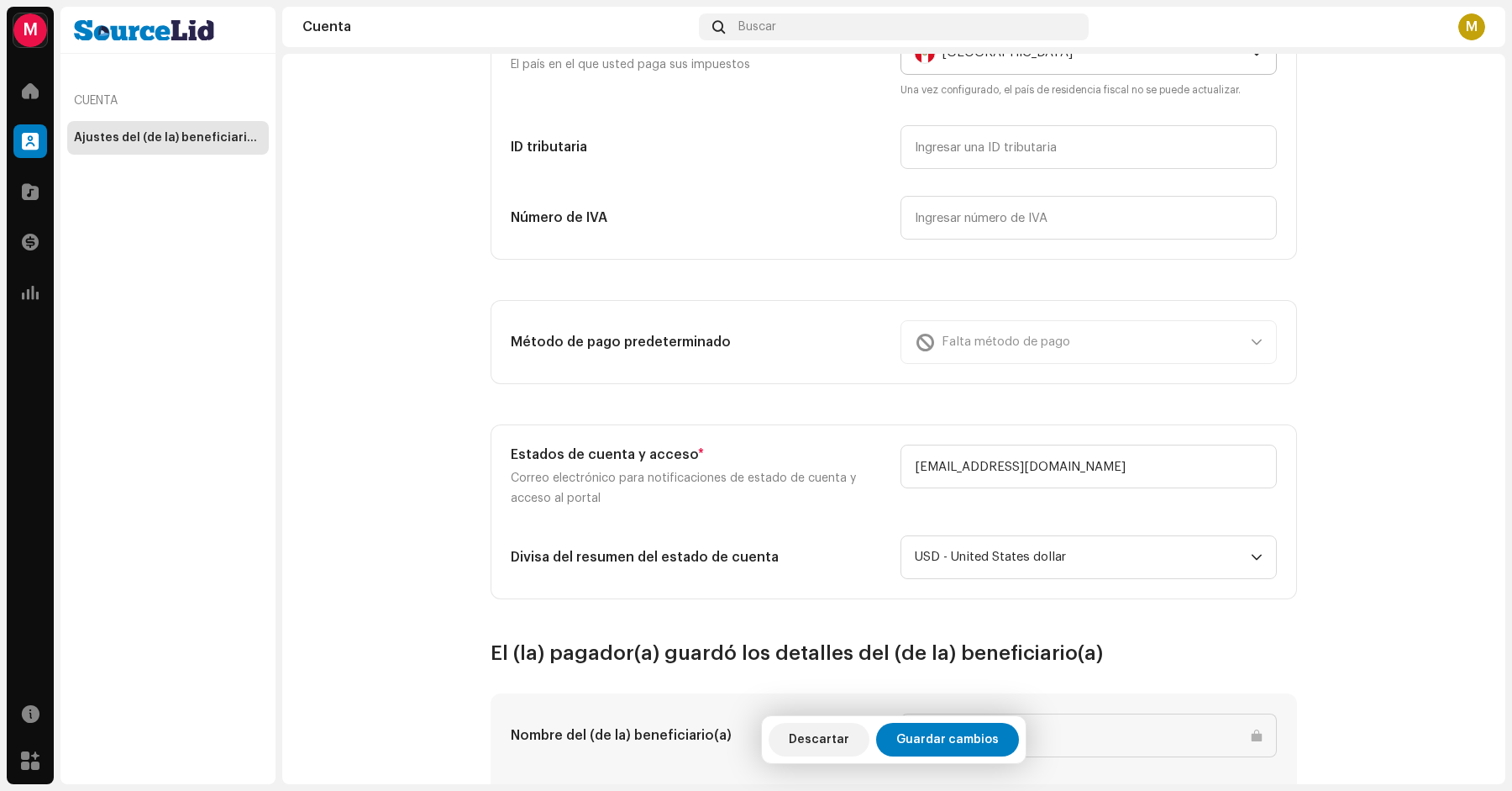
click at [968, 381] on div "Método de pago predeterminado Falta método de pago" at bounding box center [894, 342] width 805 height 82
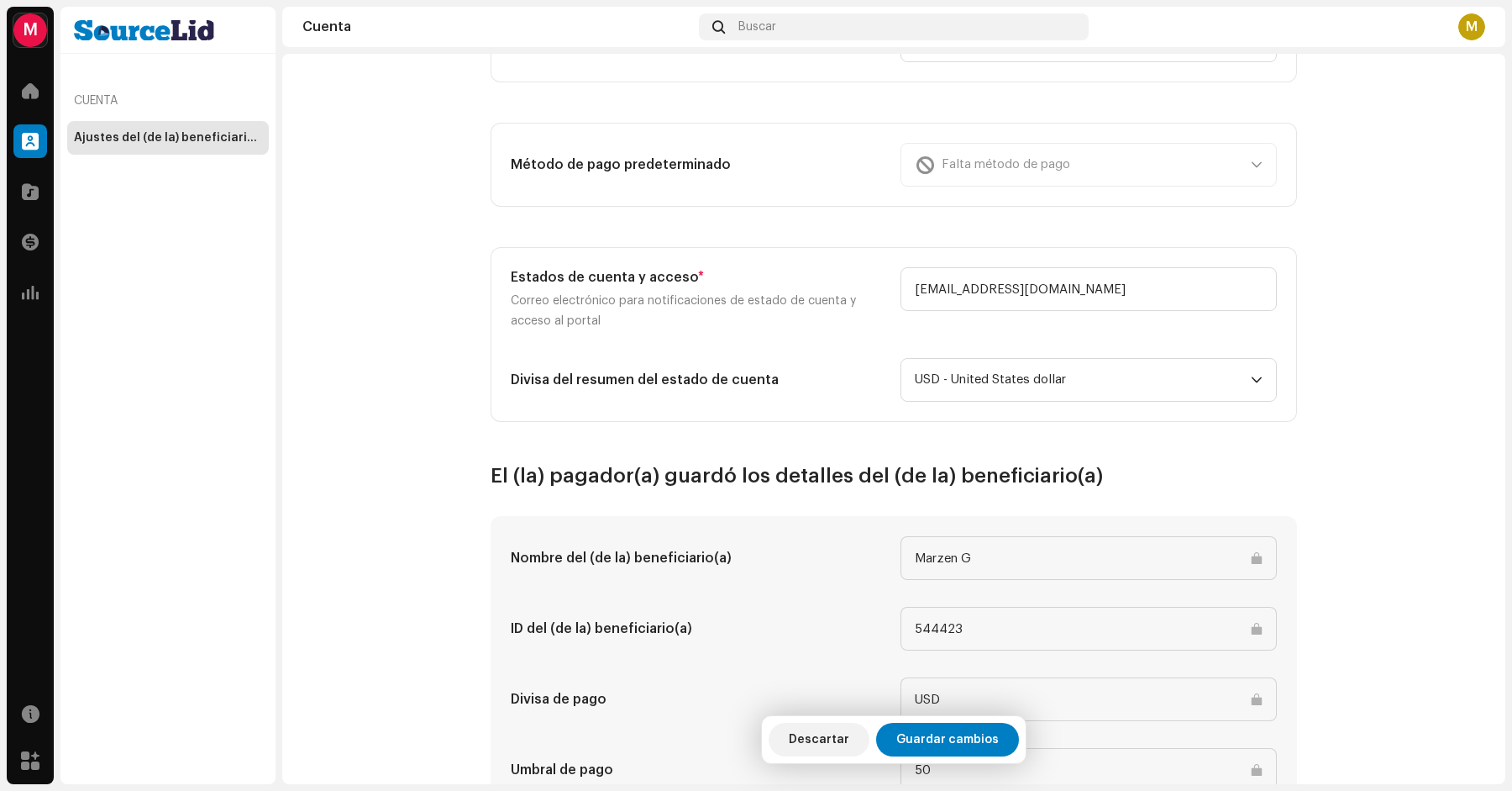
scroll to position [626, 0]
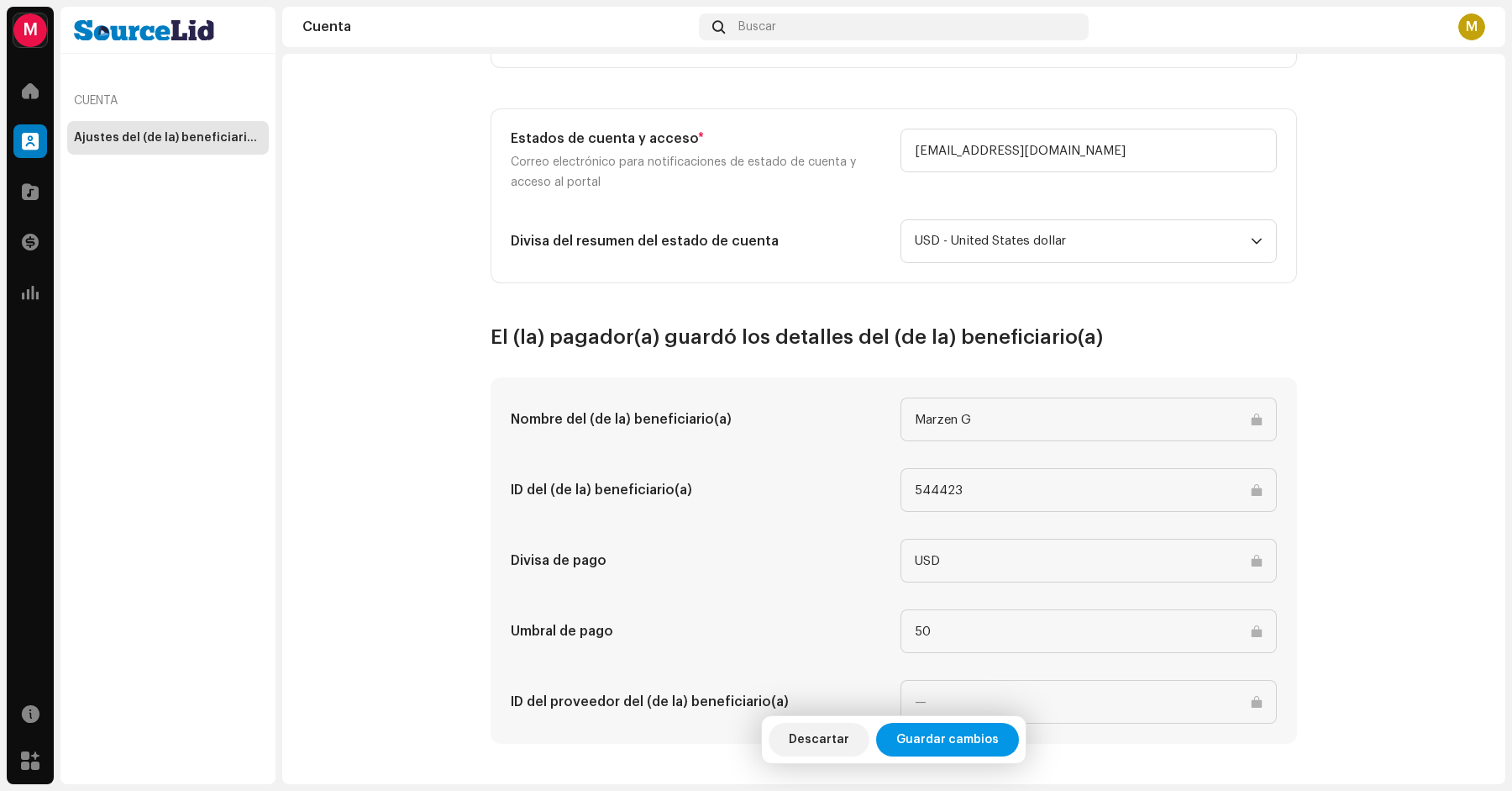
click at [919, 739] on span "Guardar cambios" at bounding box center [948, 740] width 103 height 33
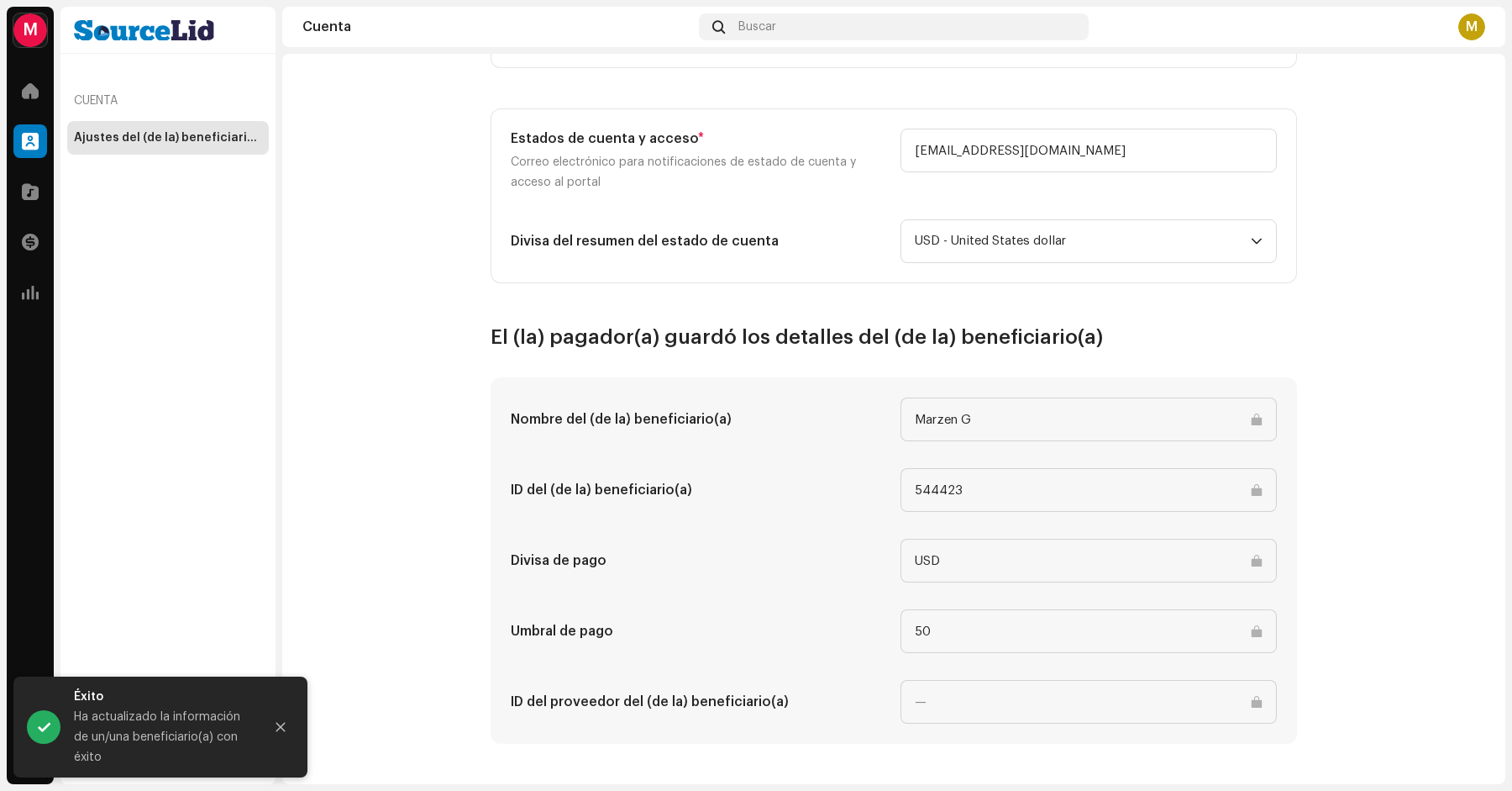
click at [949, 703] on input at bounding box center [1088, 702] width 376 height 44
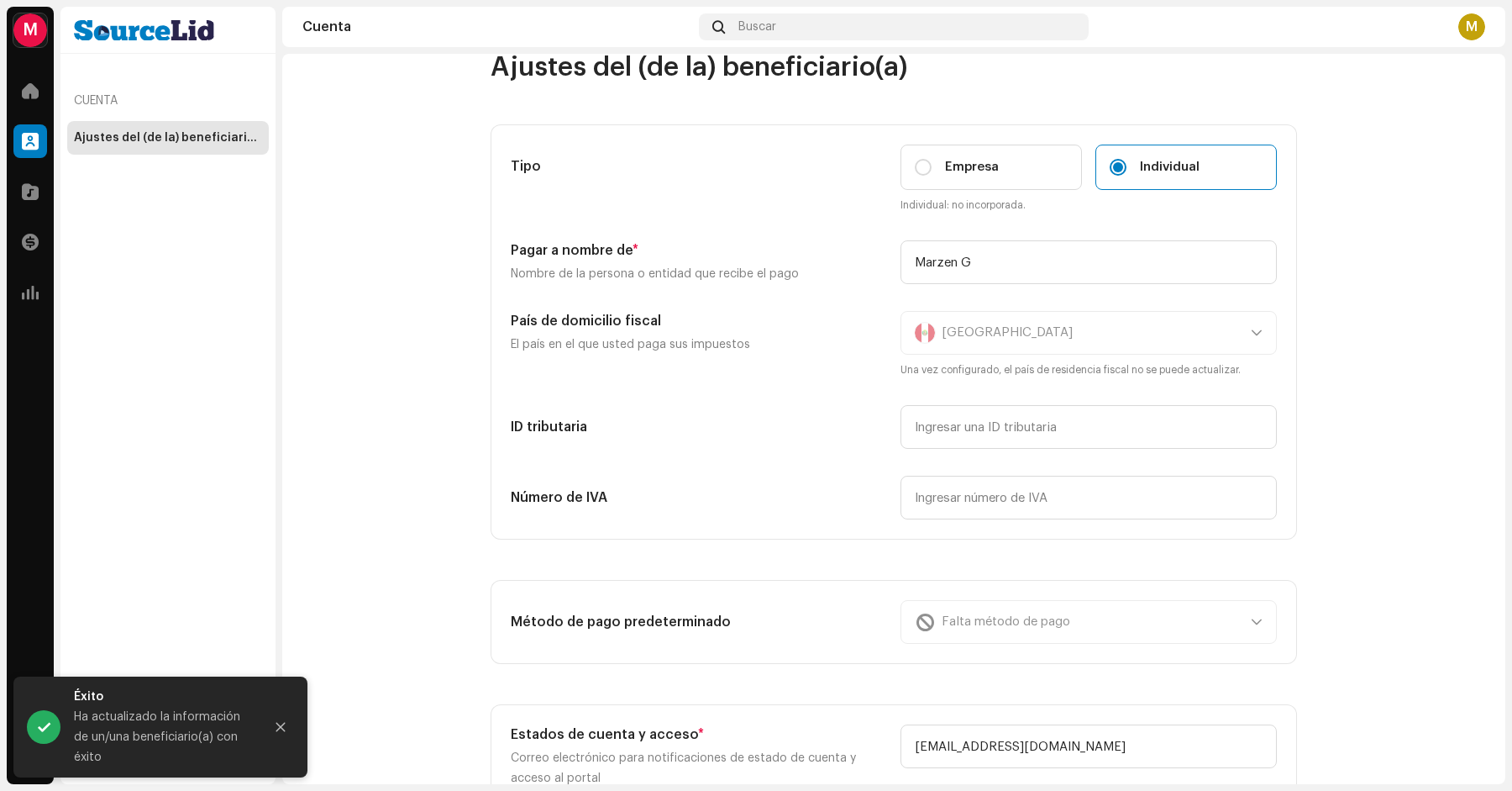
scroll to position [0, 0]
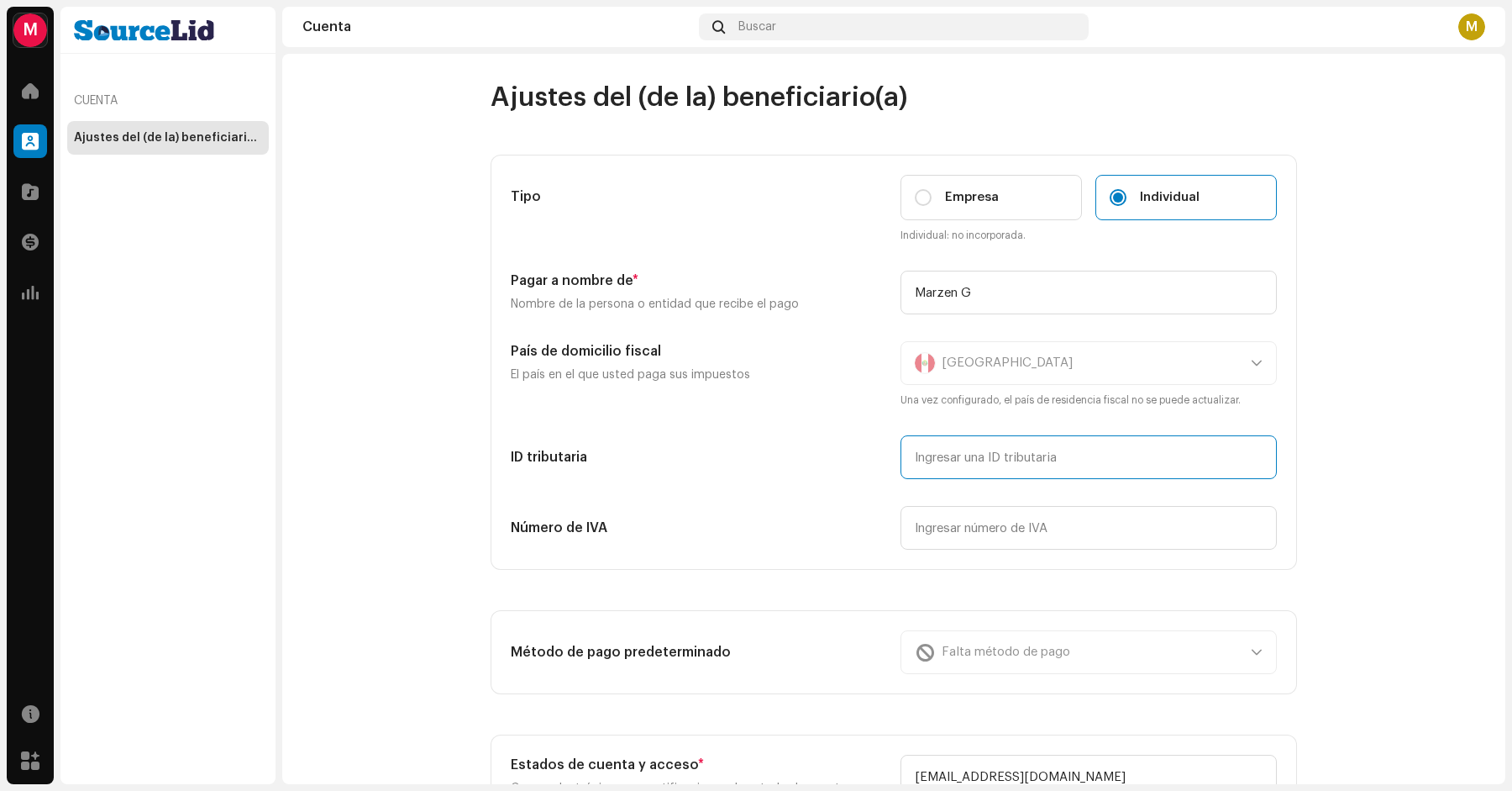
click at [928, 450] on input "text" at bounding box center [1088, 456] width 376 height 44
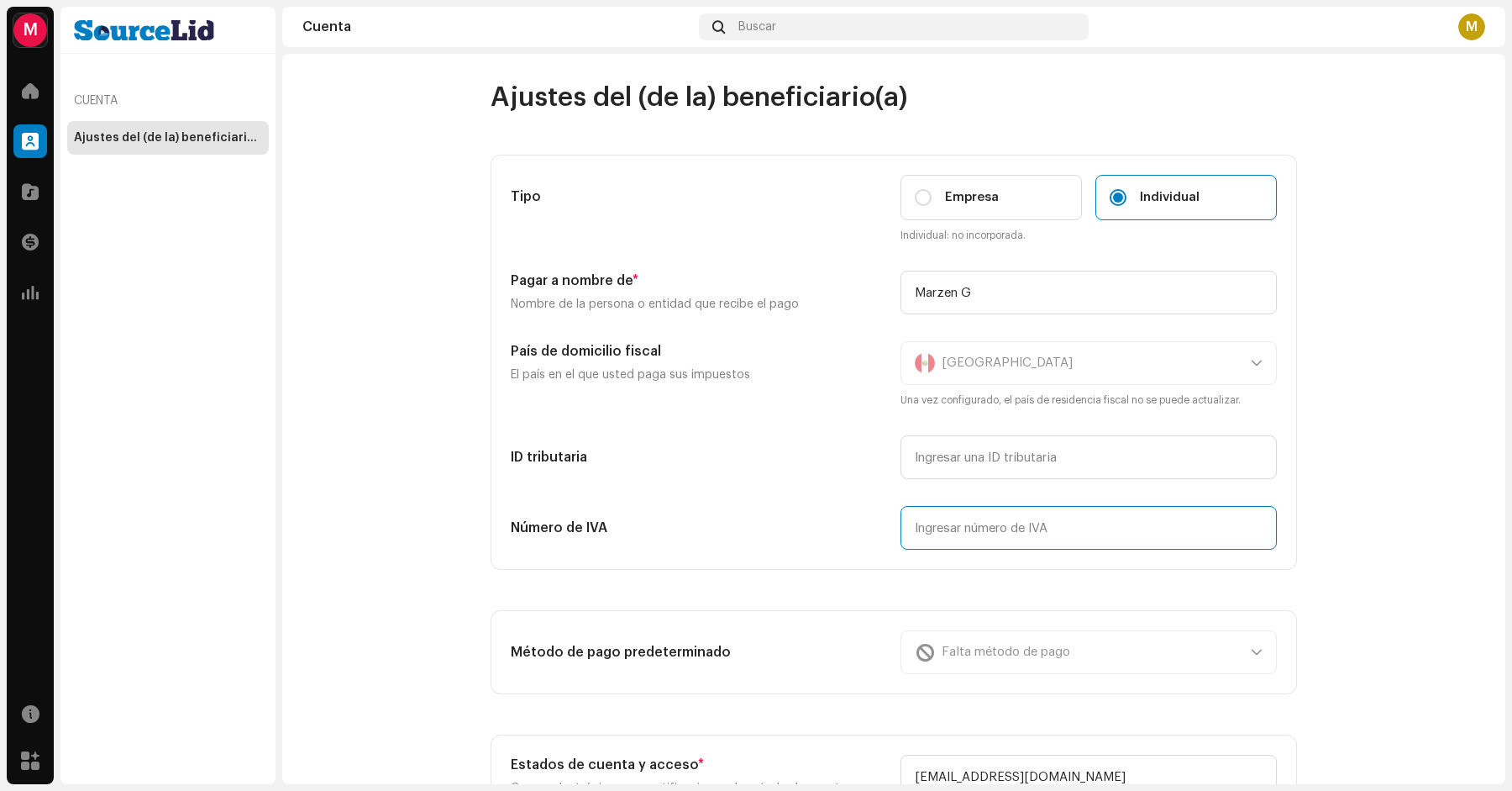
click at [929, 520] on input "text" at bounding box center [1088, 528] width 376 height 44
click at [37, 86] on span at bounding box center [30, 91] width 17 height 14
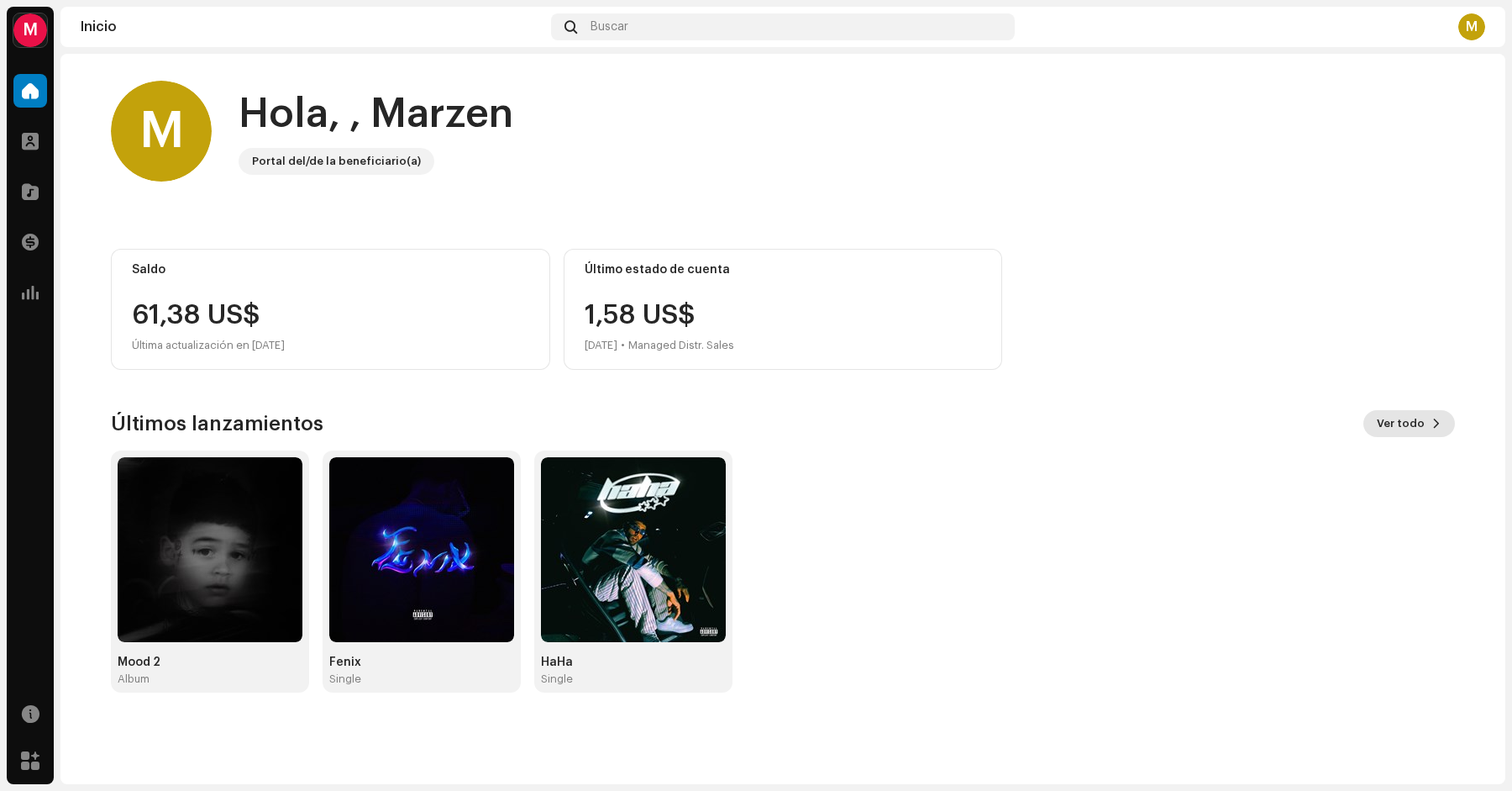
click at [1398, 435] on span "Ver todo" at bounding box center [1401, 423] width 48 height 33
click at [33, 237] on span at bounding box center [30, 242] width 17 height 14
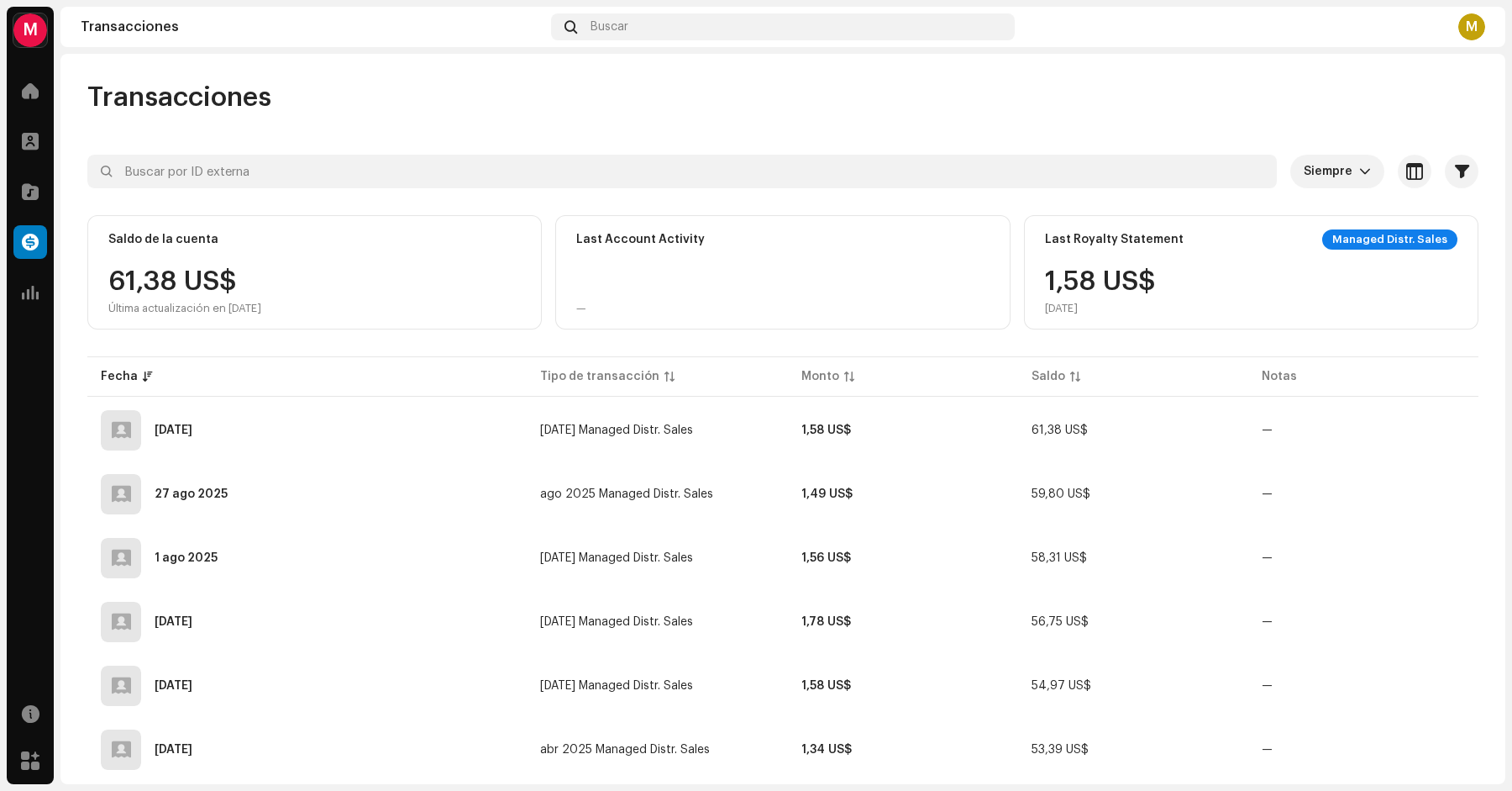
click at [33, 25] on div "M" at bounding box center [30, 30] width 33 height 33
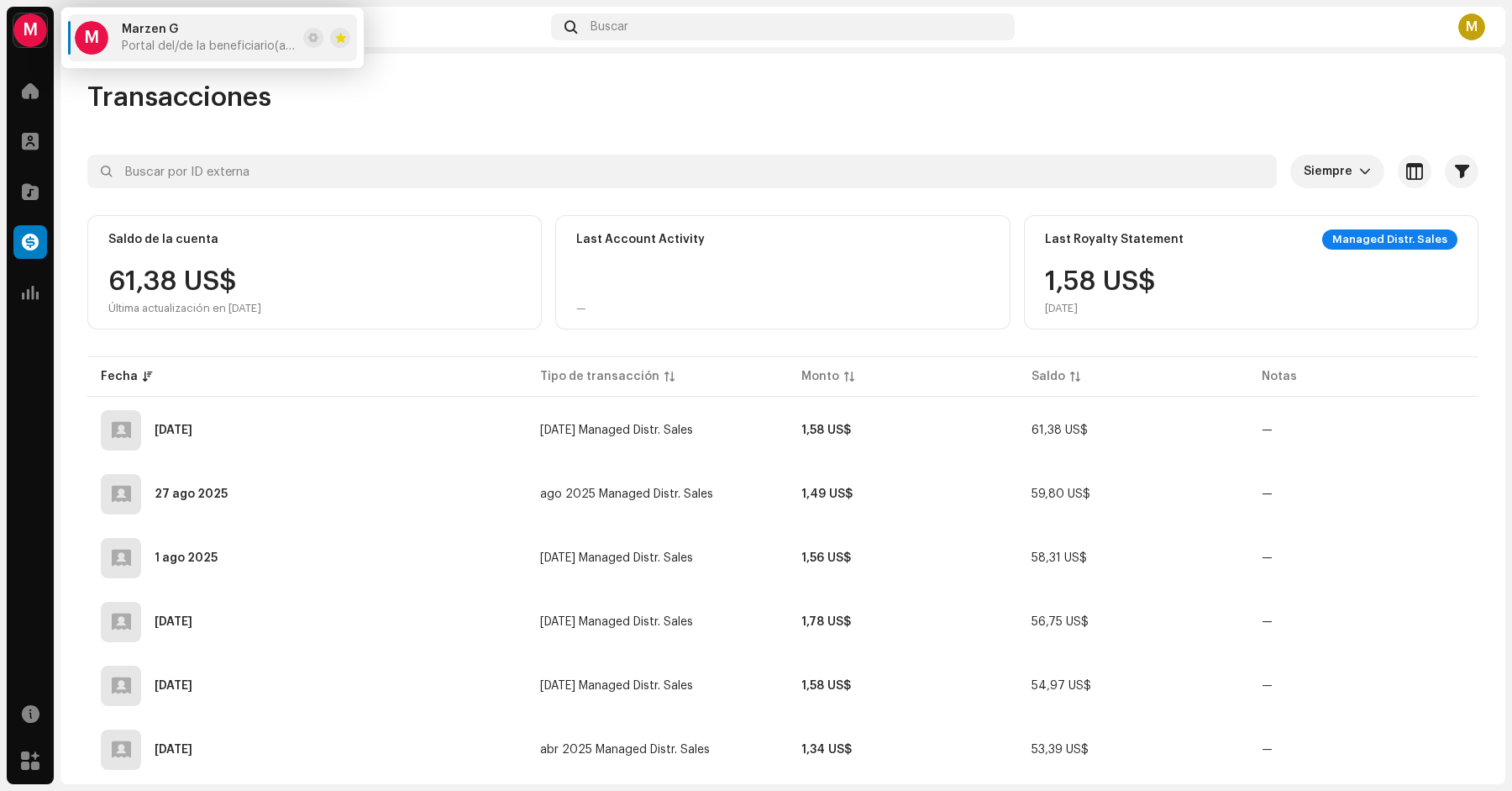
click at [33, 25] on div "M" at bounding box center [30, 30] width 33 height 33
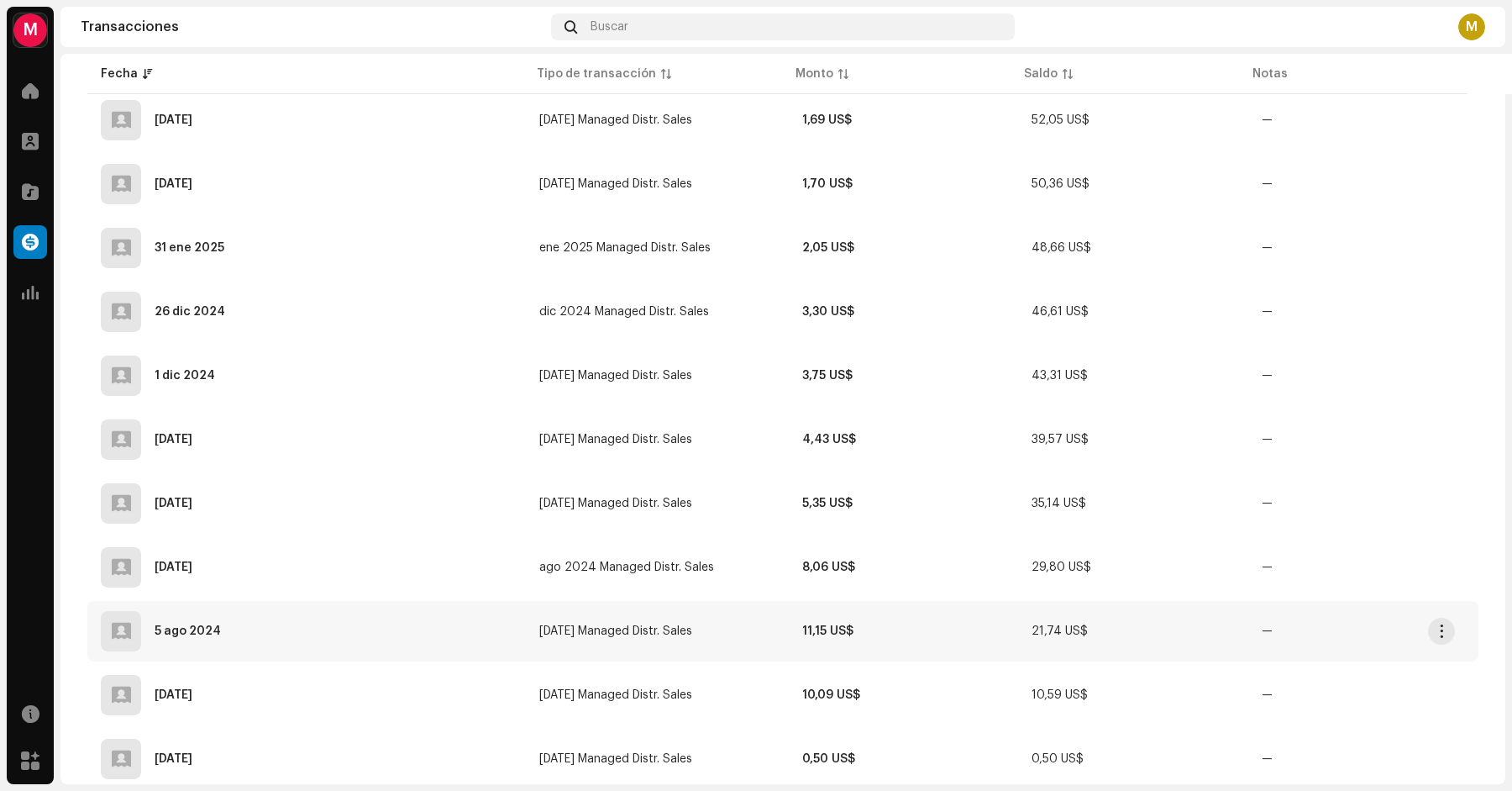
scroll to position [698, 0]
click at [32, 721] on span at bounding box center [30, 714] width 18 height 14
